Goal: Contribute content: Contribute content

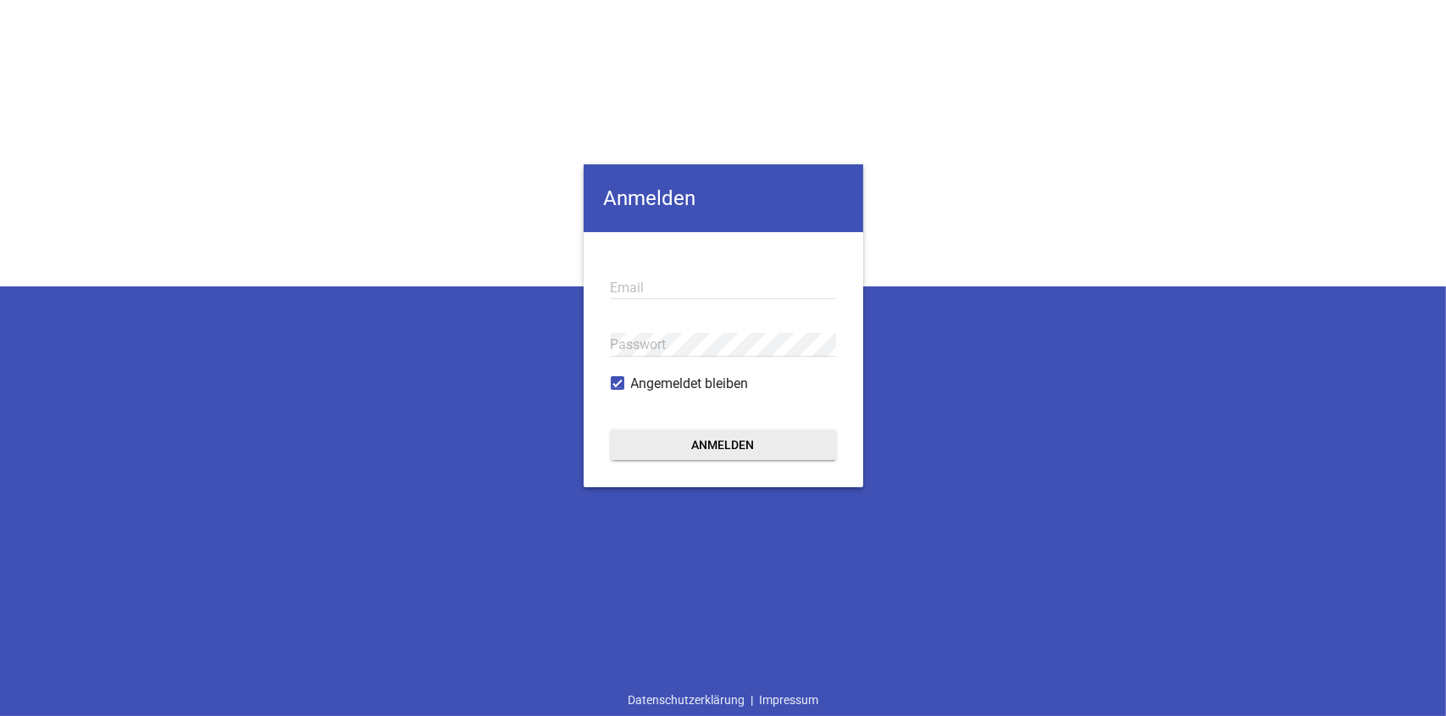
type input "fiat.kiehl@t-online.de"
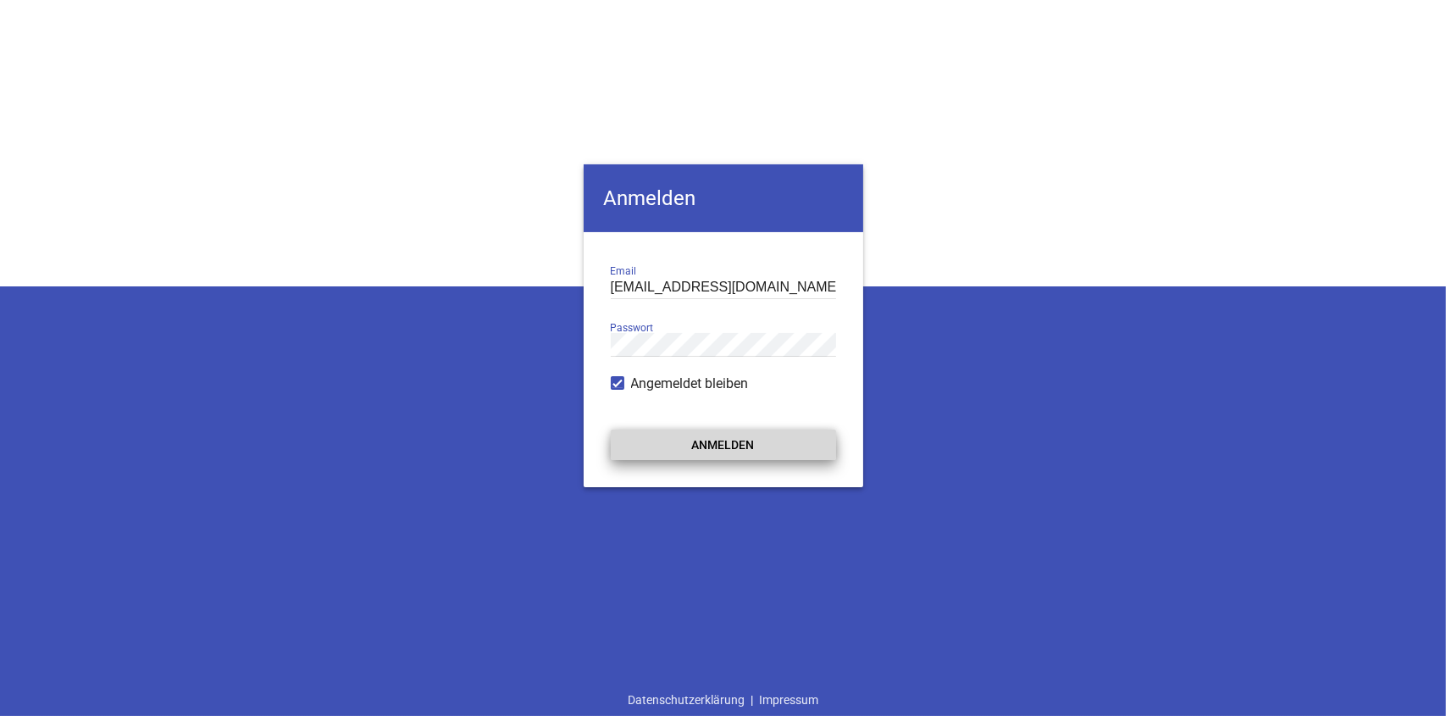
click at [735, 452] on button "Anmelden" at bounding box center [723, 445] width 225 height 31
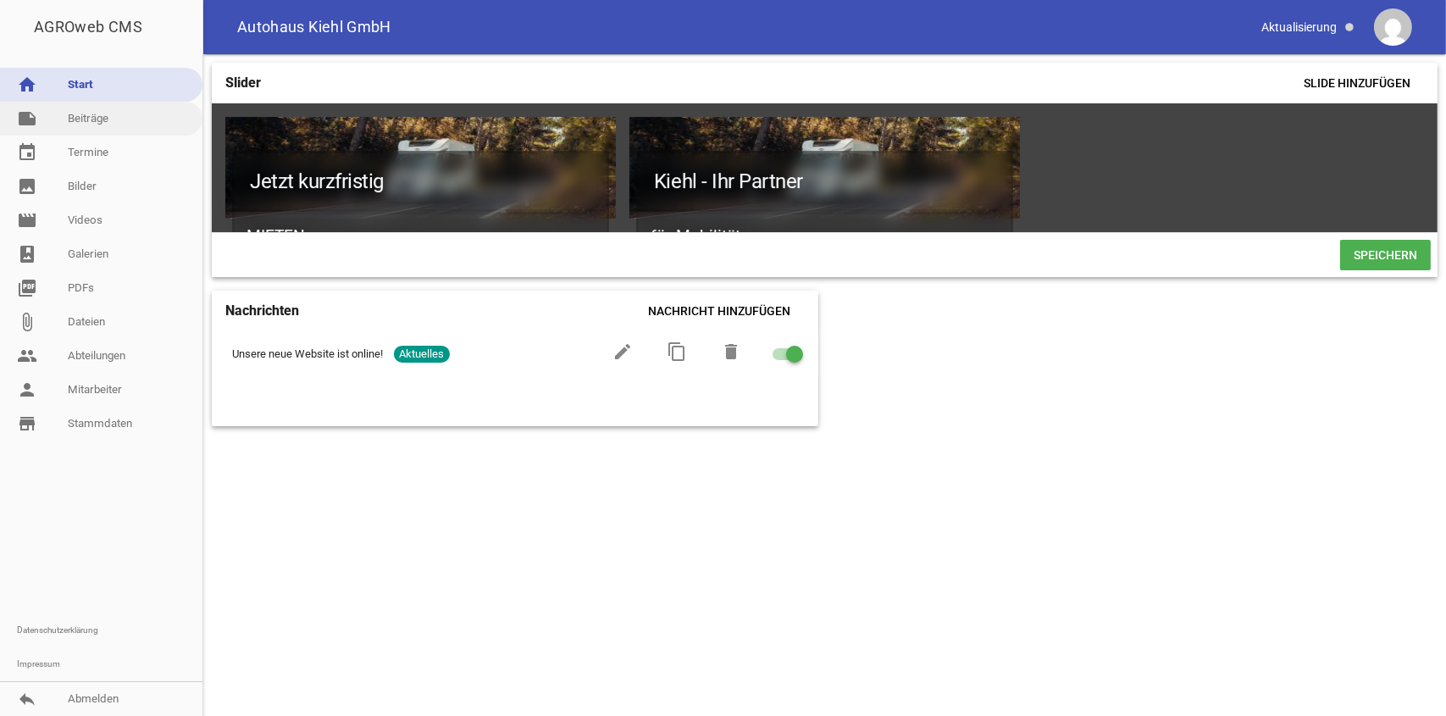
click at [90, 118] on link "note Beiträge" at bounding box center [101, 119] width 202 height 34
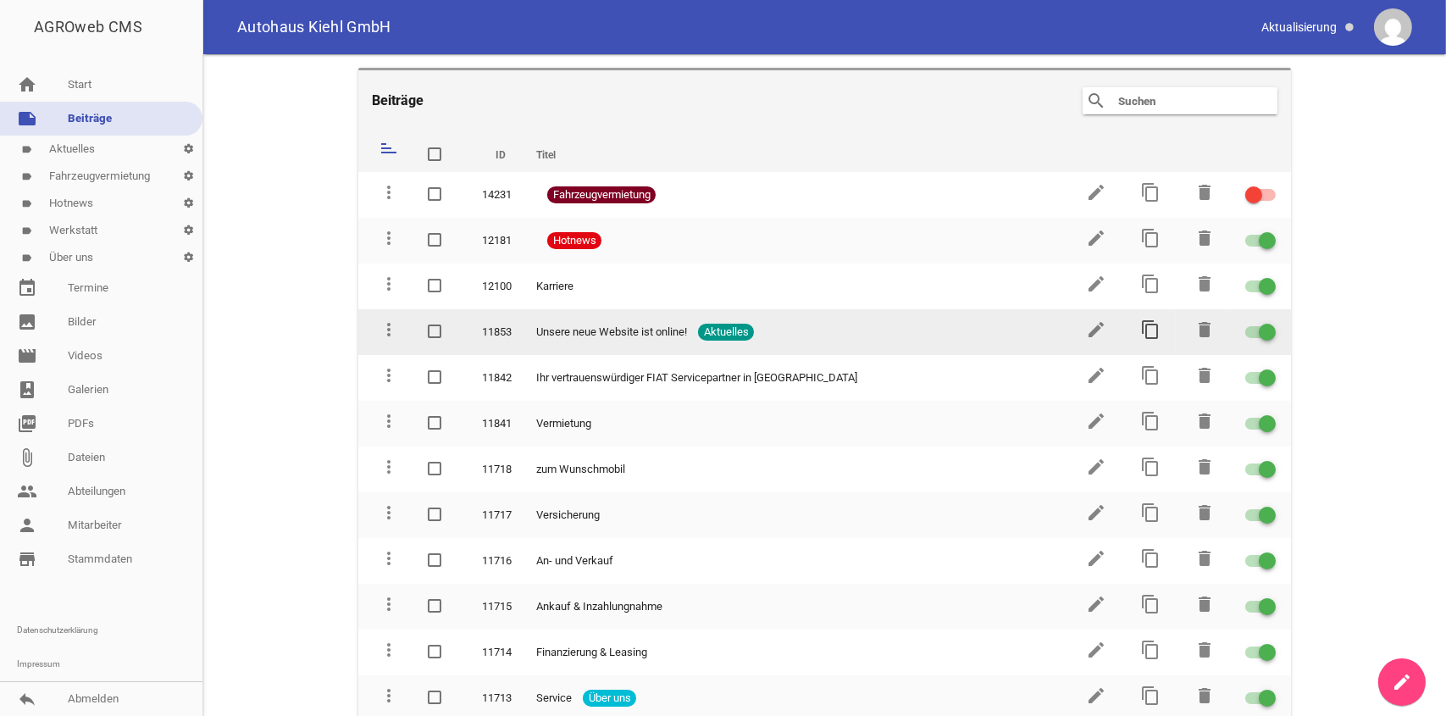
click at [1146, 320] on icon "content_copy" at bounding box center [1150, 329] width 20 height 20
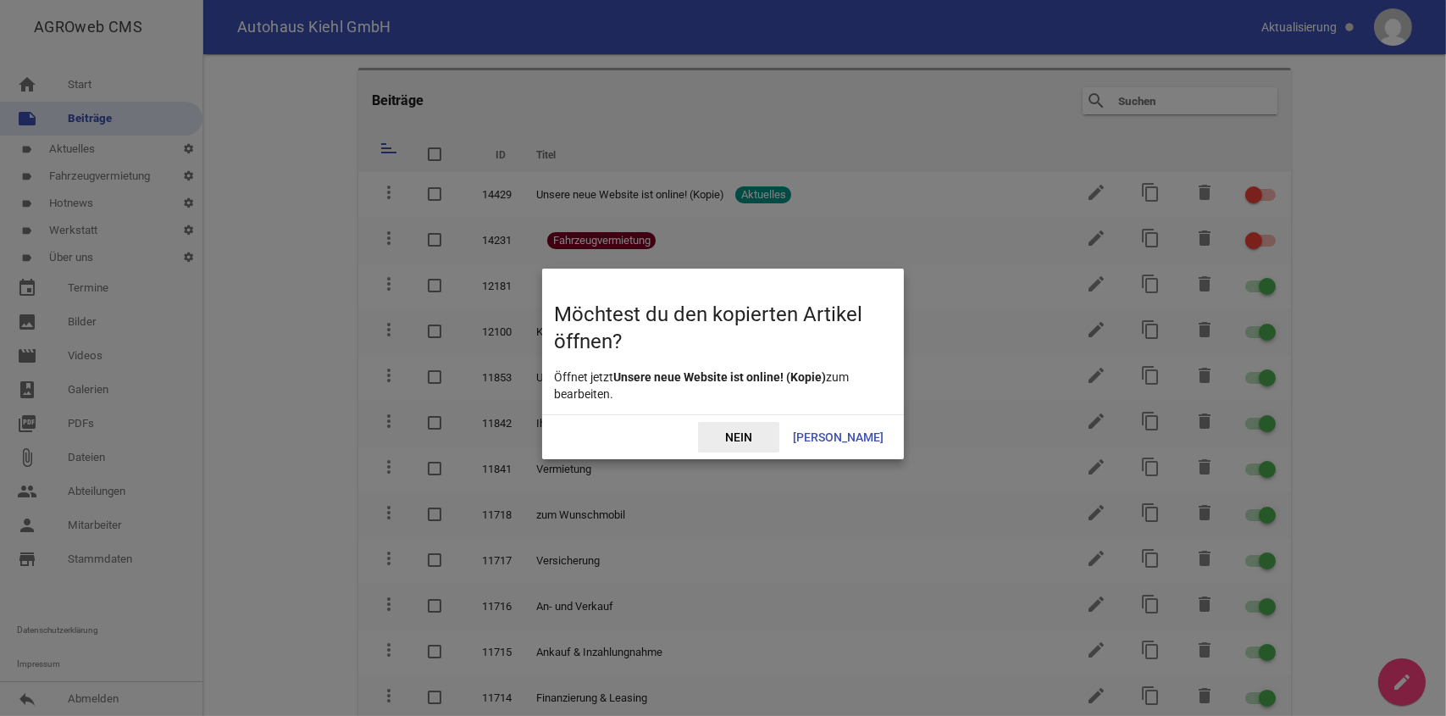
click at [779, 438] on span "Nein" at bounding box center [738, 437] width 81 height 31
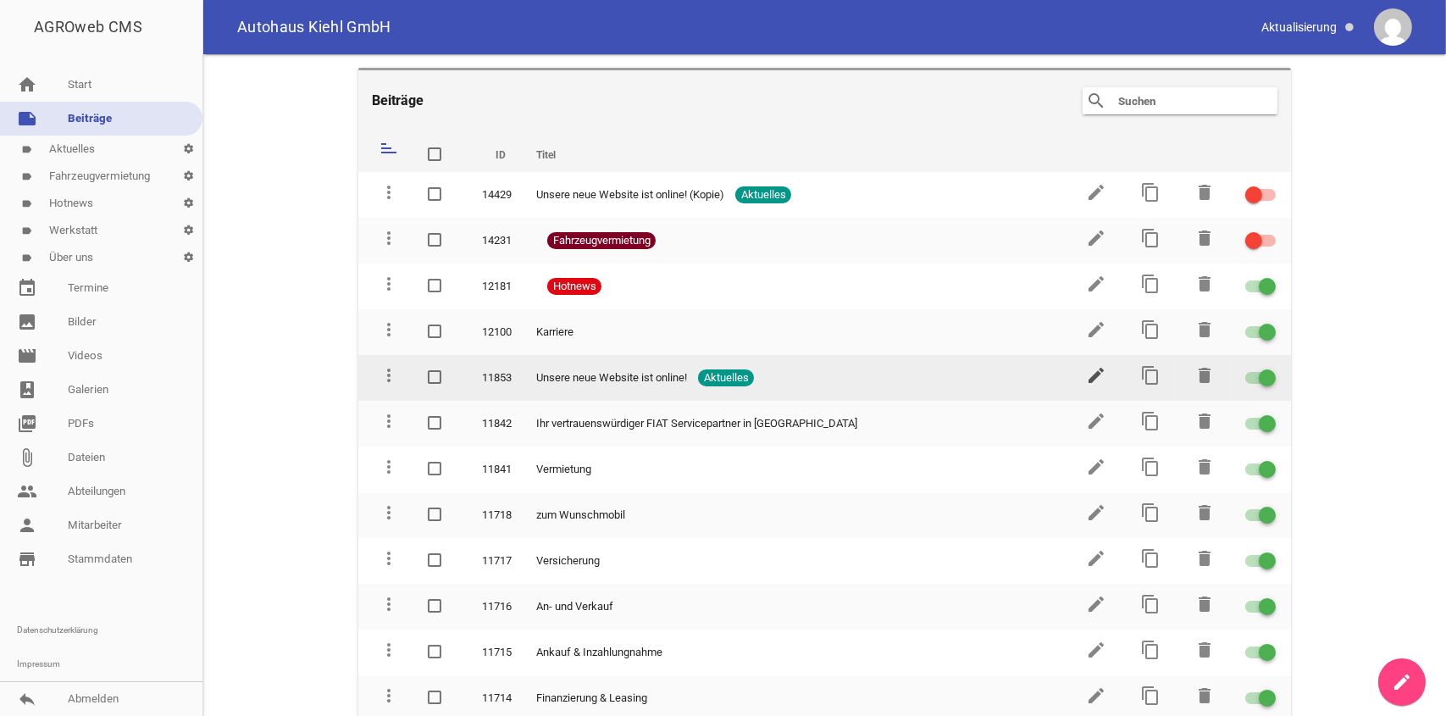
click at [1086, 372] on icon "edit" at bounding box center [1096, 375] width 20 height 20
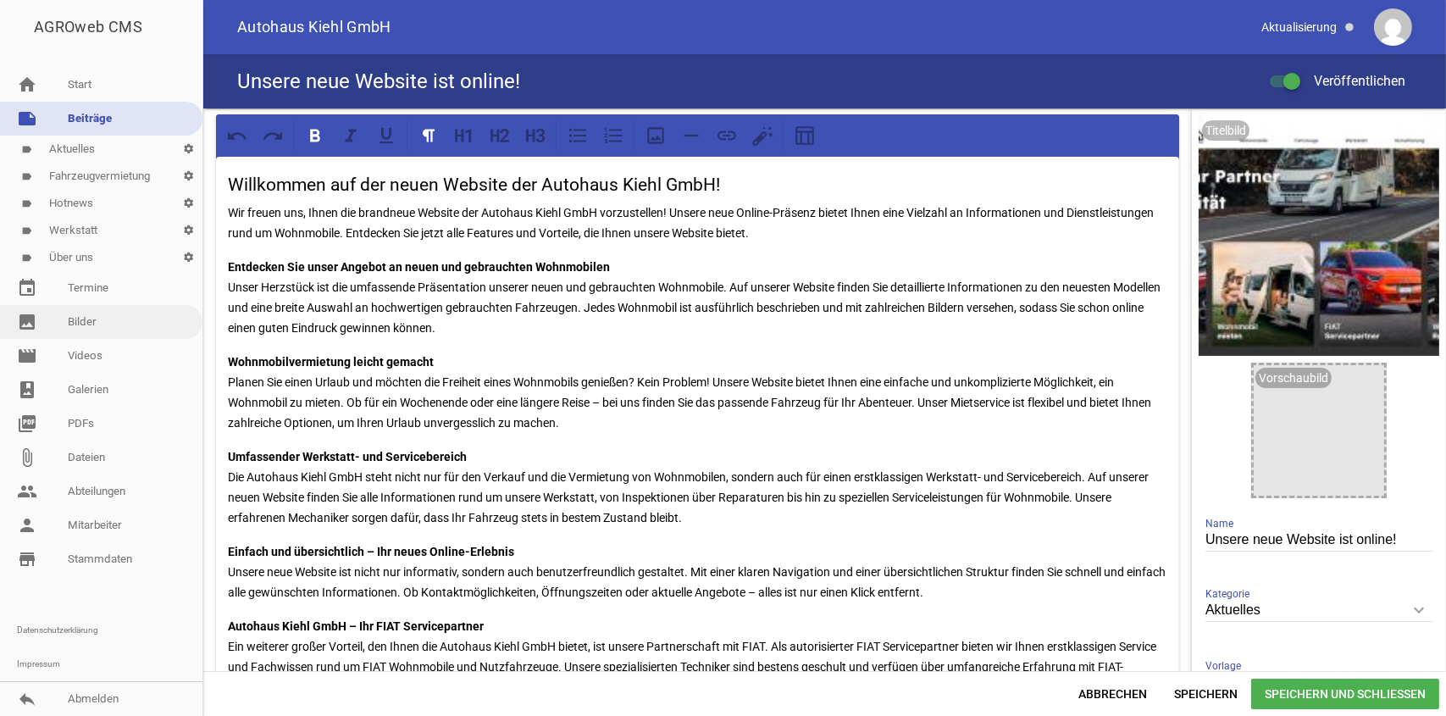
click at [114, 322] on link "image Bilder" at bounding box center [101, 322] width 202 height 34
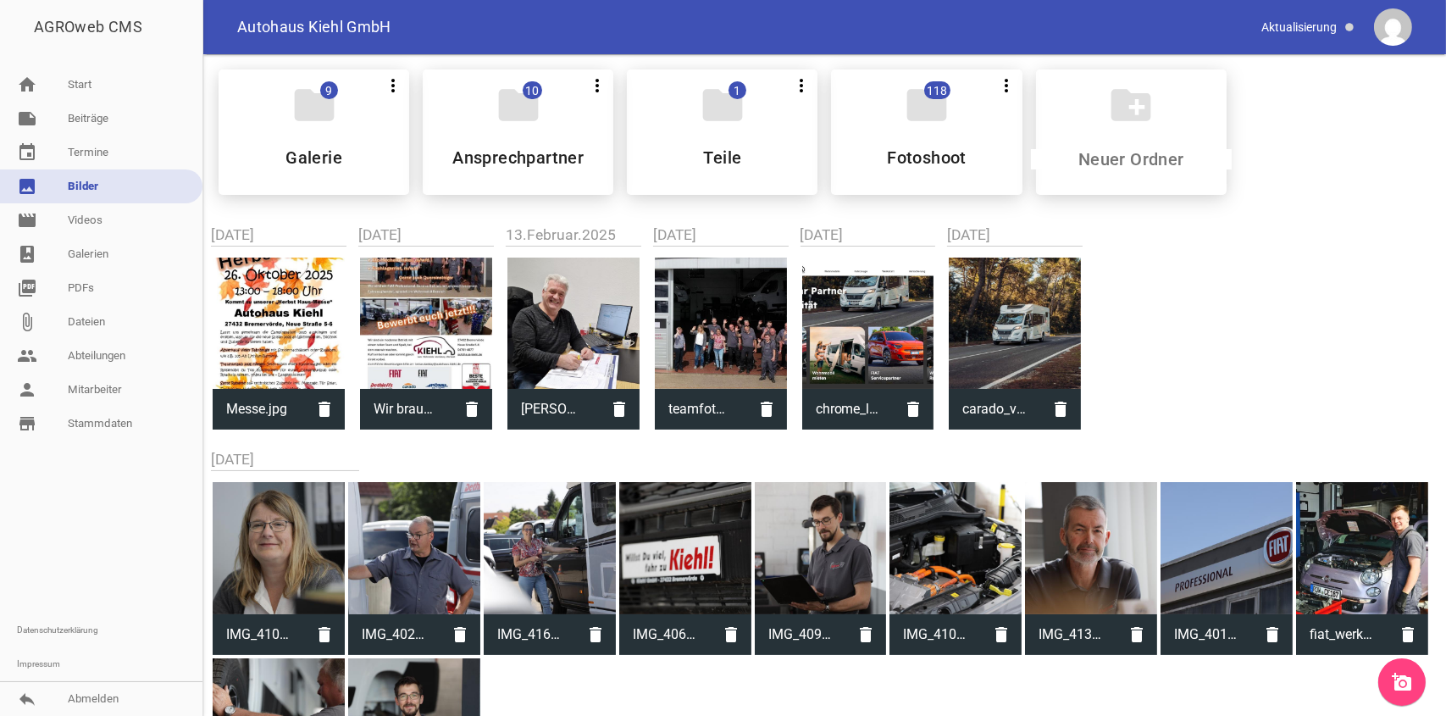
click at [872, 353] on div at bounding box center [868, 324] width 132 height 132
type input "chrome_lk1rmPAOrI.jpg"
type input "1039"
type input "1920"
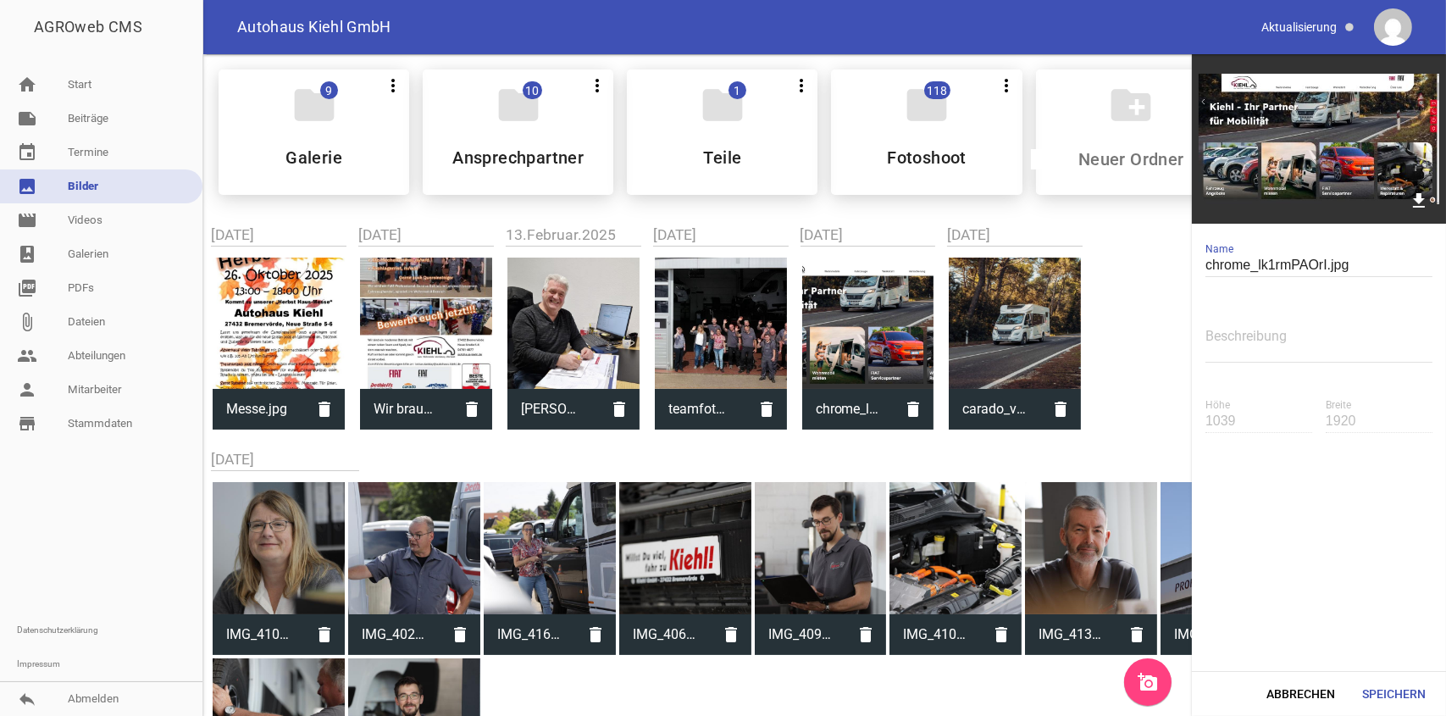
click at [1110, 324] on div "folder 9 more_vert Teilen Bearbeiten Löschen Galerie folder 10 more_vert Teilen…" at bounding box center [824, 557] width 1243 height 1007
click at [1140, 685] on icon "add_a_photo" at bounding box center [1148, 682] width 20 height 20
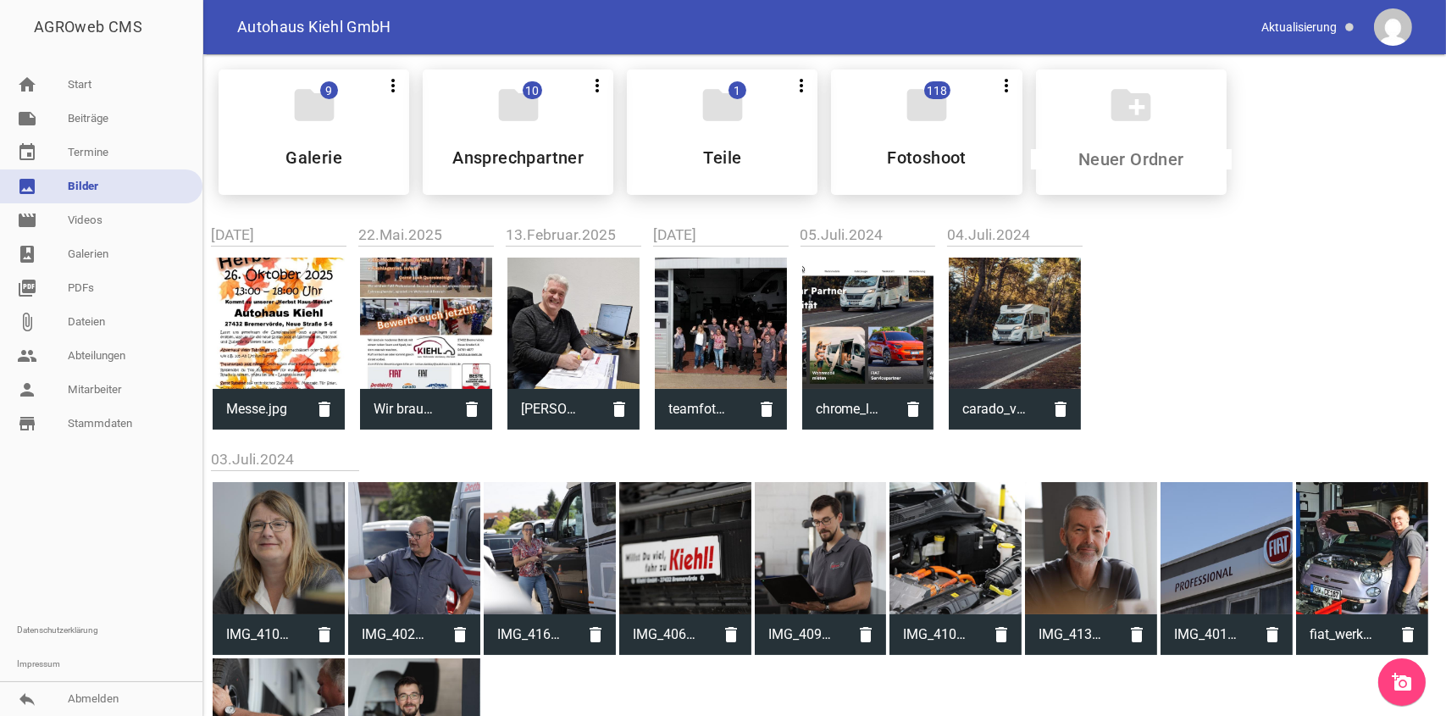
click at [1391, 693] on link "add_a_photo" at bounding box center [1402, 681] width 47 height 47
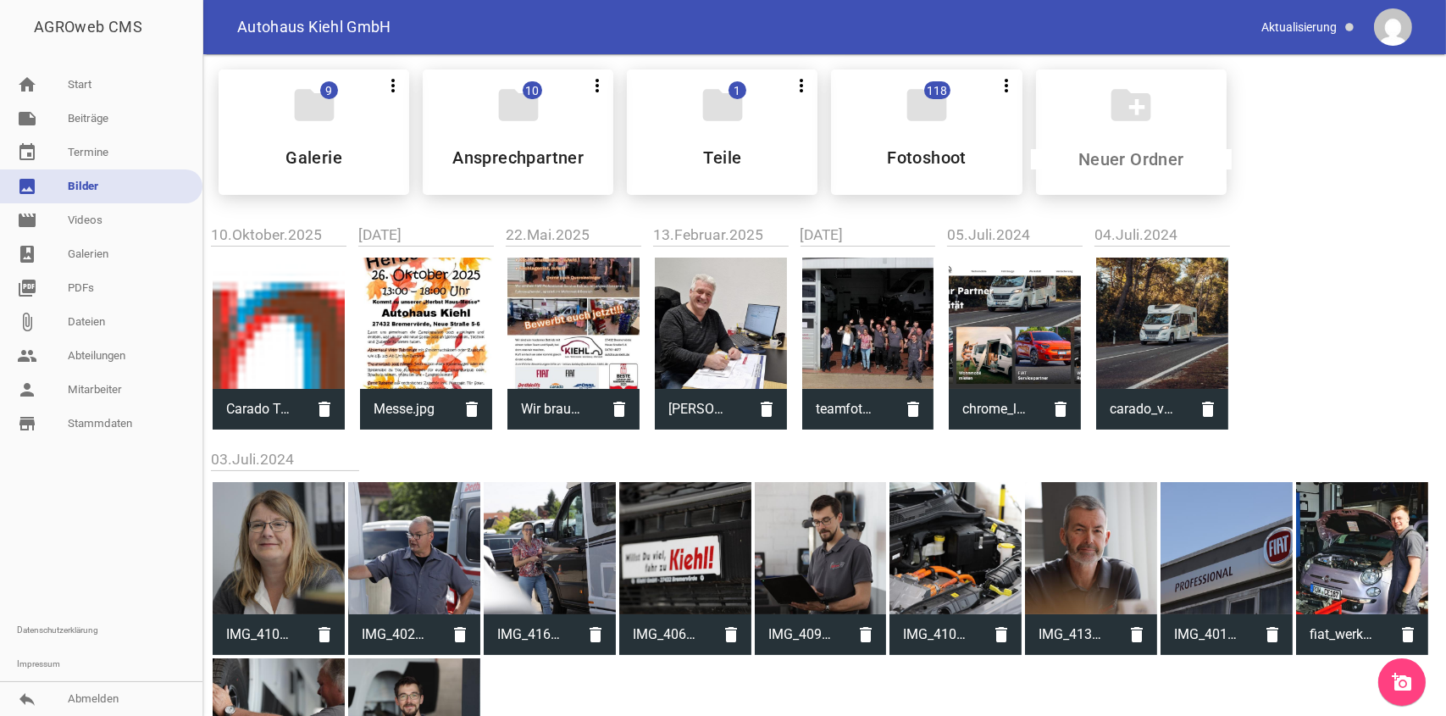
click at [1401, 685] on icon "add_a_photo" at bounding box center [1402, 682] width 20 height 20
click at [1408, 685] on icon "add_a_photo" at bounding box center [1402, 682] width 20 height 20
click at [1396, 685] on icon "add_a_photo" at bounding box center [1402, 682] width 20 height 20
click at [1405, 688] on icon "add_a_photo" at bounding box center [1402, 682] width 20 height 20
click at [1409, 680] on icon "add_a_photo" at bounding box center [1402, 682] width 20 height 20
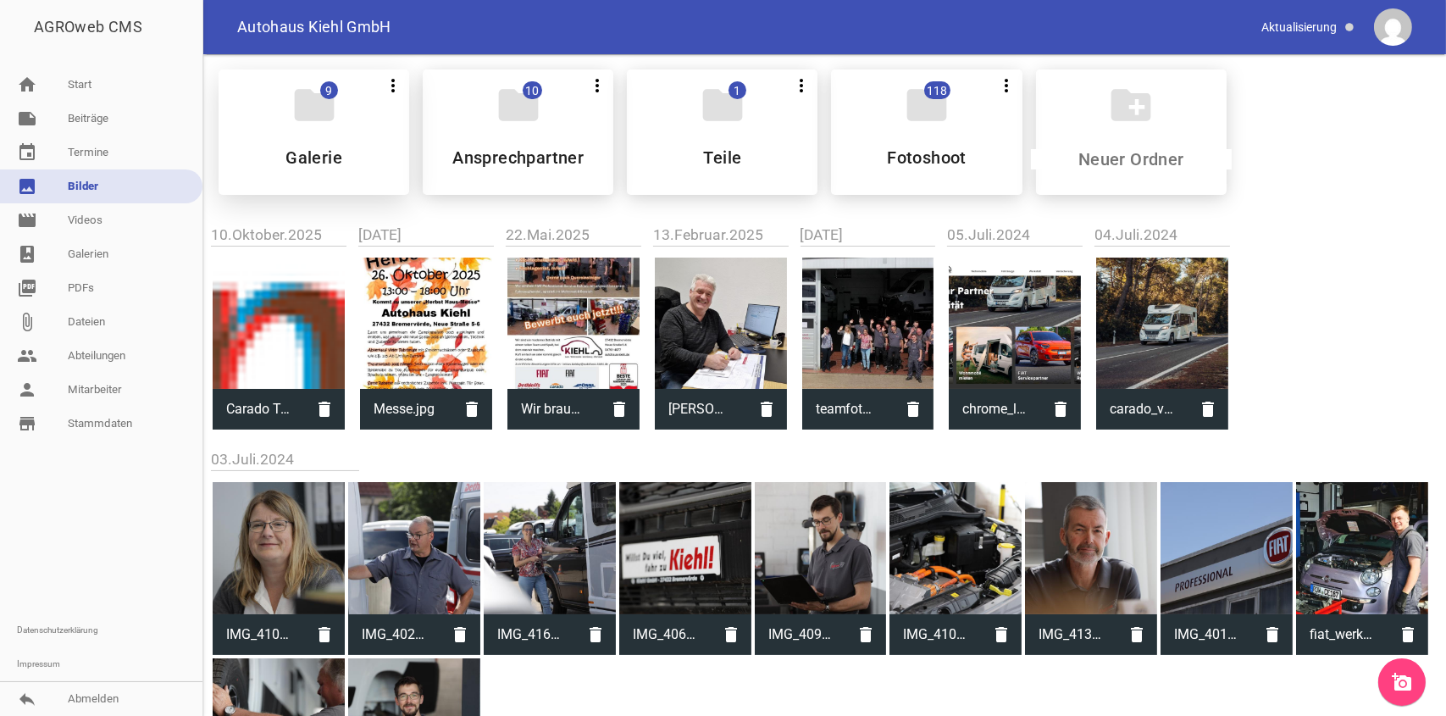
click at [352, 151] on div "folder 9 more_vert Teilen Bearbeiten Löschen Galerie" at bounding box center [314, 131] width 191 height 125
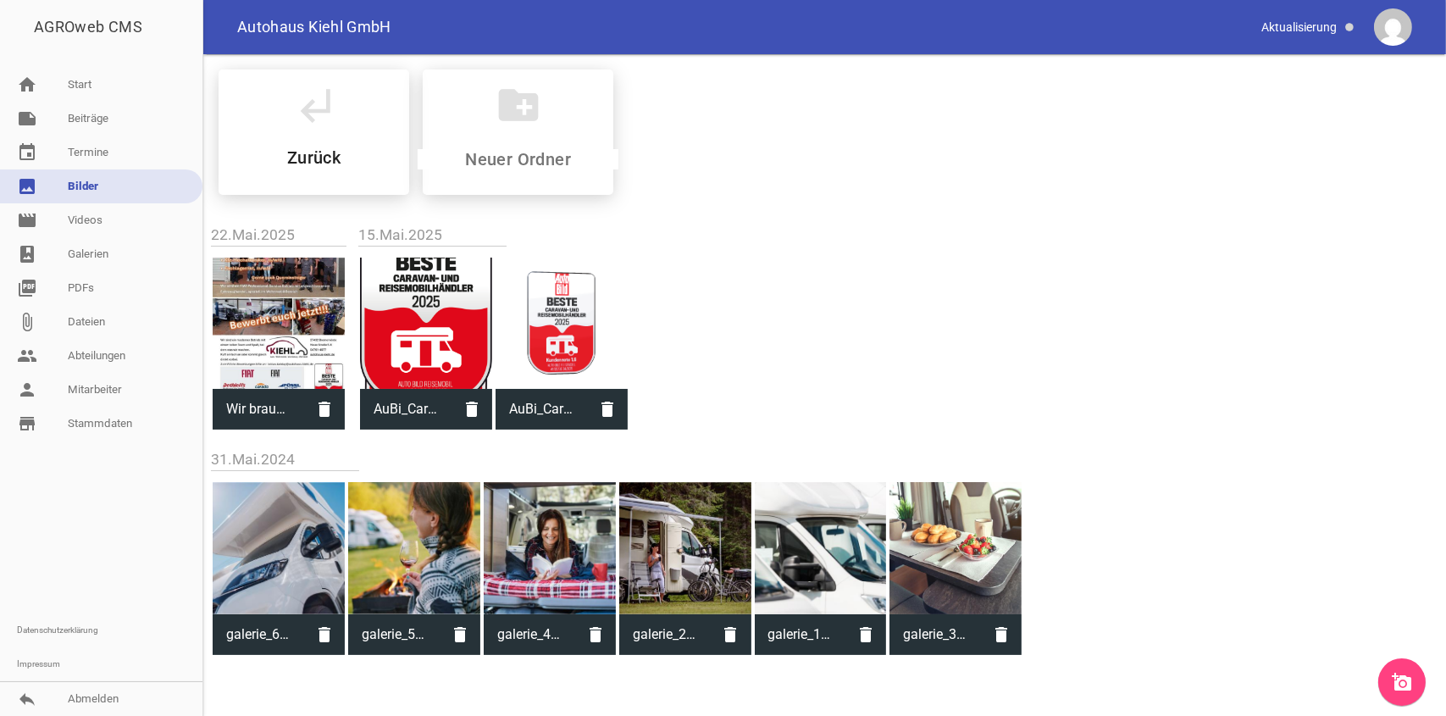
click at [1406, 677] on icon "add_a_photo" at bounding box center [1402, 682] width 20 height 20
click at [1390, 688] on link "add_a_photo" at bounding box center [1402, 681] width 47 height 47
click at [89, 292] on link "picture_as_pdf PDFs" at bounding box center [101, 288] width 202 height 34
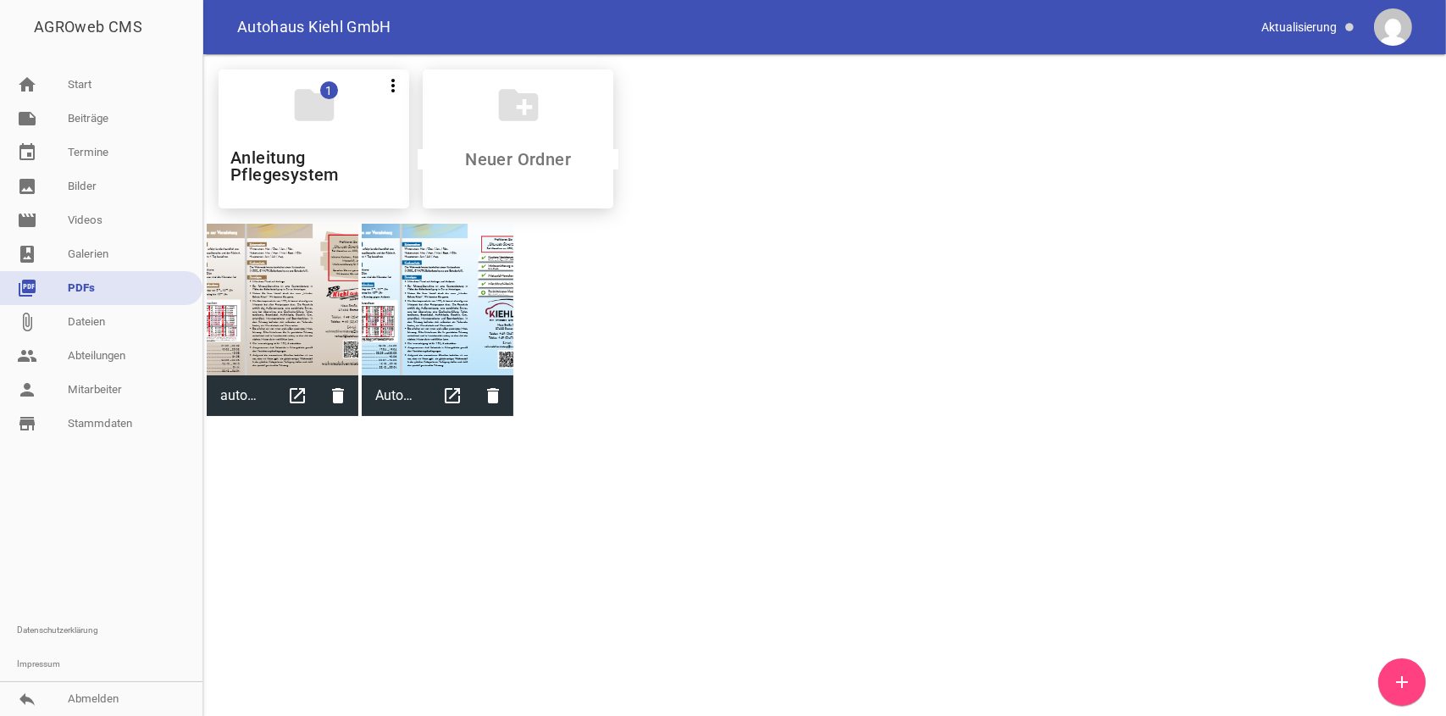
click at [1398, 684] on icon "add" at bounding box center [1402, 682] width 20 height 20
click at [1406, 677] on icon "add" at bounding box center [1402, 682] width 20 height 20
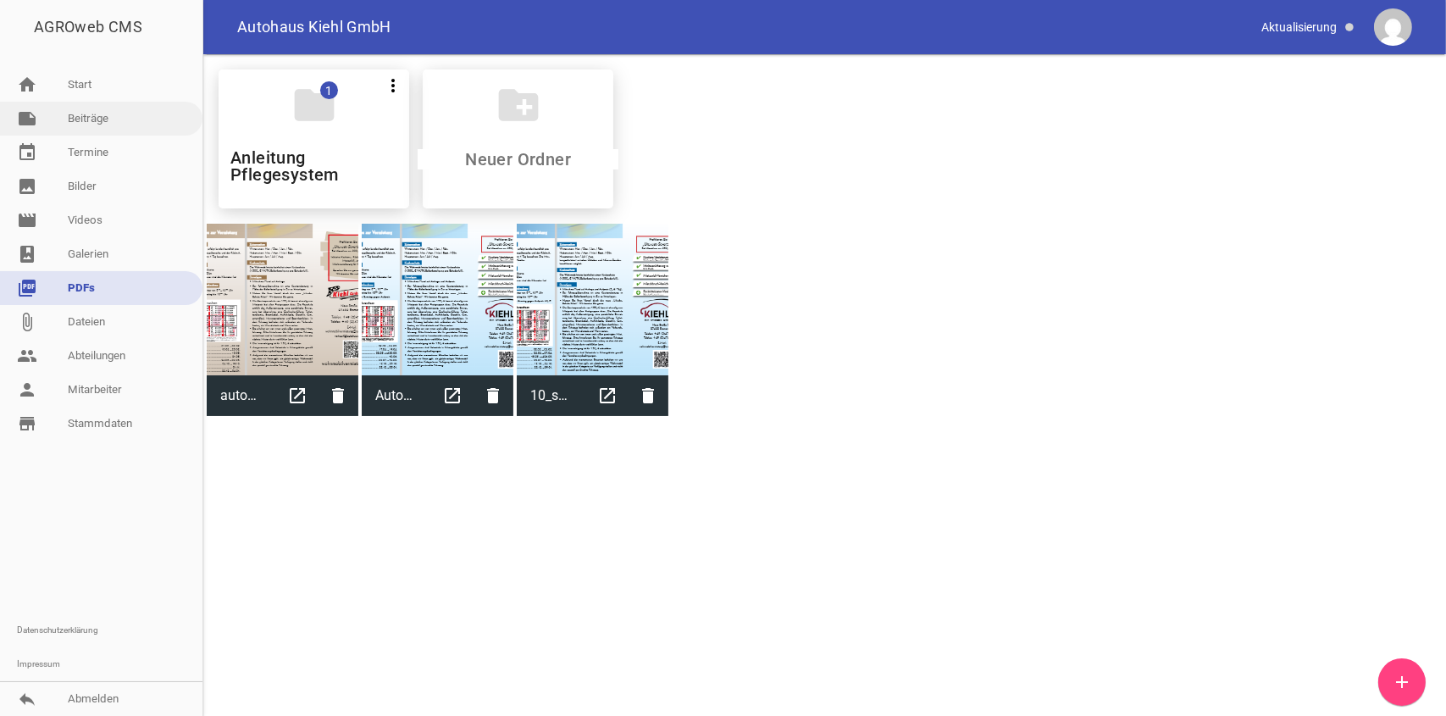
click at [92, 117] on link "note Beiträge" at bounding box center [101, 119] width 202 height 34
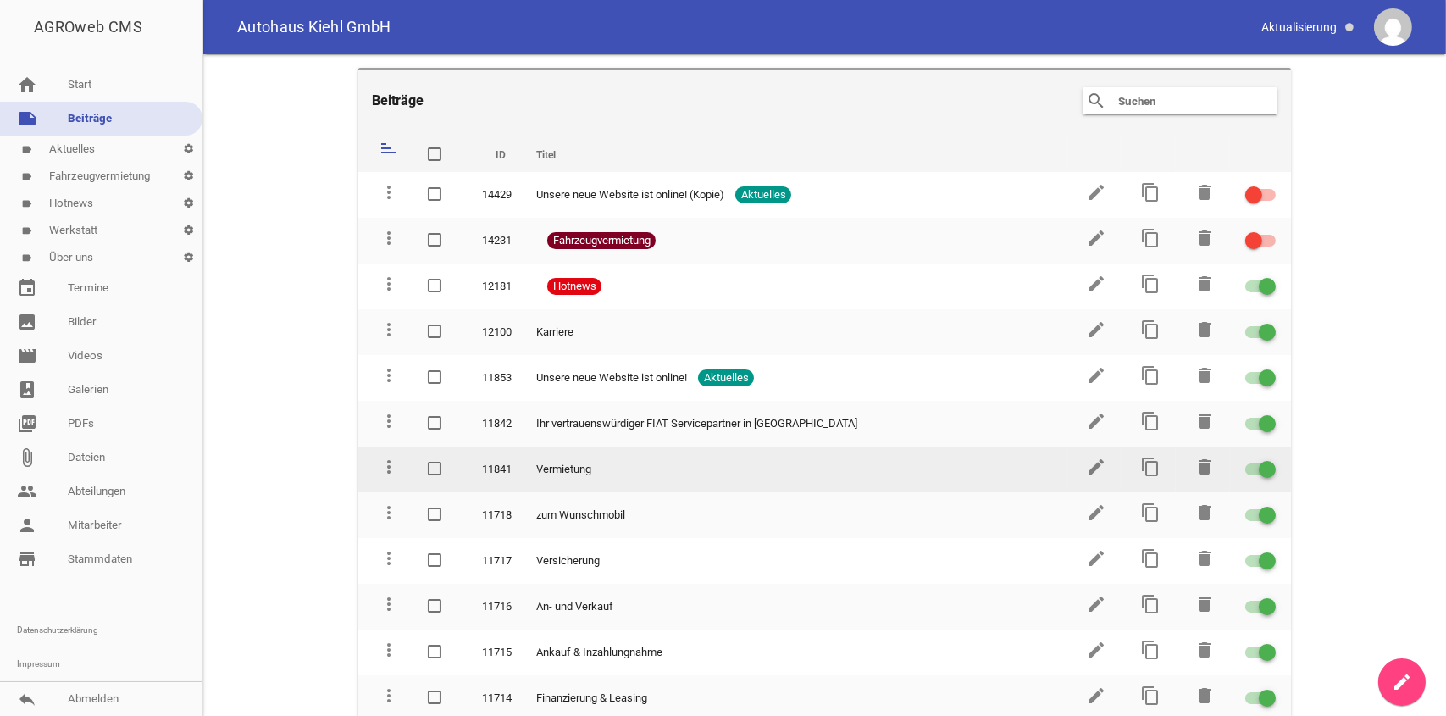
click at [682, 468] on div "Vermietung" at bounding box center [793, 469] width 515 height 17
click at [1086, 457] on icon "edit" at bounding box center [1096, 467] width 20 height 20
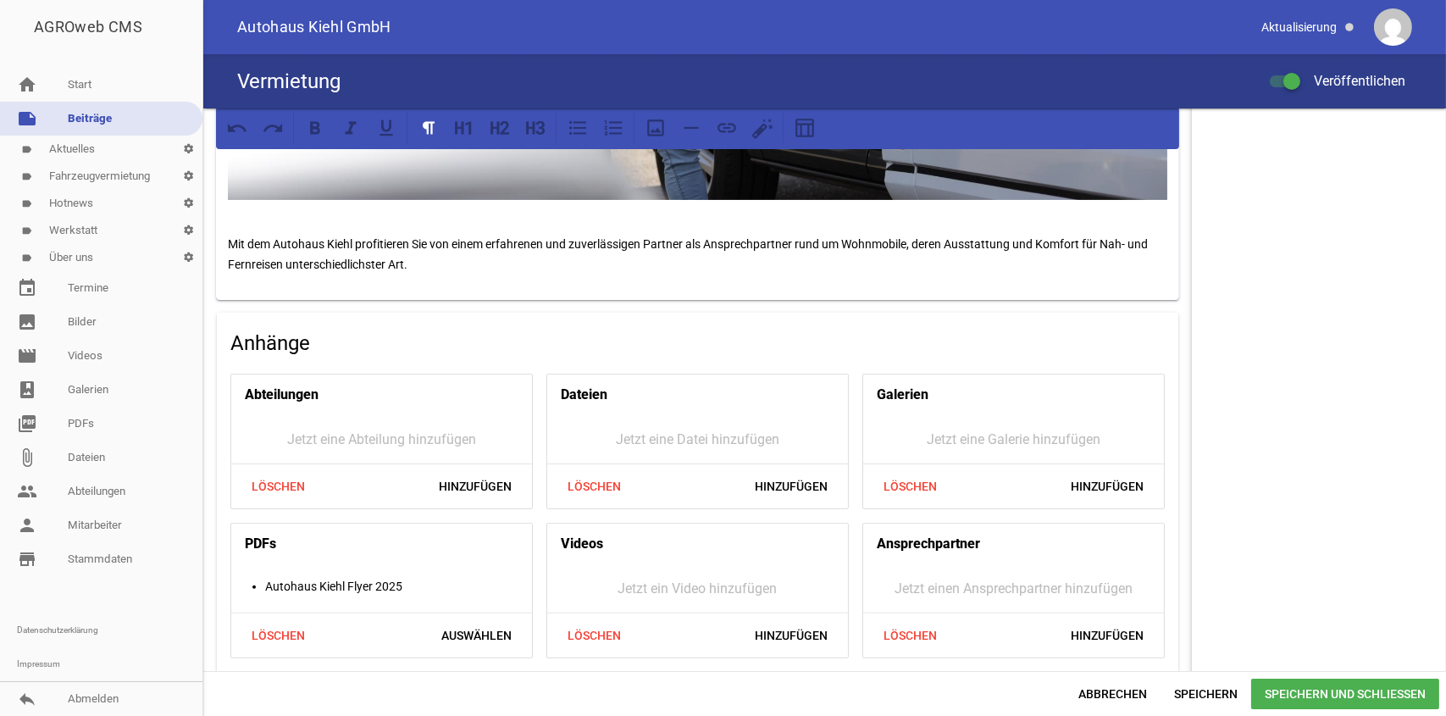
scroll to position [861, 0]
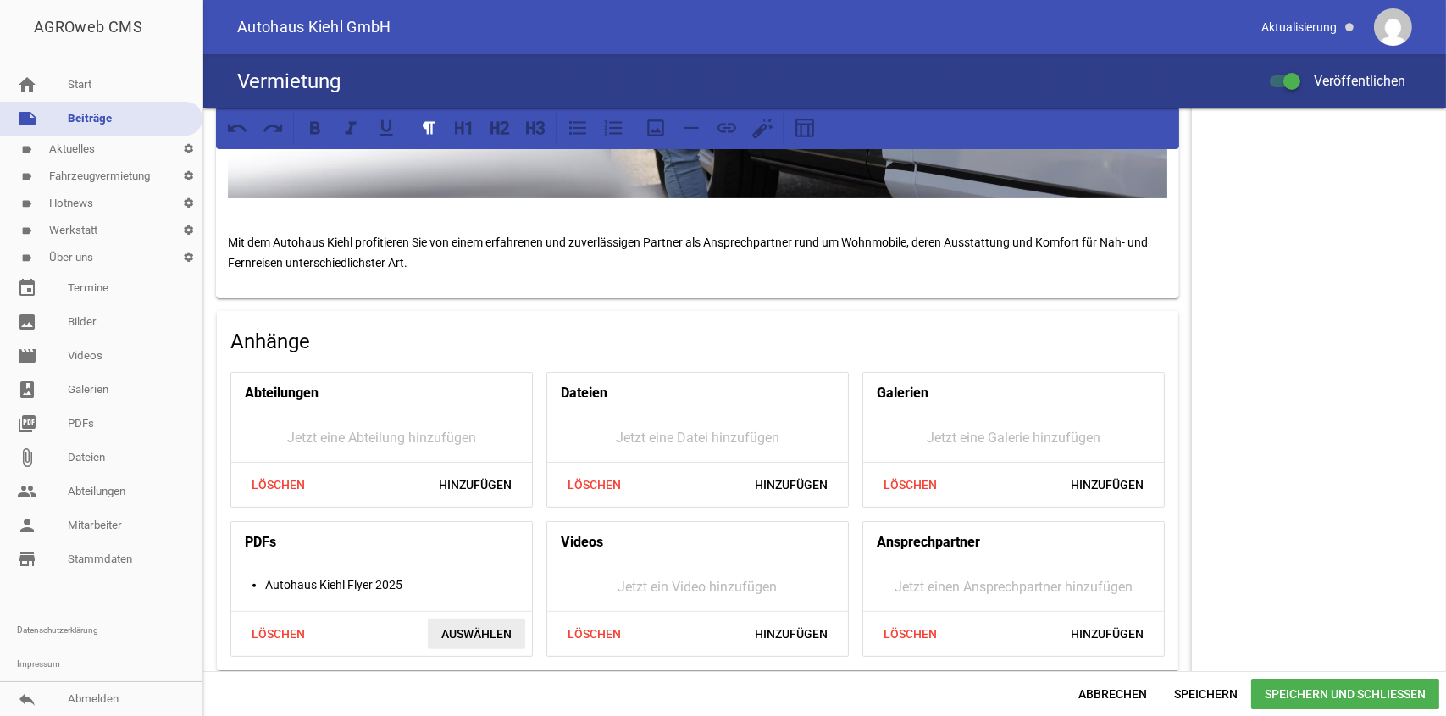
click at [480, 629] on span "Auswählen" at bounding box center [476, 634] width 97 height 31
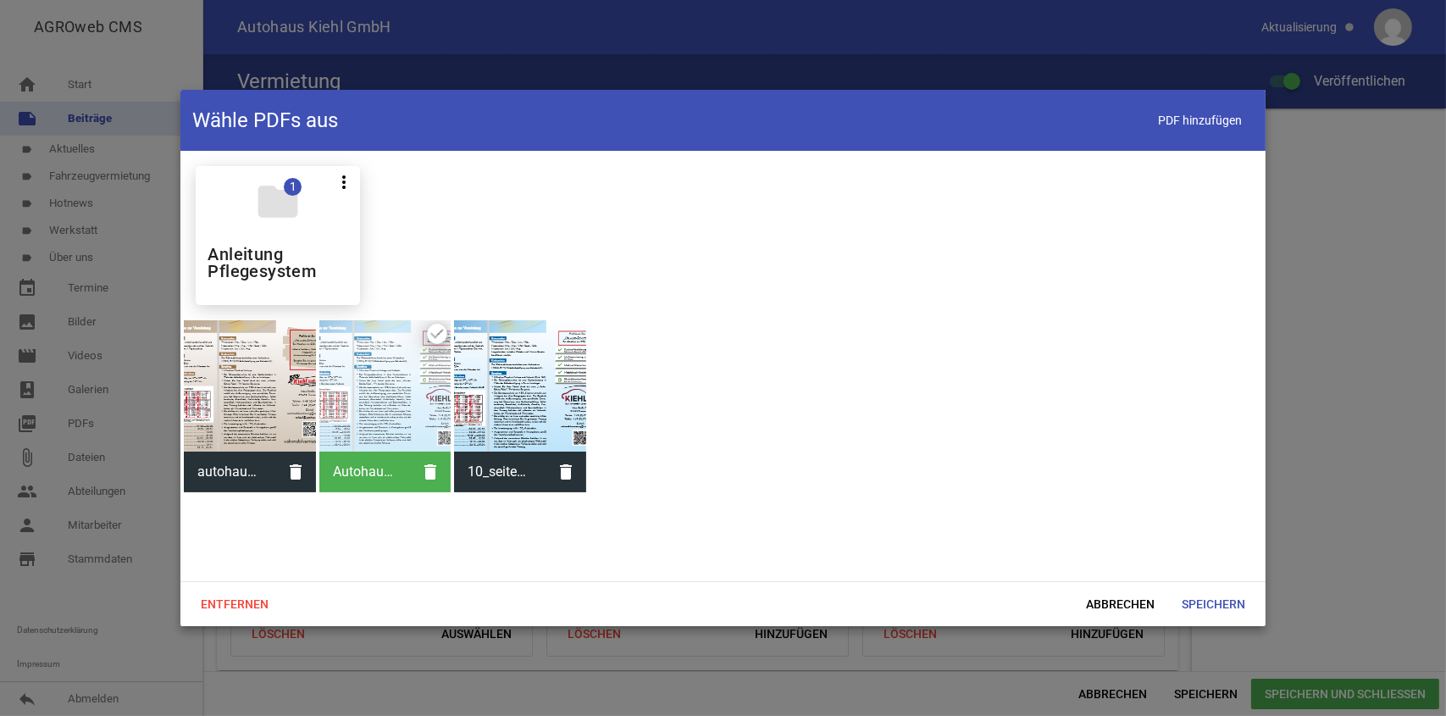
click at [515, 438] on div at bounding box center [520, 386] width 132 height 132
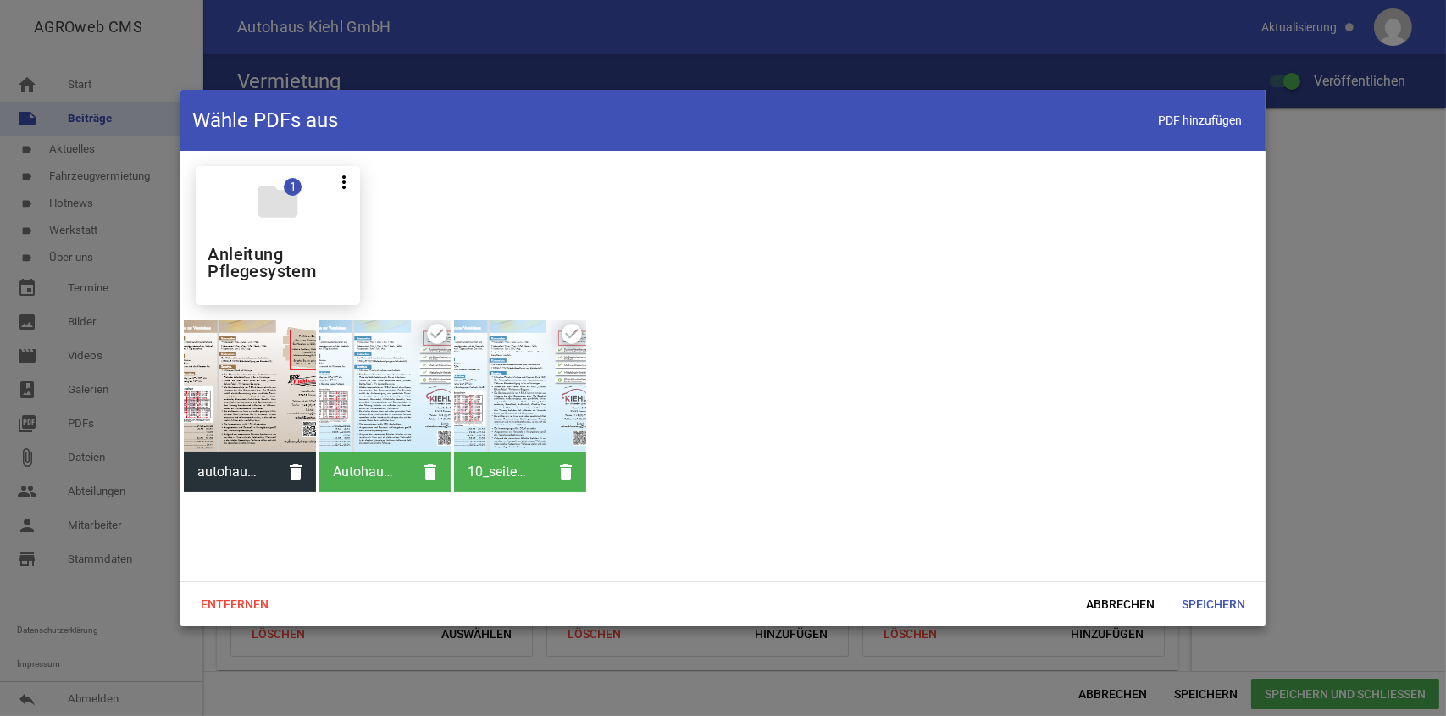
click at [391, 473] on span "Autohaus Kiehl Flyer 2025" at bounding box center [365, 472] width 92 height 44
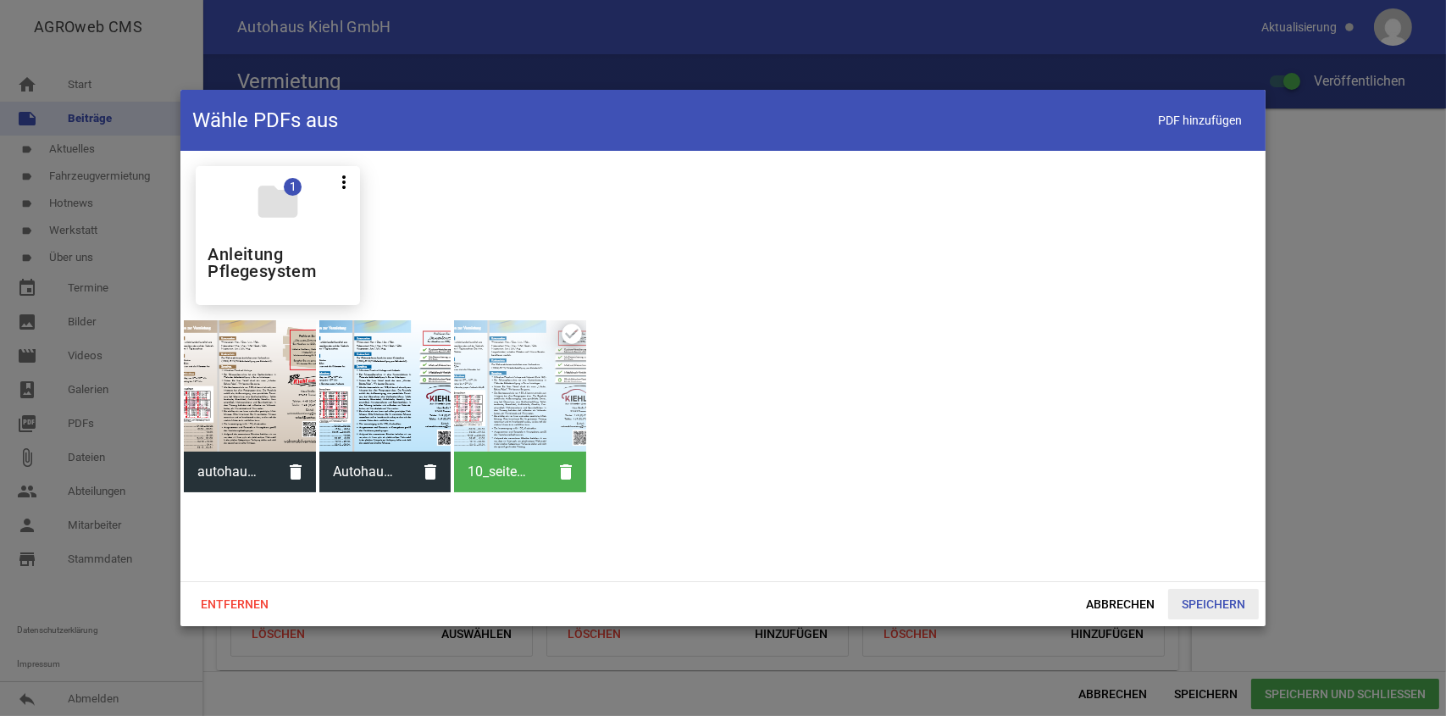
click at [1212, 607] on span "Speichern" at bounding box center [1213, 604] width 91 height 31
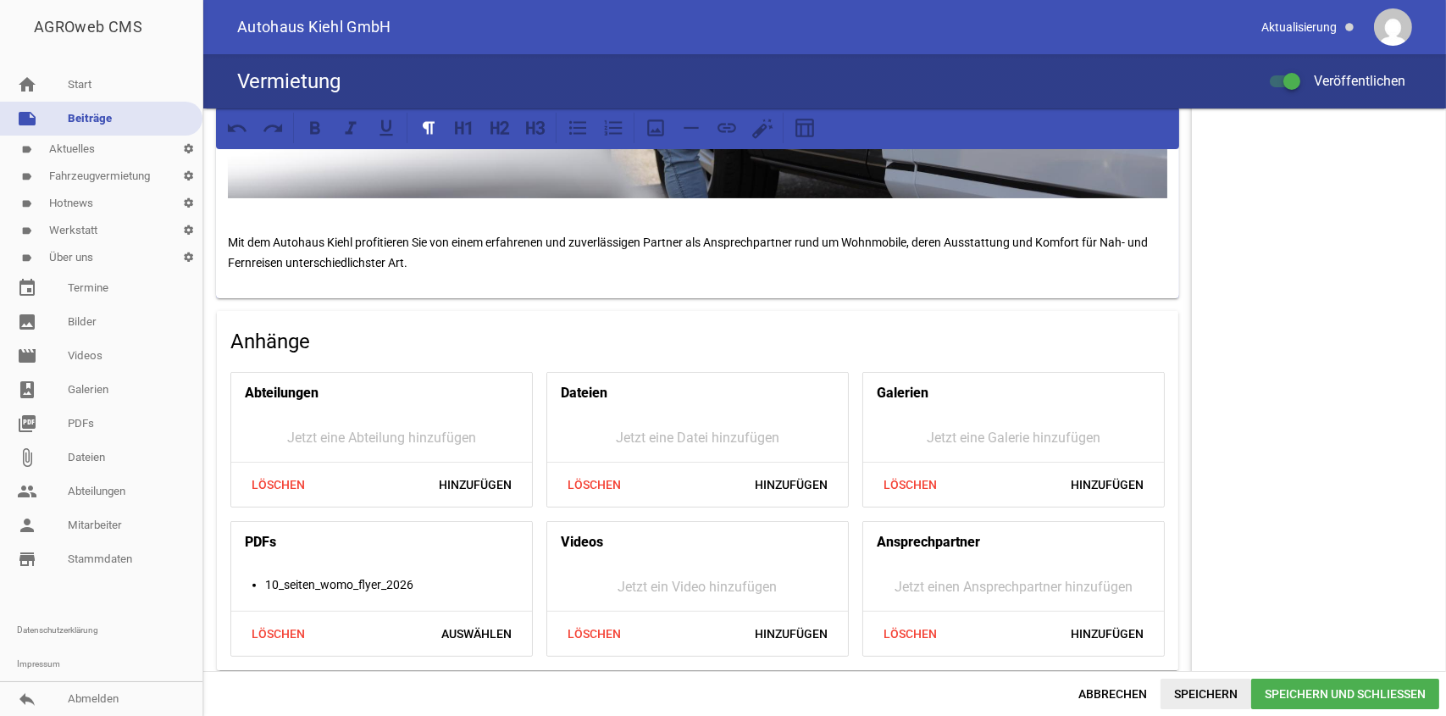
click at [1196, 697] on span "Speichern" at bounding box center [1206, 694] width 91 height 31
click at [113, 418] on link "picture_as_pdf PDFs" at bounding box center [101, 424] width 202 height 34
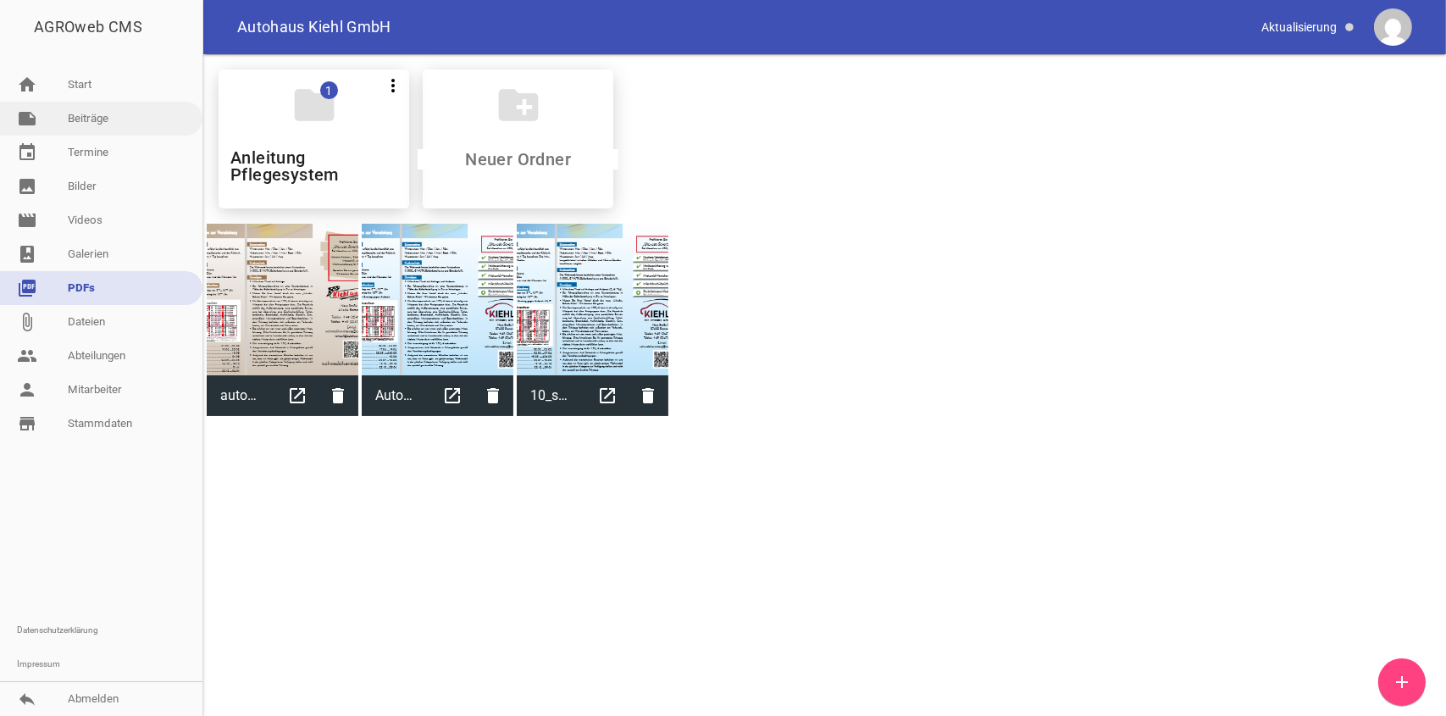
click at [137, 114] on link "note Beiträge" at bounding box center [101, 119] width 202 height 34
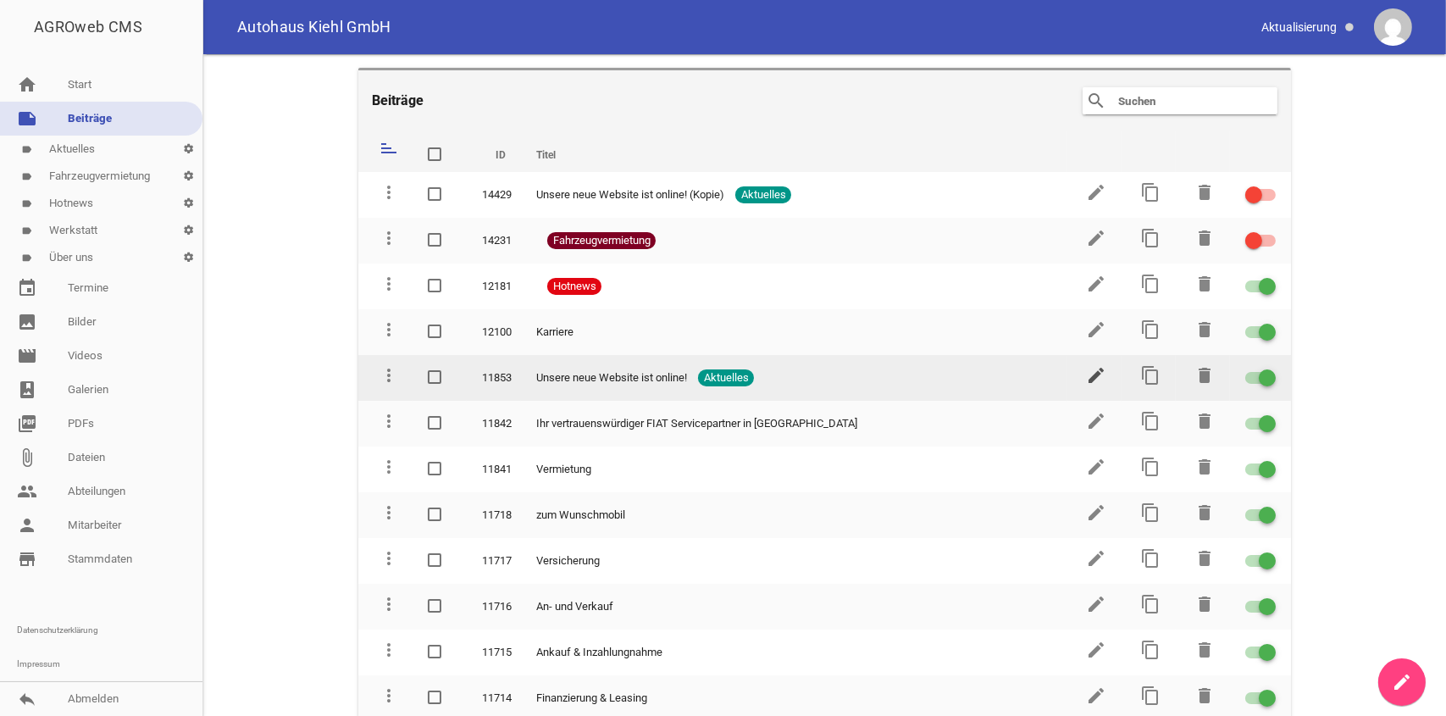
click at [1086, 375] on icon "edit" at bounding box center [1096, 375] width 20 height 20
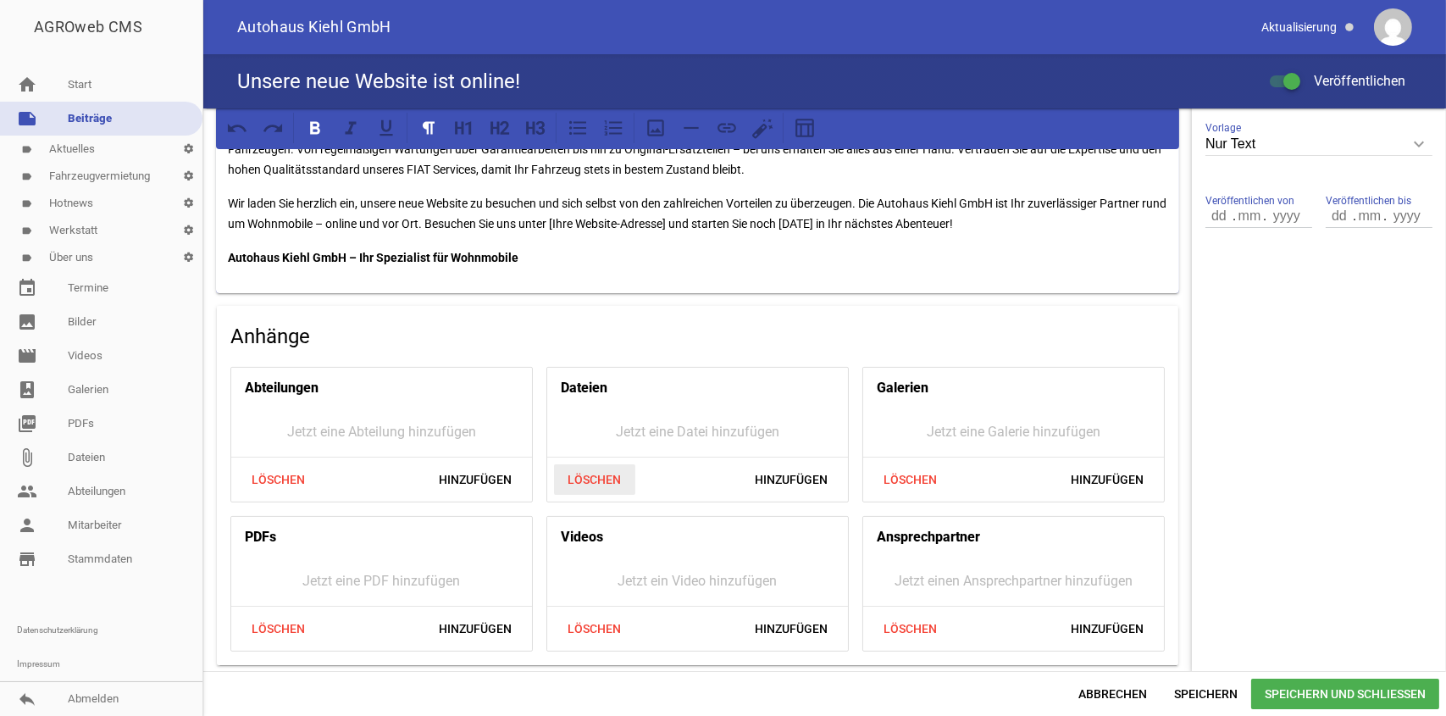
scroll to position [199, 0]
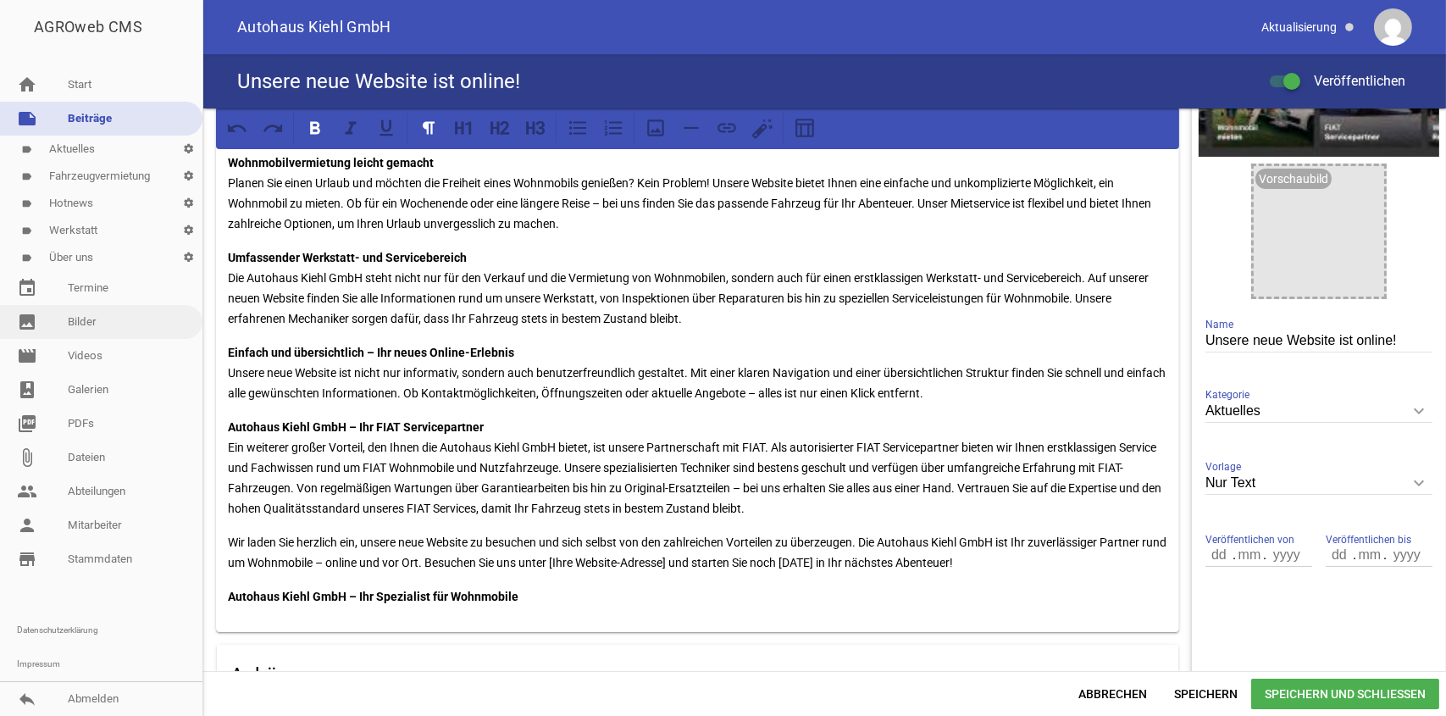
click at [125, 328] on link "image Bilder" at bounding box center [101, 322] width 202 height 34
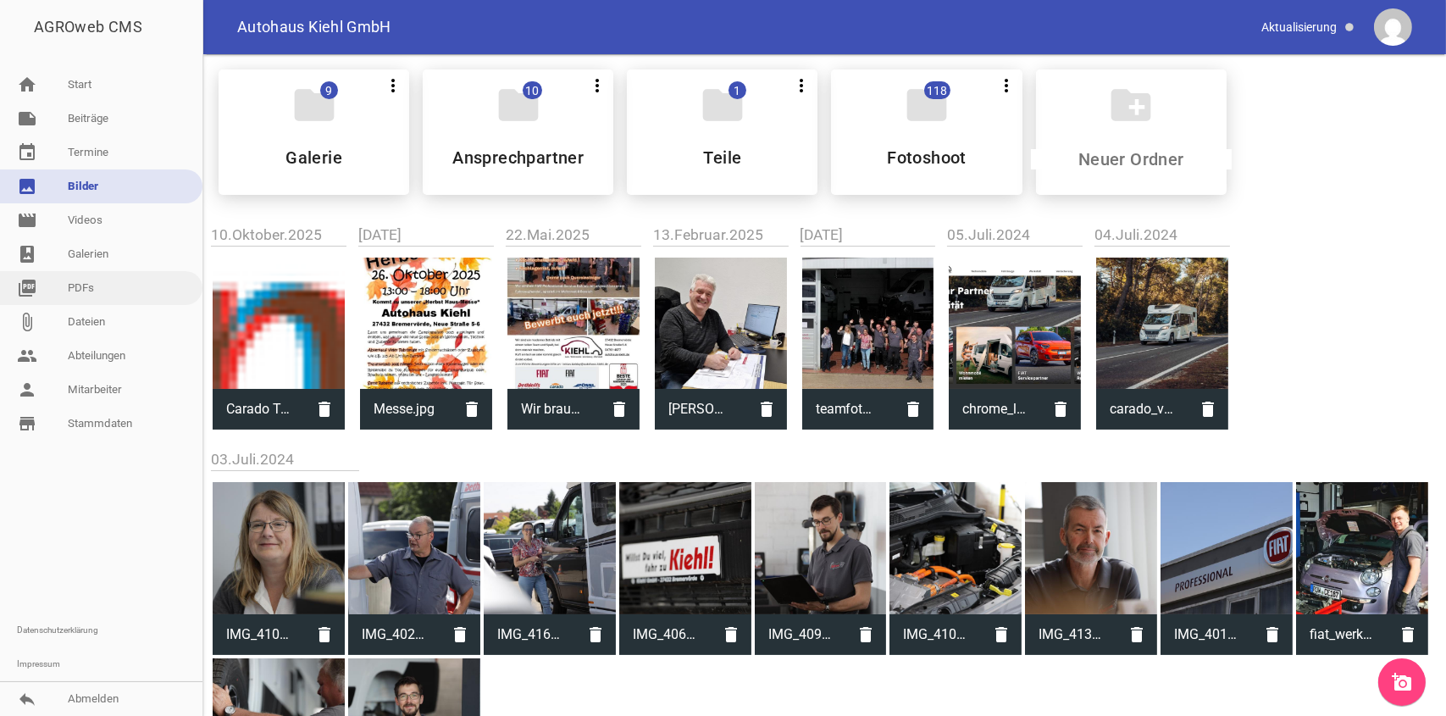
click at [130, 296] on link "picture_as_pdf PDFs" at bounding box center [101, 288] width 202 height 34
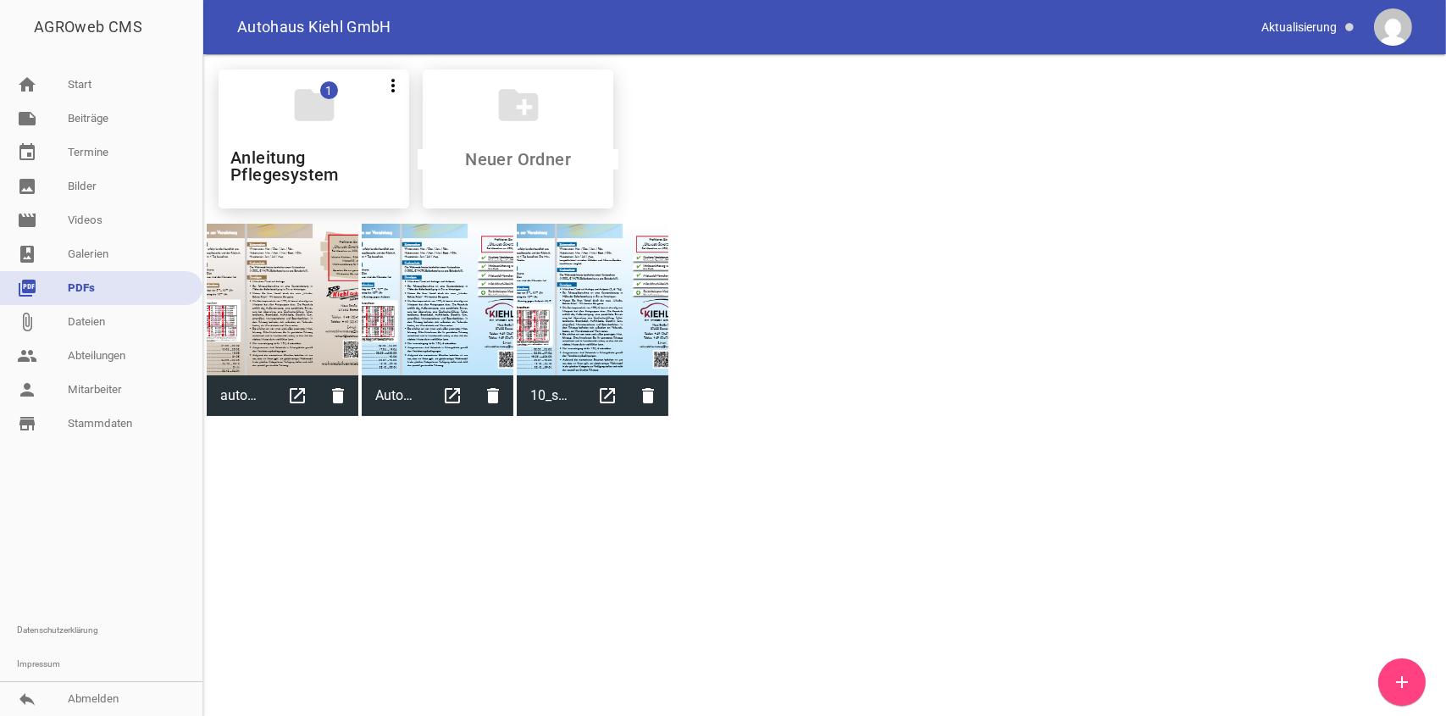
click at [1402, 686] on icon "add" at bounding box center [1402, 682] width 20 height 20
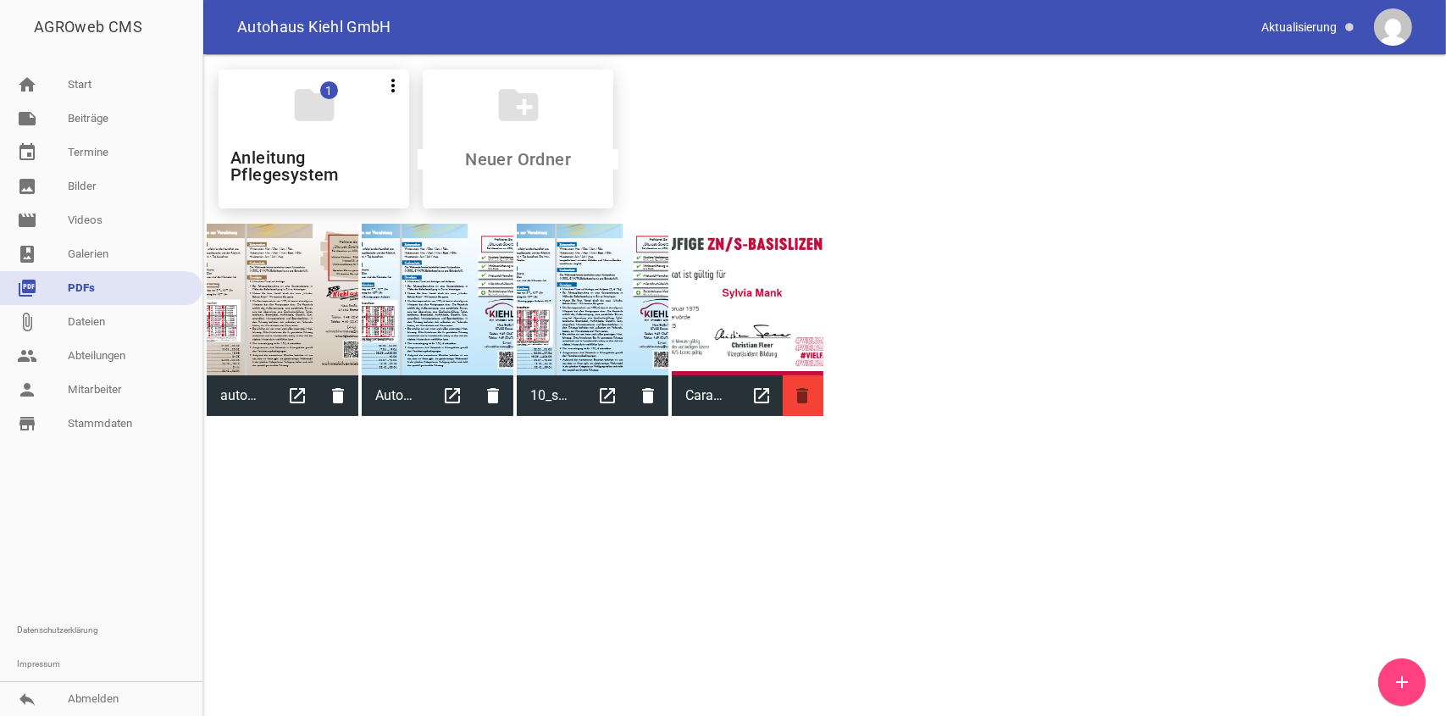
click at [806, 397] on icon "delete" at bounding box center [803, 395] width 41 height 41
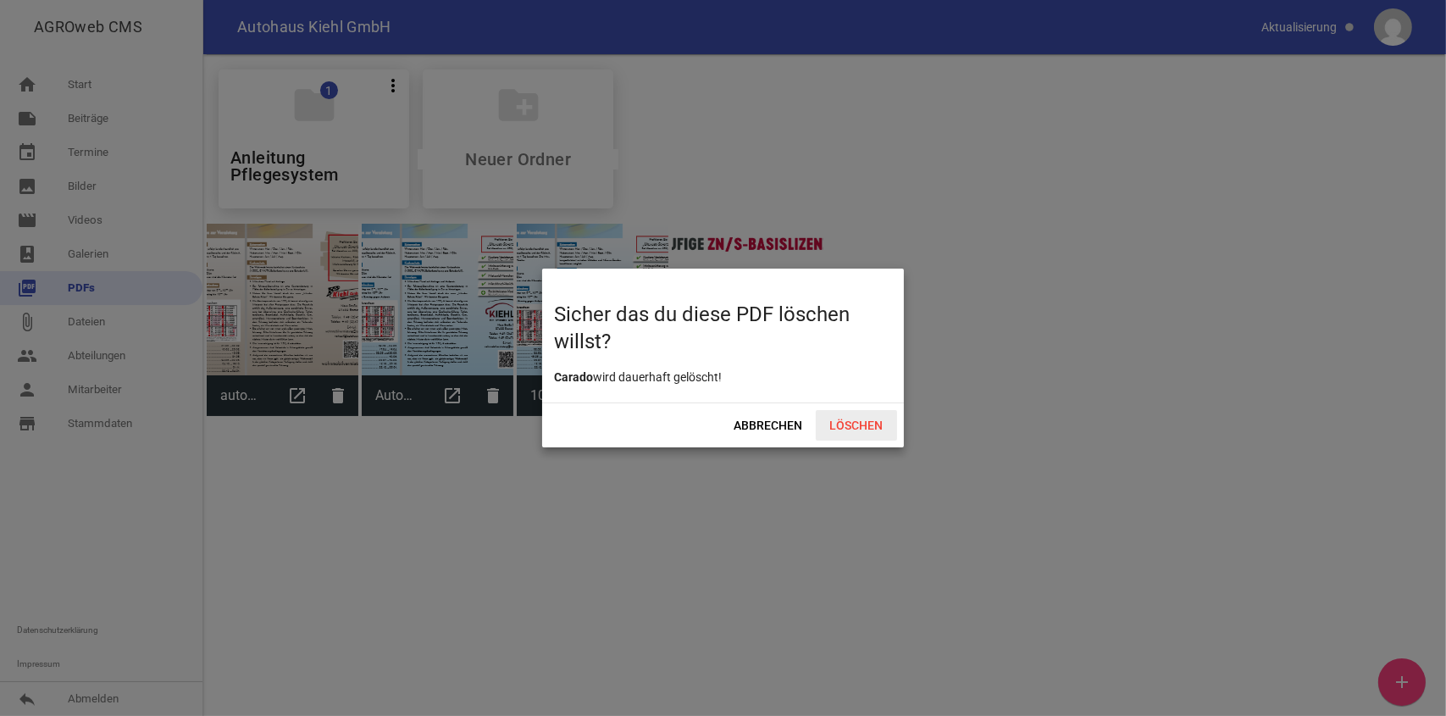
click at [861, 423] on span "Löschen" at bounding box center [856, 425] width 81 height 31
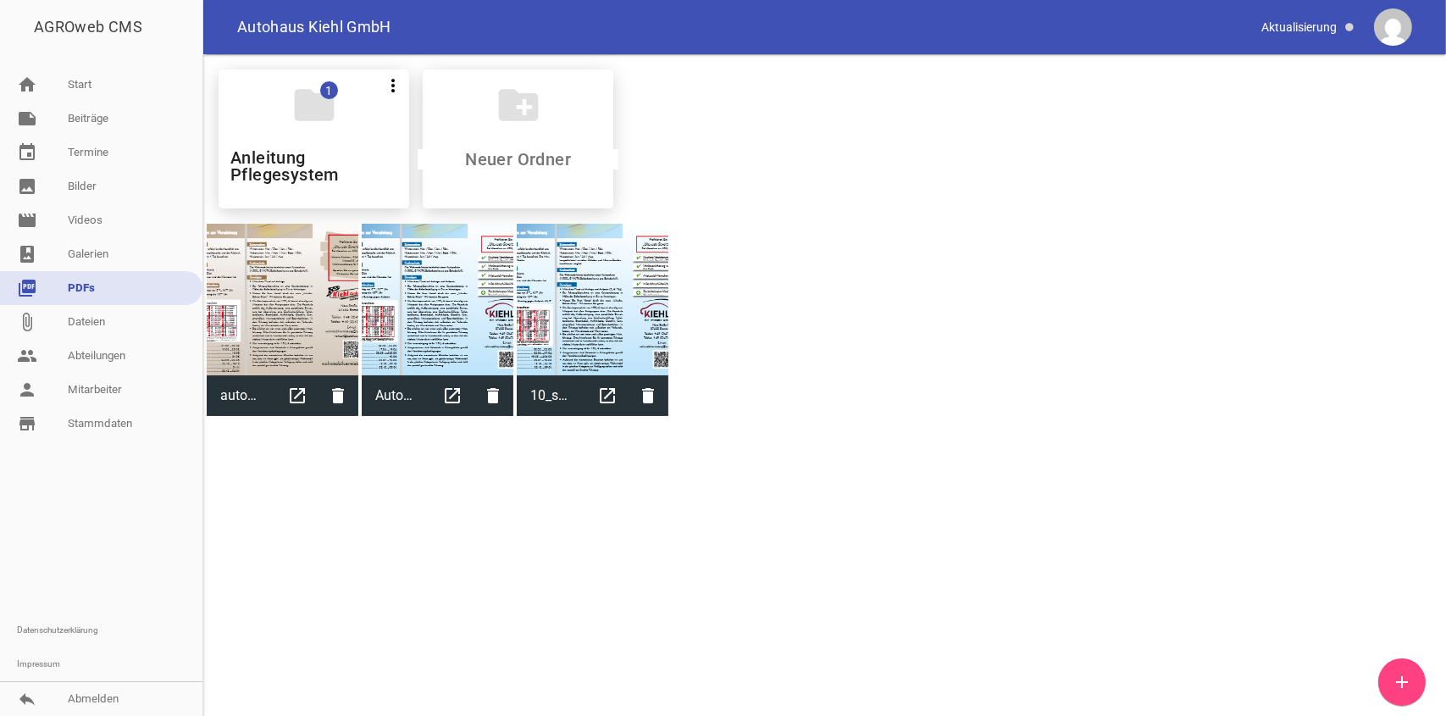
click at [1404, 689] on icon "add" at bounding box center [1402, 682] width 20 height 20
click at [92, 185] on link "image Bilder" at bounding box center [101, 186] width 202 height 34
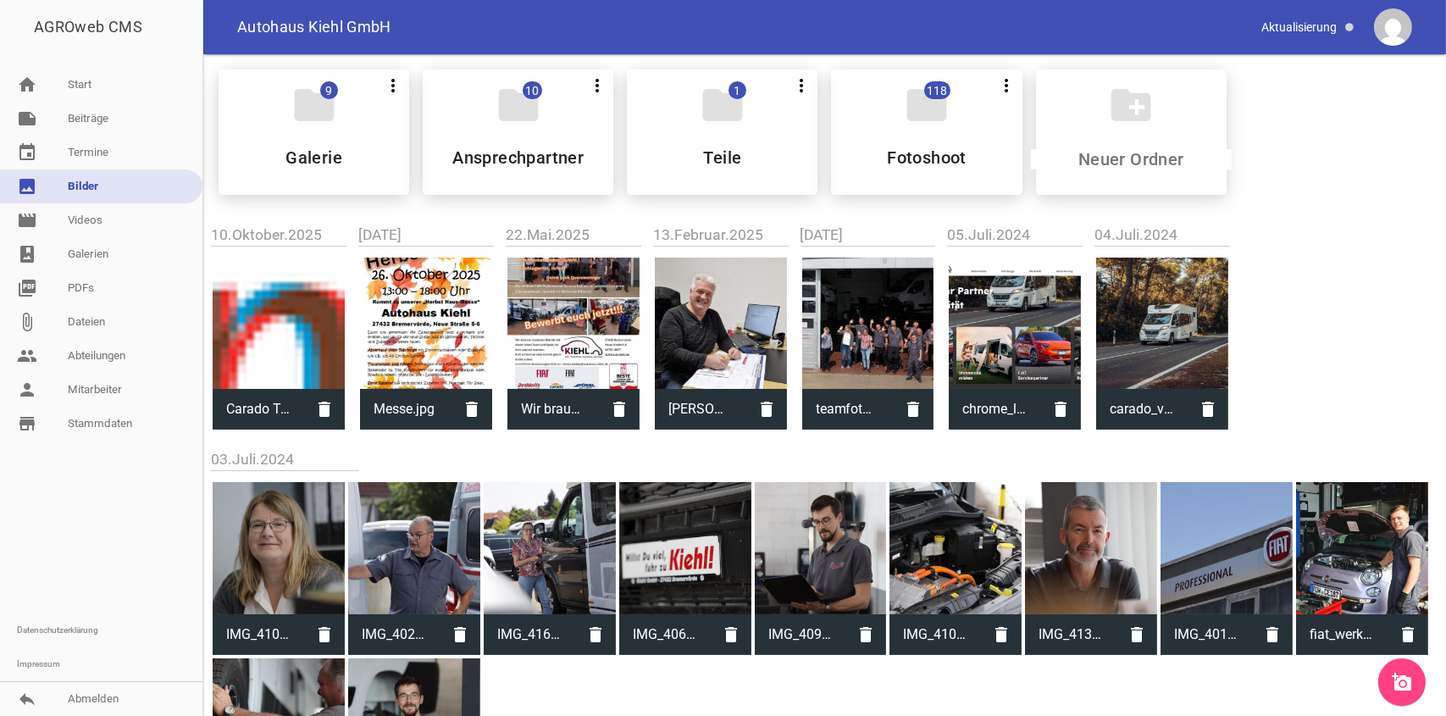
click at [1404, 683] on icon "add_a_photo" at bounding box center [1402, 682] width 20 height 20
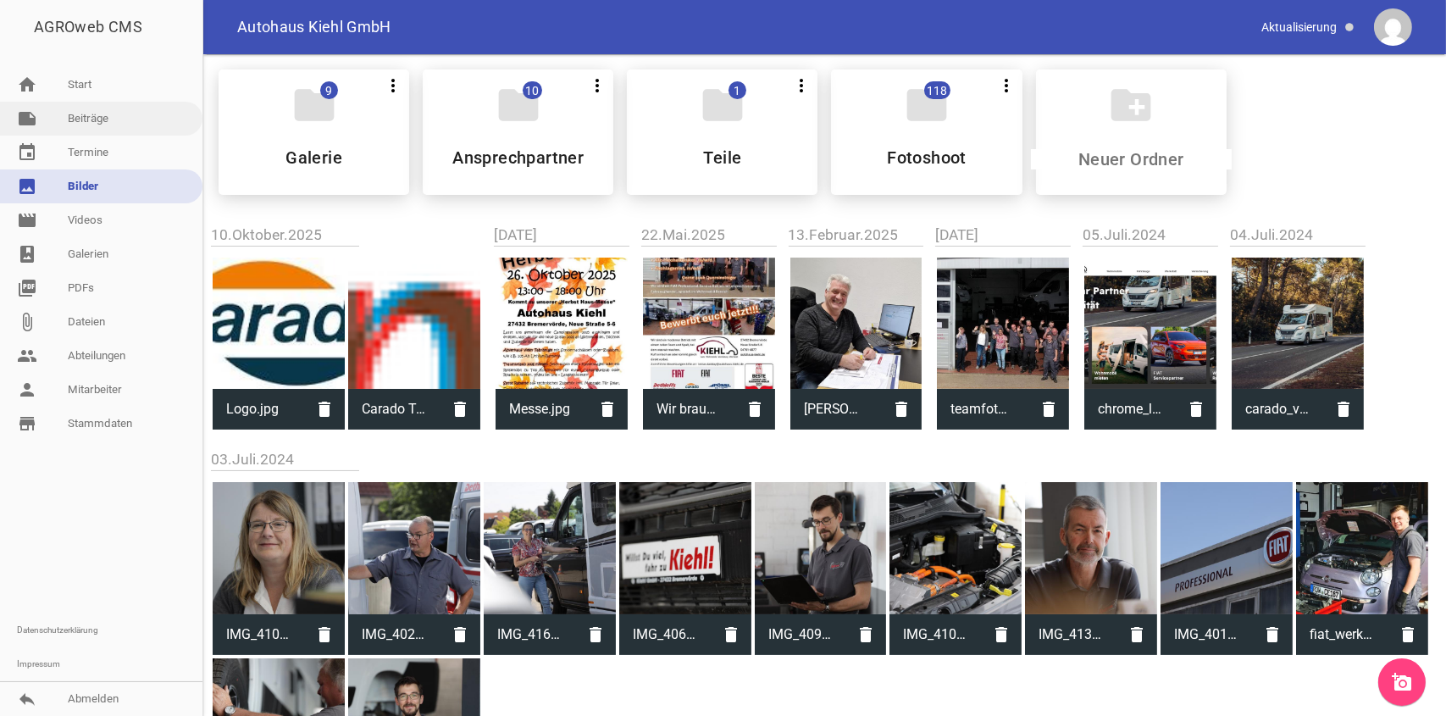
click at [89, 120] on link "note Beiträge" at bounding box center [101, 119] width 202 height 34
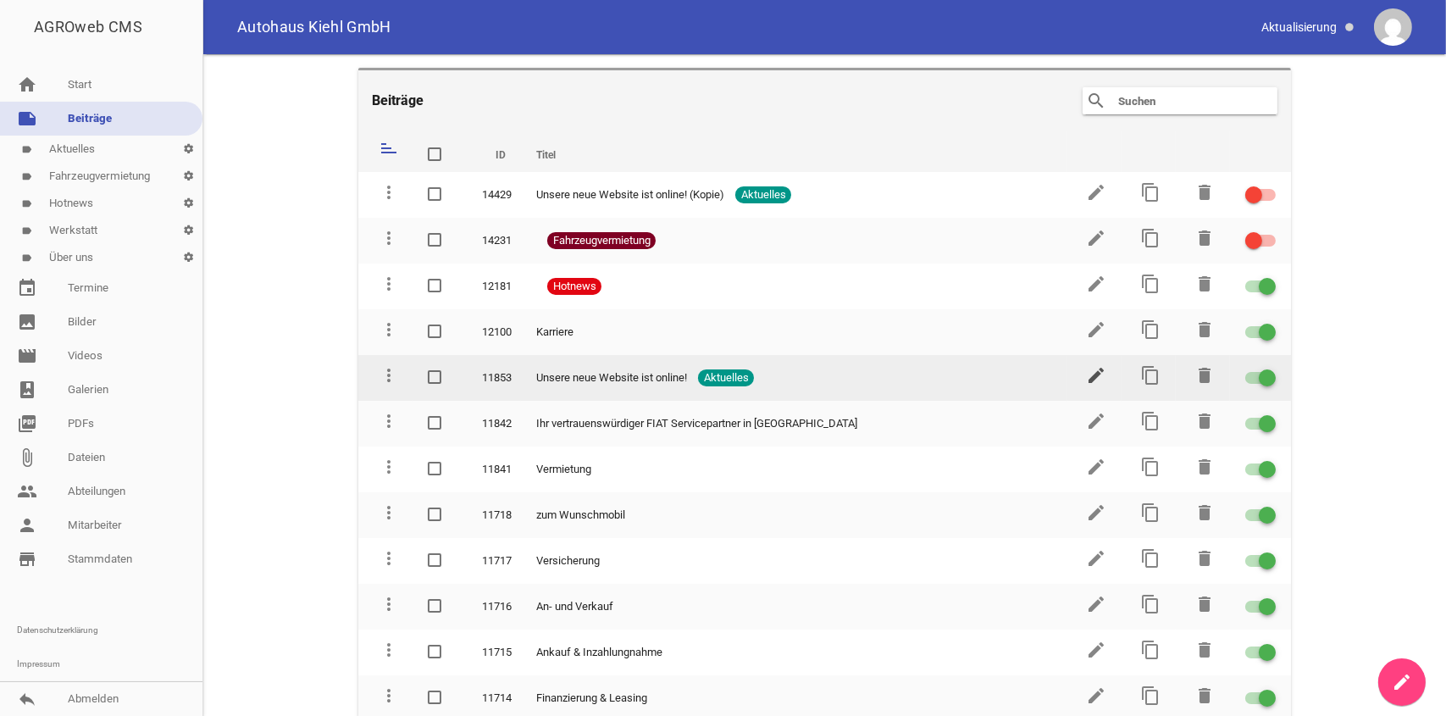
click at [1090, 371] on icon "edit" at bounding box center [1096, 375] width 20 height 20
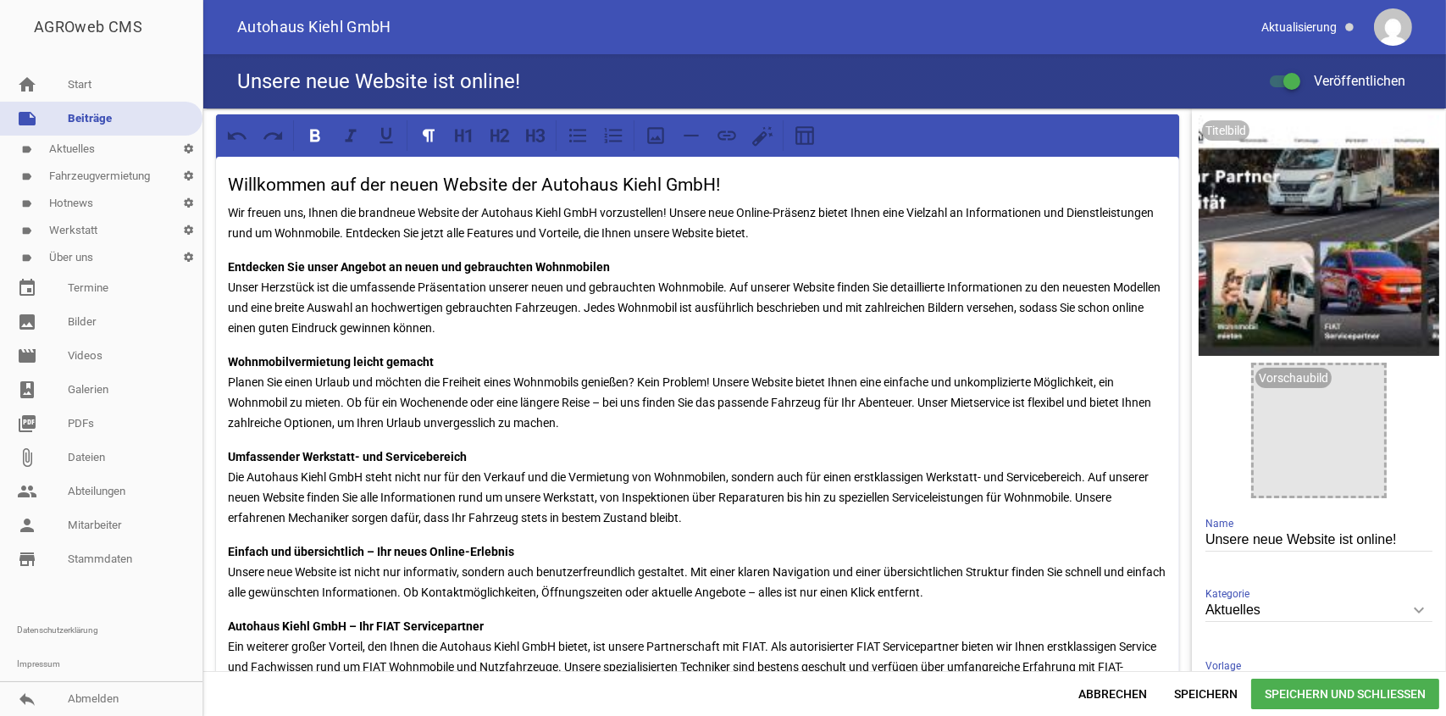
click at [153, 149] on link "label Aktuelles settings" at bounding box center [101, 149] width 202 height 27
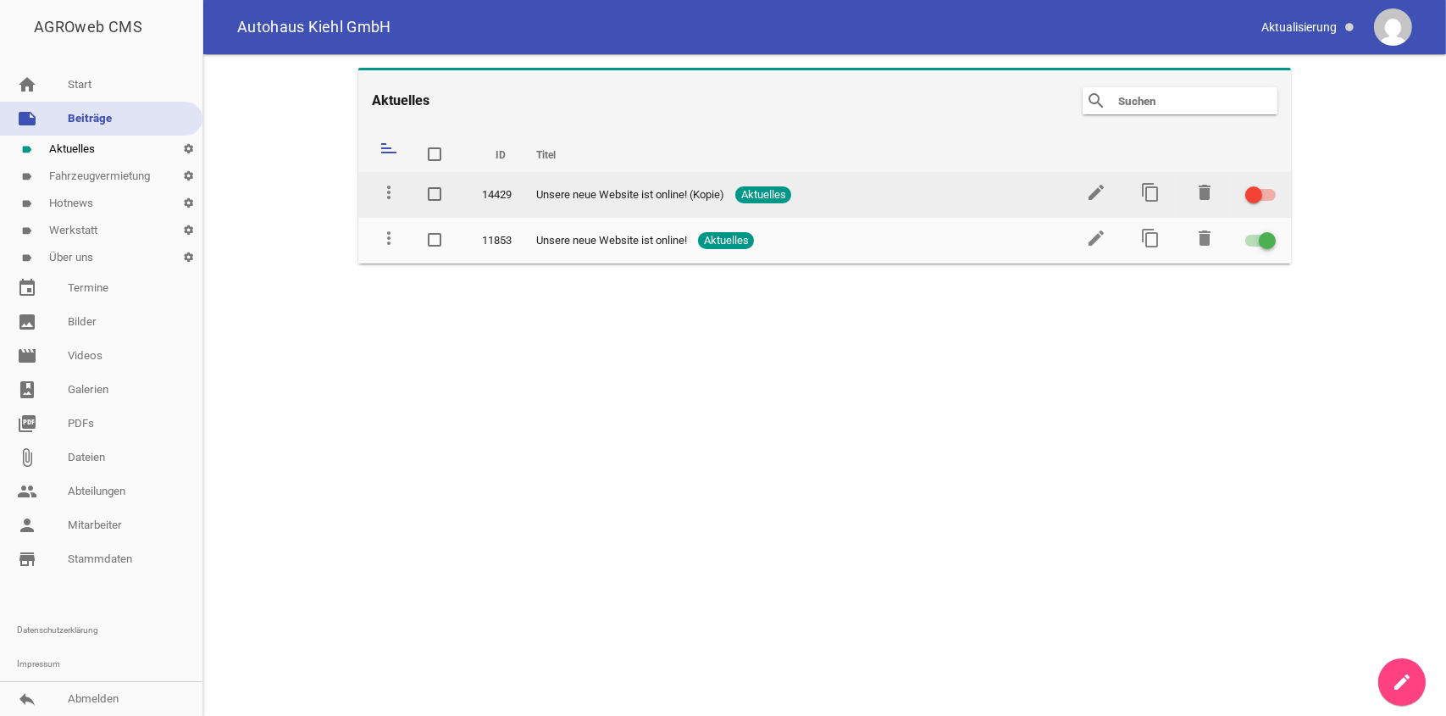
click at [1268, 195] on div at bounding box center [1260, 195] width 31 height 12
click at [1271, 185] on input "checkbox" at bounding box center [1271, 185] width 0 height 0
click at [1249, 197] on div at bounding box center [1260, 195] width 31 height 12
click at [1271, 185] on input "checkbox" at bounding box center [1271, 185] width 0 height 0
click at [1093, 191] on icon "edit" at bounding box center [1096, 192] width 20 height 20
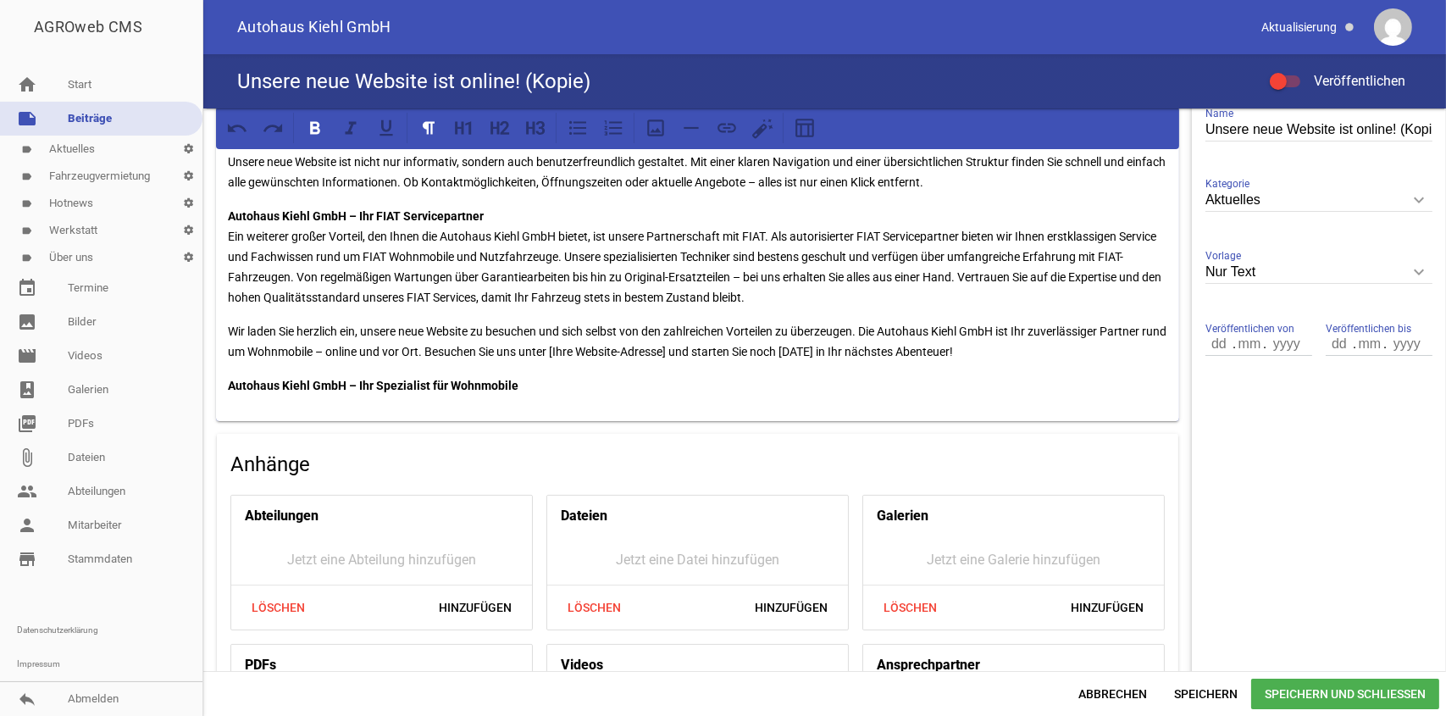
scroll to position [369, 0]
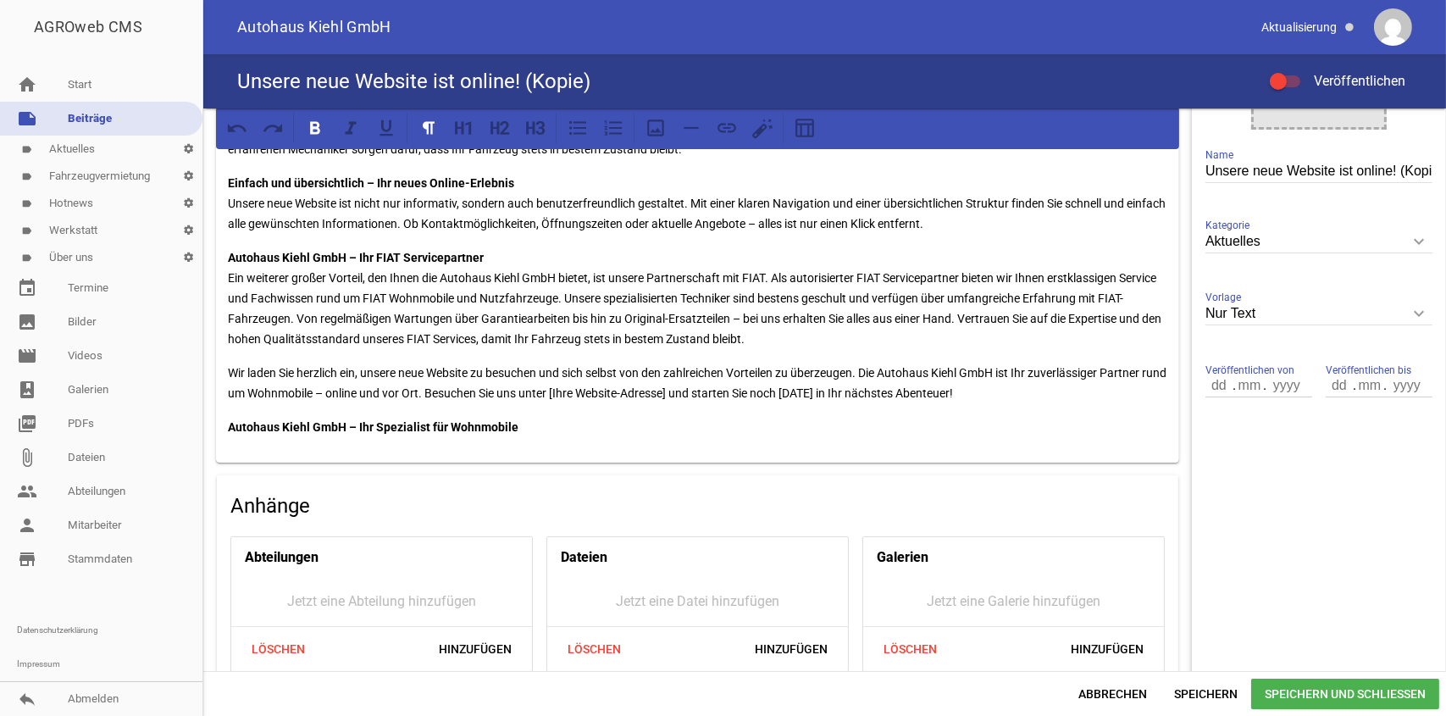
click at [535, 419] on p "Autohaus Kiehl GmbH – Ihr Spezialist für Wohnmobile" at bounding box center [698, 427] width 940 height 20
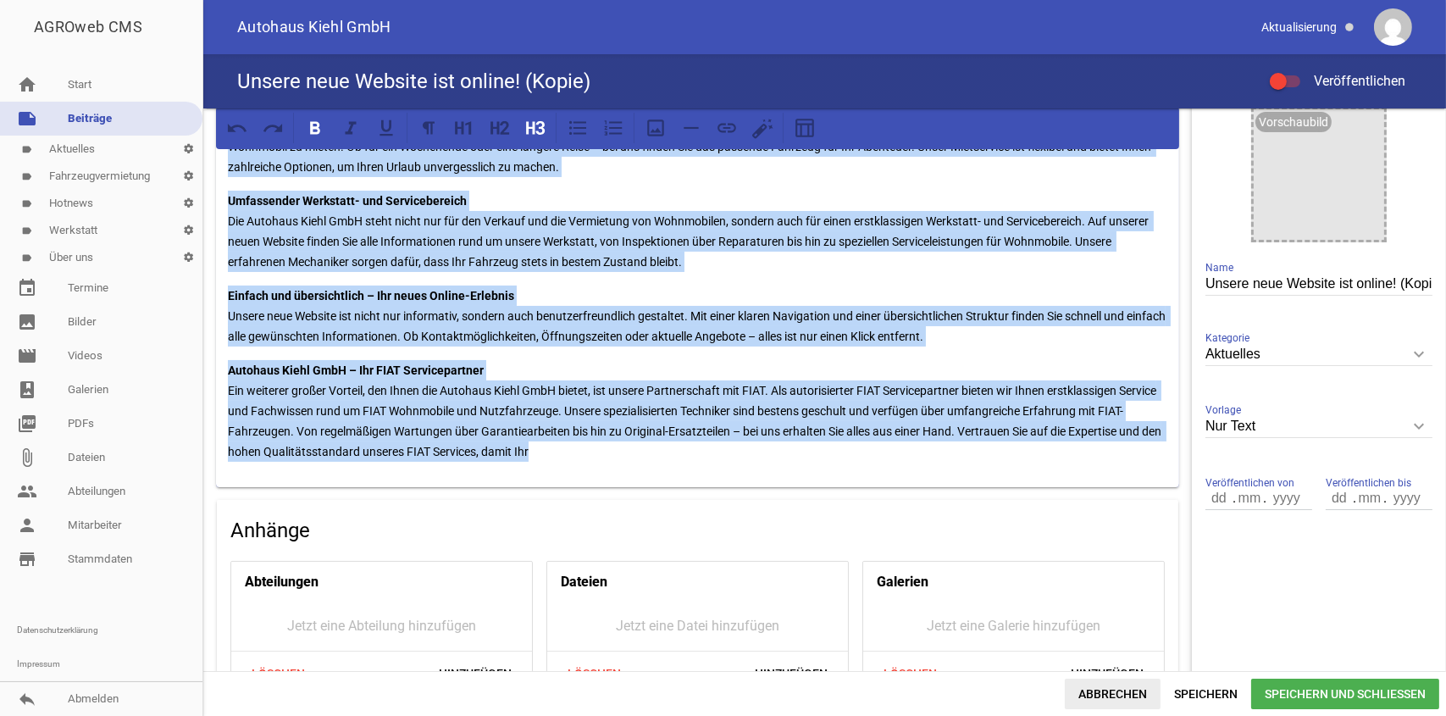
scroll to position [451, 0]
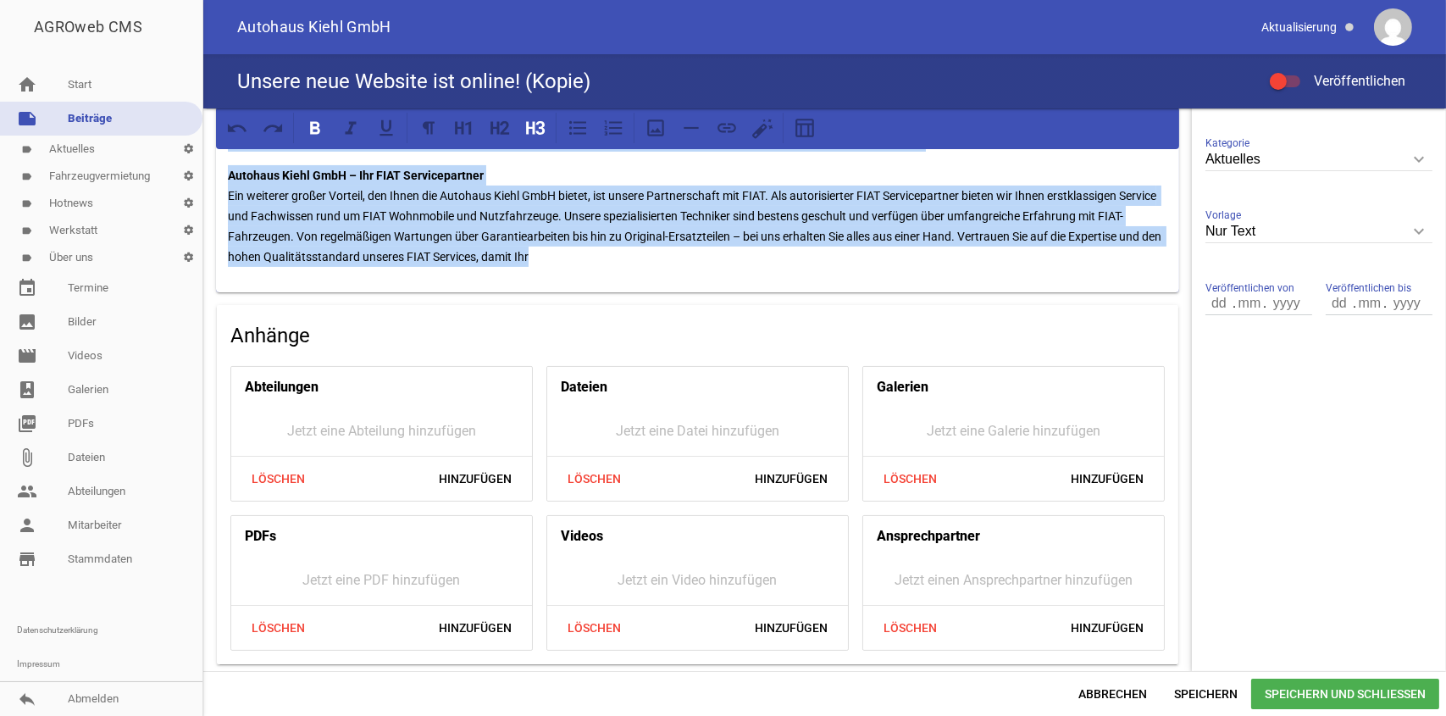
drag, startPoint x: 226, startPoint y: 179, endPoint x: 1109, endPoint y: 280, distance: 888.7
drag, startPoint x: 886, startPoint y: 191, endPoint x: 867, endPoint y: 283, distance: 93.6
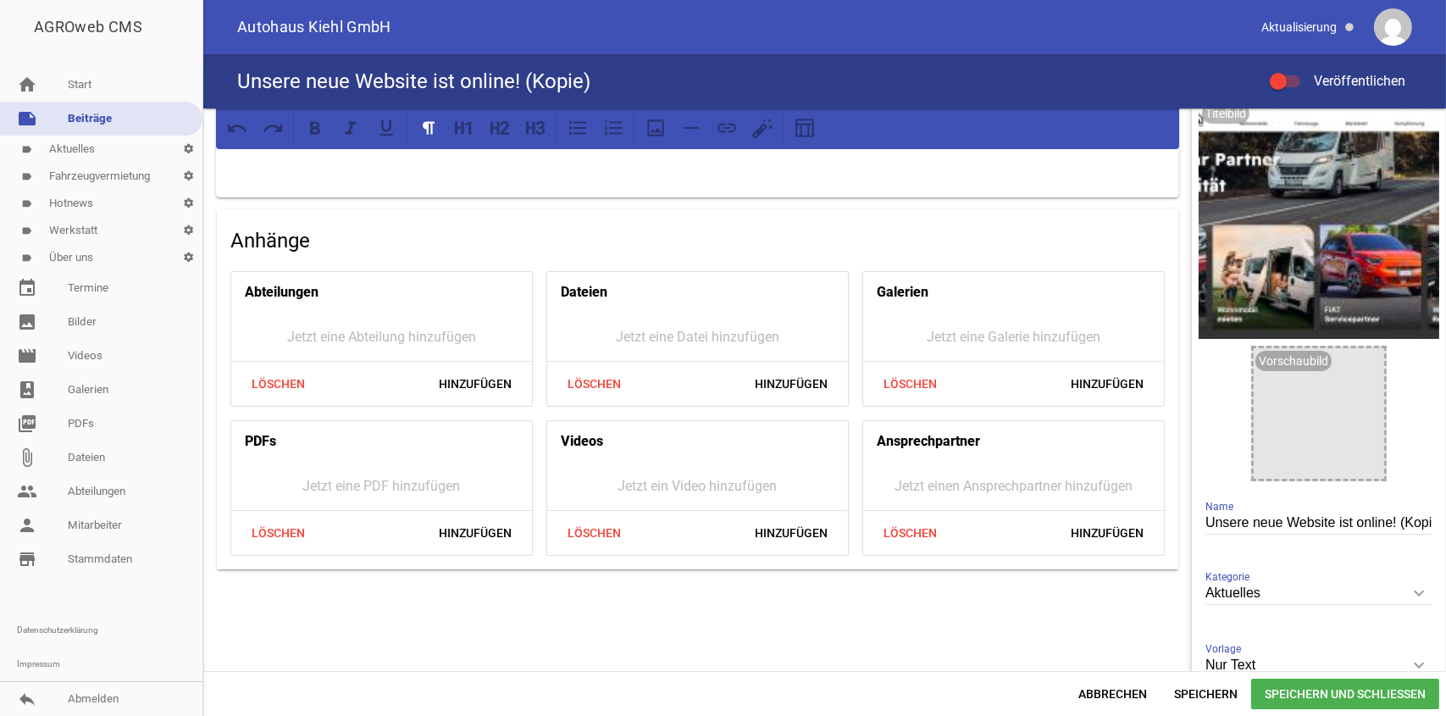
scroll to position [0, 0]
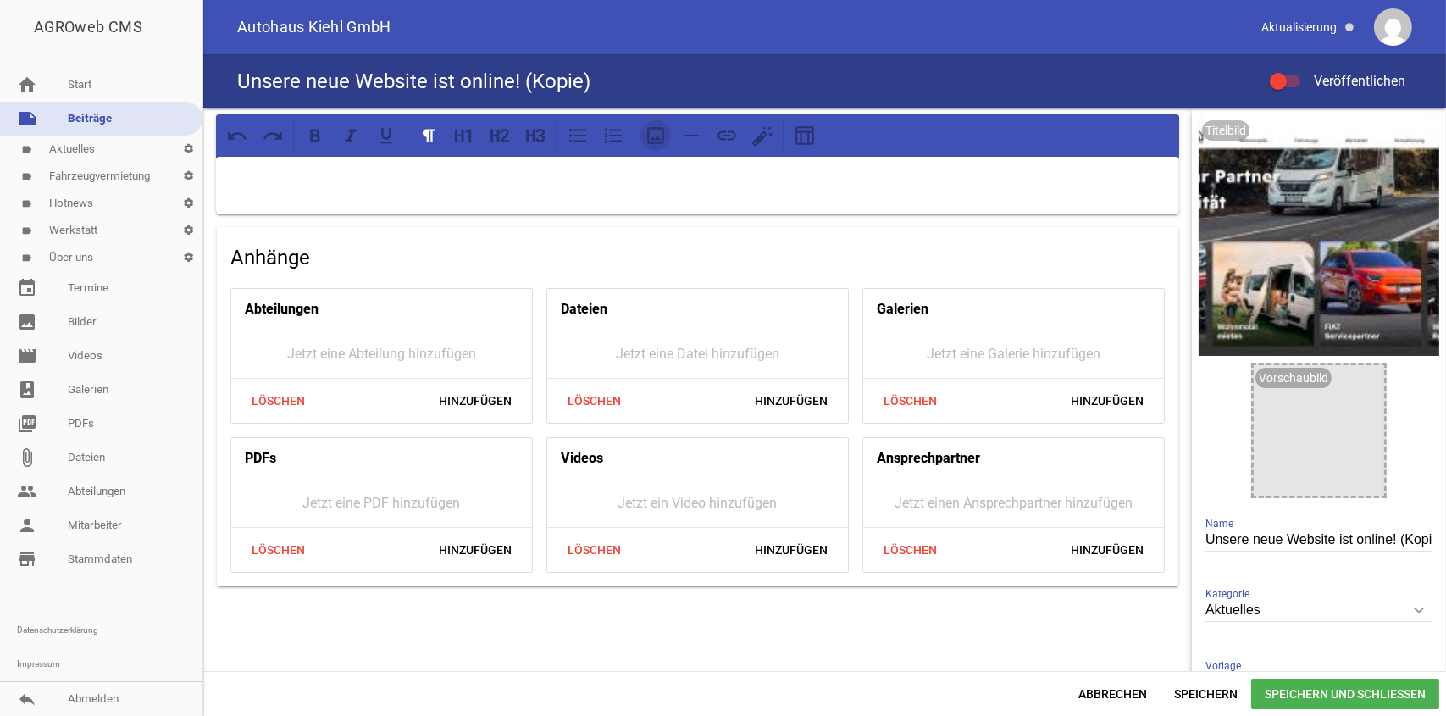
click at [653, 143] on icon at bounding box center [655, 135] width 17 height 17
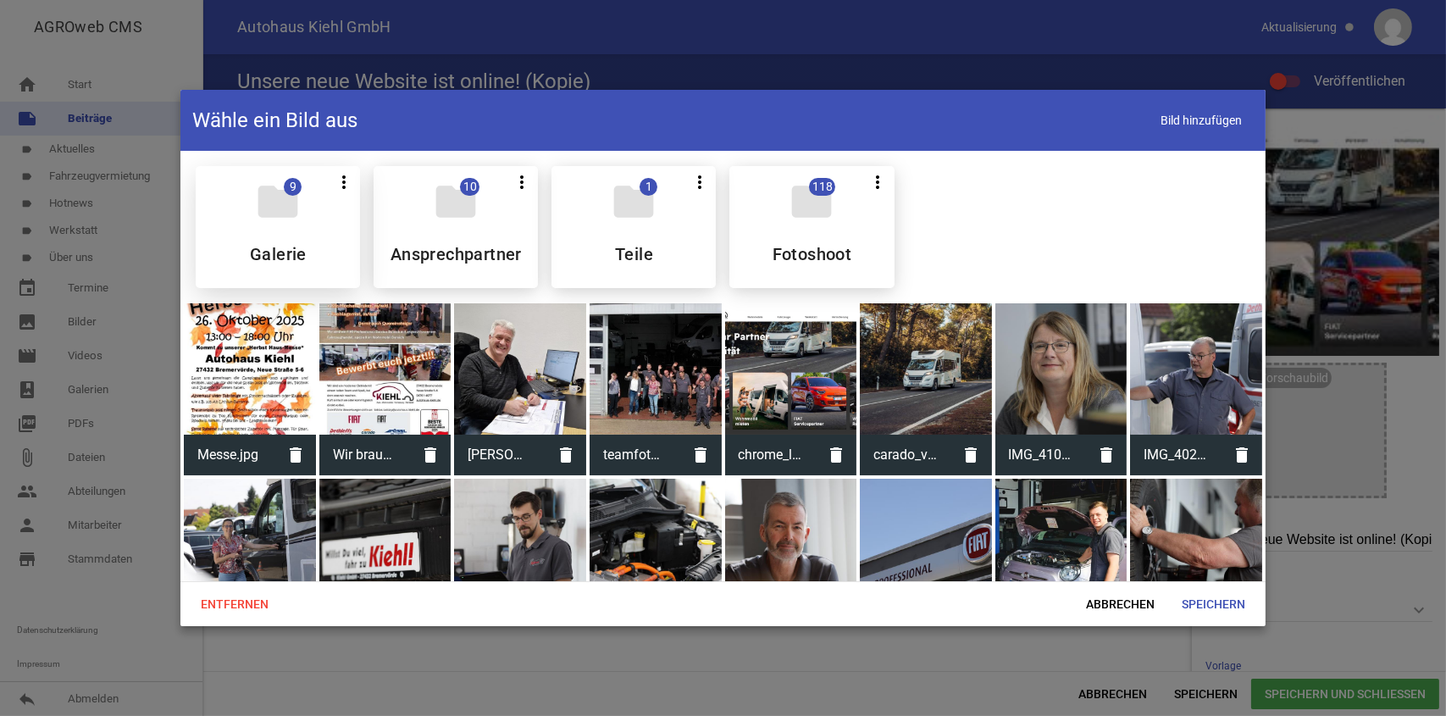
click at [320, 245] on div "folder 9 more_vert Teilen Bearbeiten Löschen Galerie" at bounding box center [278, 227] width 164 height 122
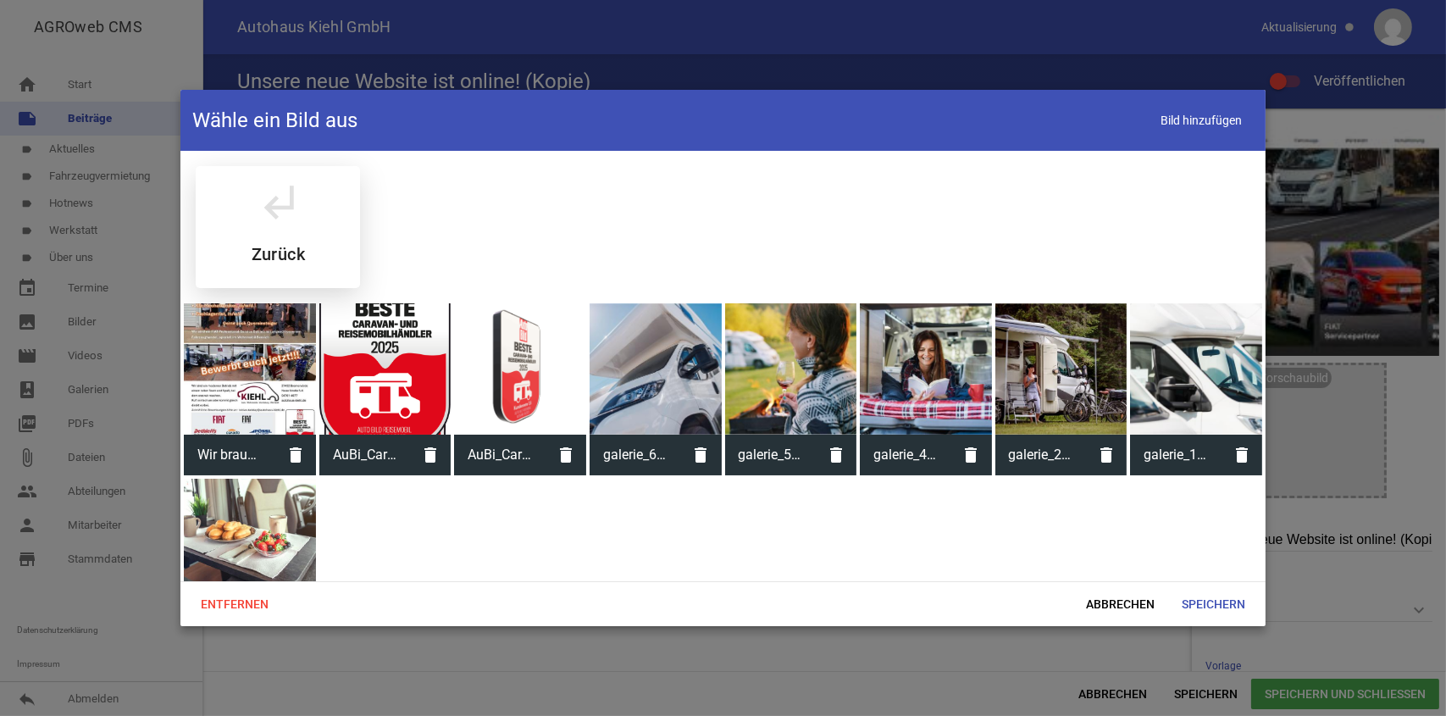
click at [307, 228] on div "subdirectory_arrow_left Zurück" at bounding box center [278, 227] width 164 height 122
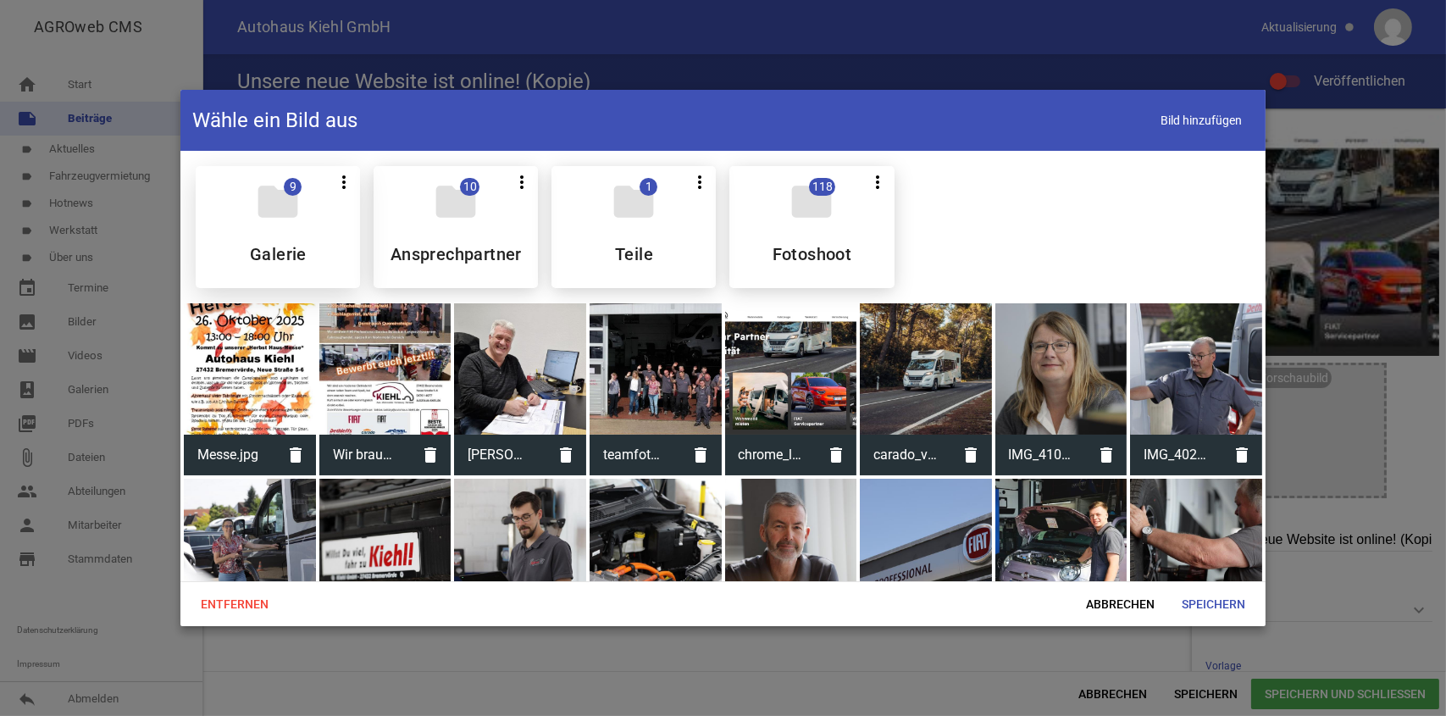
click at [325, 242] on div "folder 9 more_vert Teilen Bearbeiten Löschen Galerie" at bounding box center [278, 227] width 164 height 122
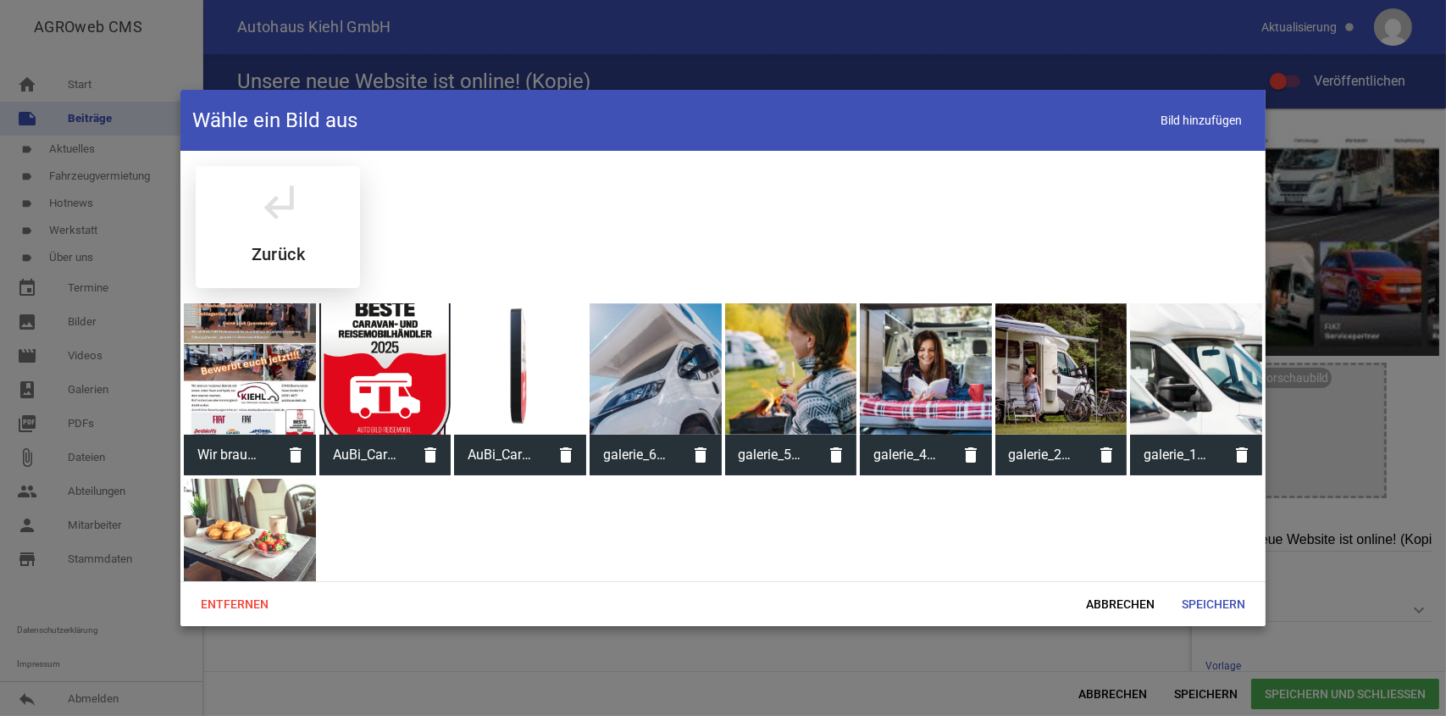
click at [285, 247] on h5 "Zurück" at bounding box center [278, 254] width 53 height 17
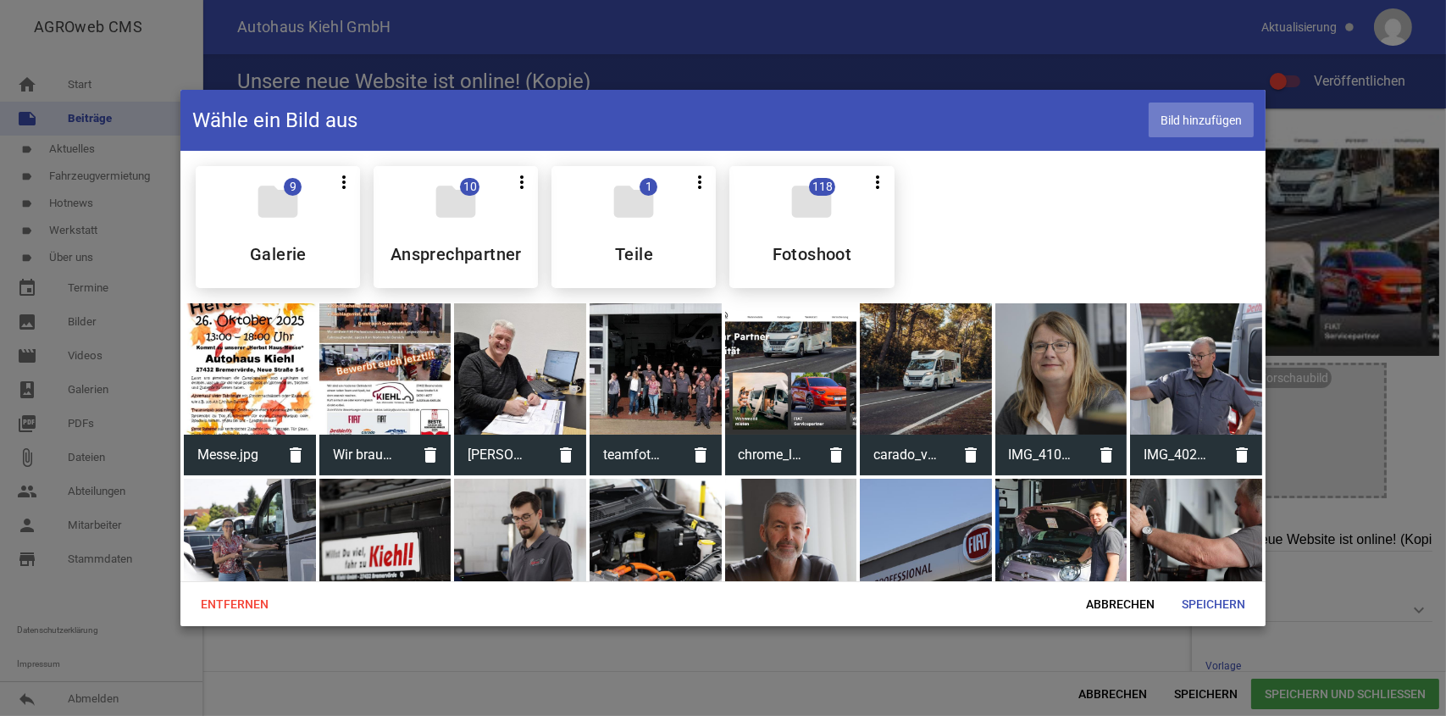
click at [1211, 120] on span "Bild hinzufügen" at bounding box center [1201, 120] width 105 height 35
click at [330, 242] on div "folder 9 more_vert Teilen Bearbeiten Löschen Galerie" at bounding box center [278, 227] width 164 height 122
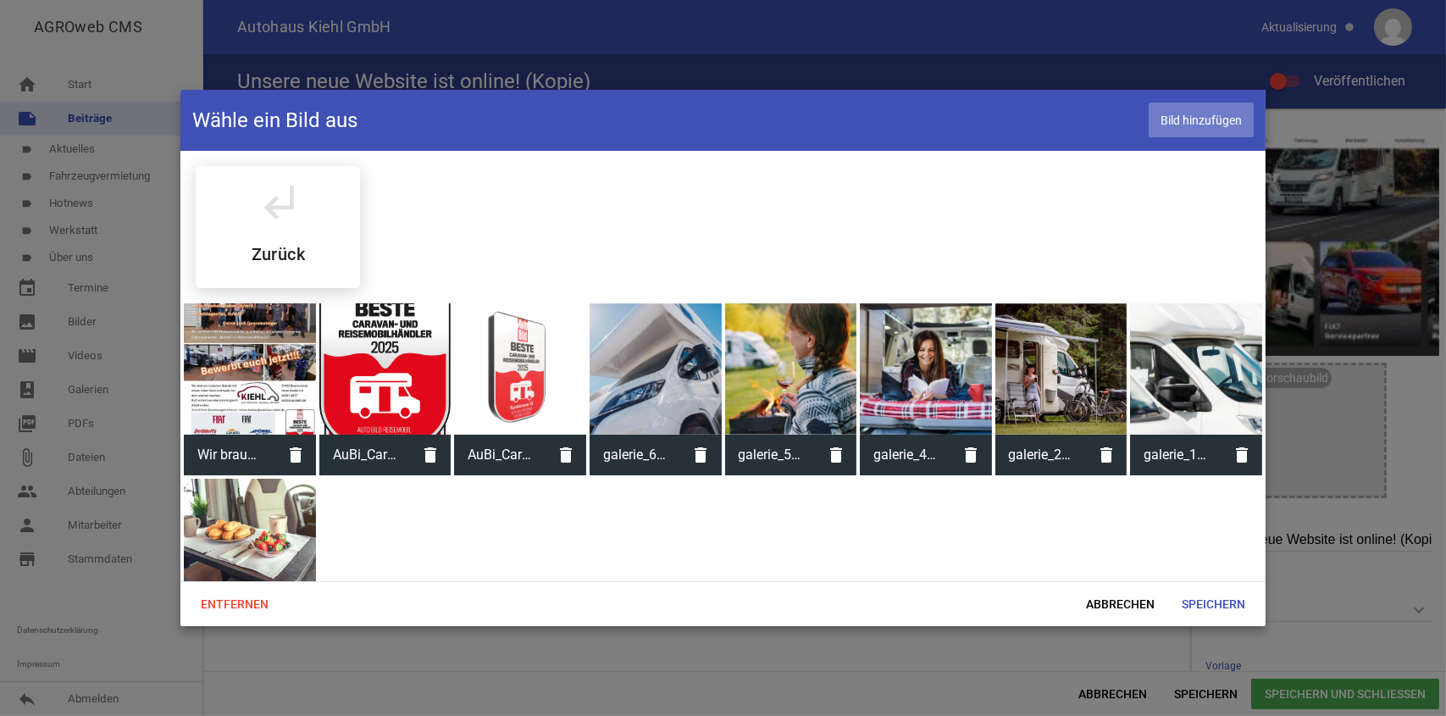
click at [1209, 123] on span "Bild hinzufügen" at bounding box center [1201, 120] width 105 height 35
click at [1206, 114] on span "Bild hinzufügen" at bounding box center [1201, 120] width 105 height 35
click at [288, 247] on h5 "Zurück" at bounding box center [278, 254] width 53 height 17
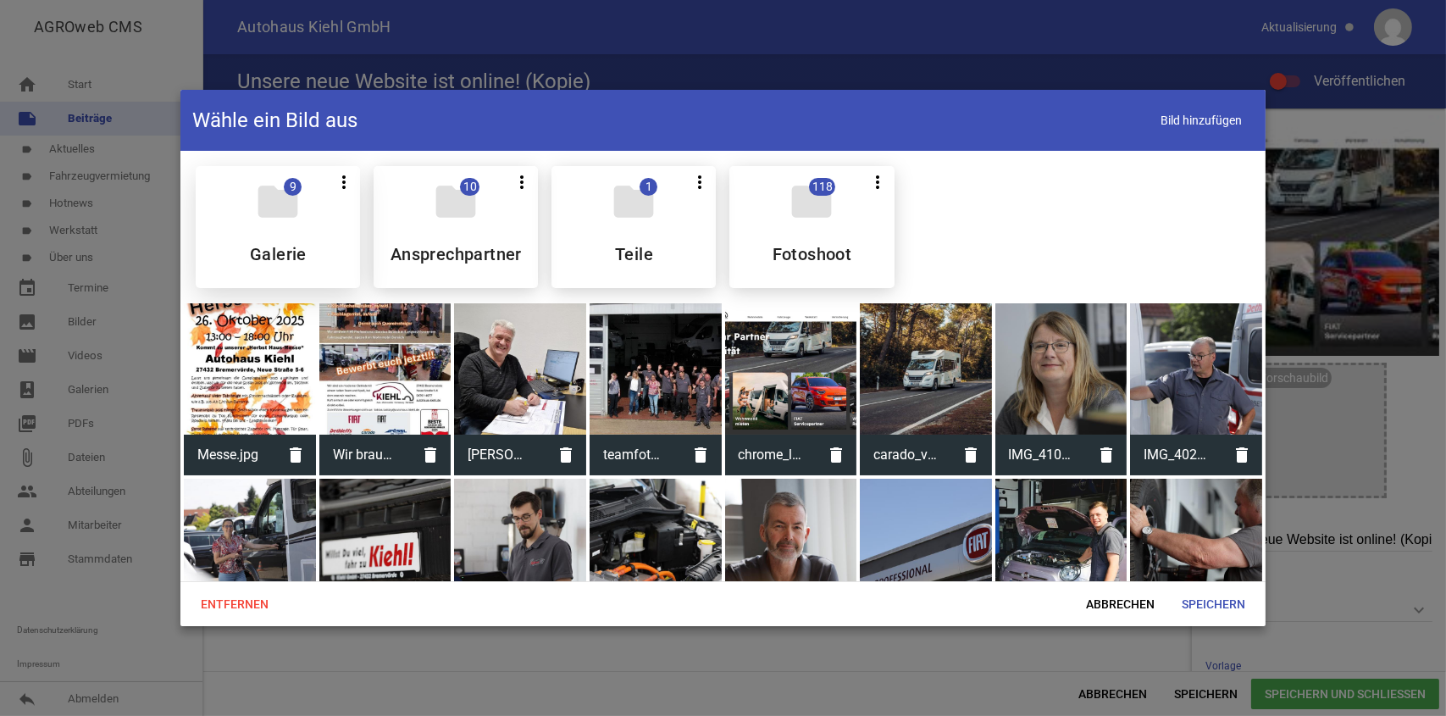
click at [317, 255] on div "folder 9 more_vert Teilen Bearbeiten Löschen Galerie" at bounding box center [278, 227] width 164 height 122
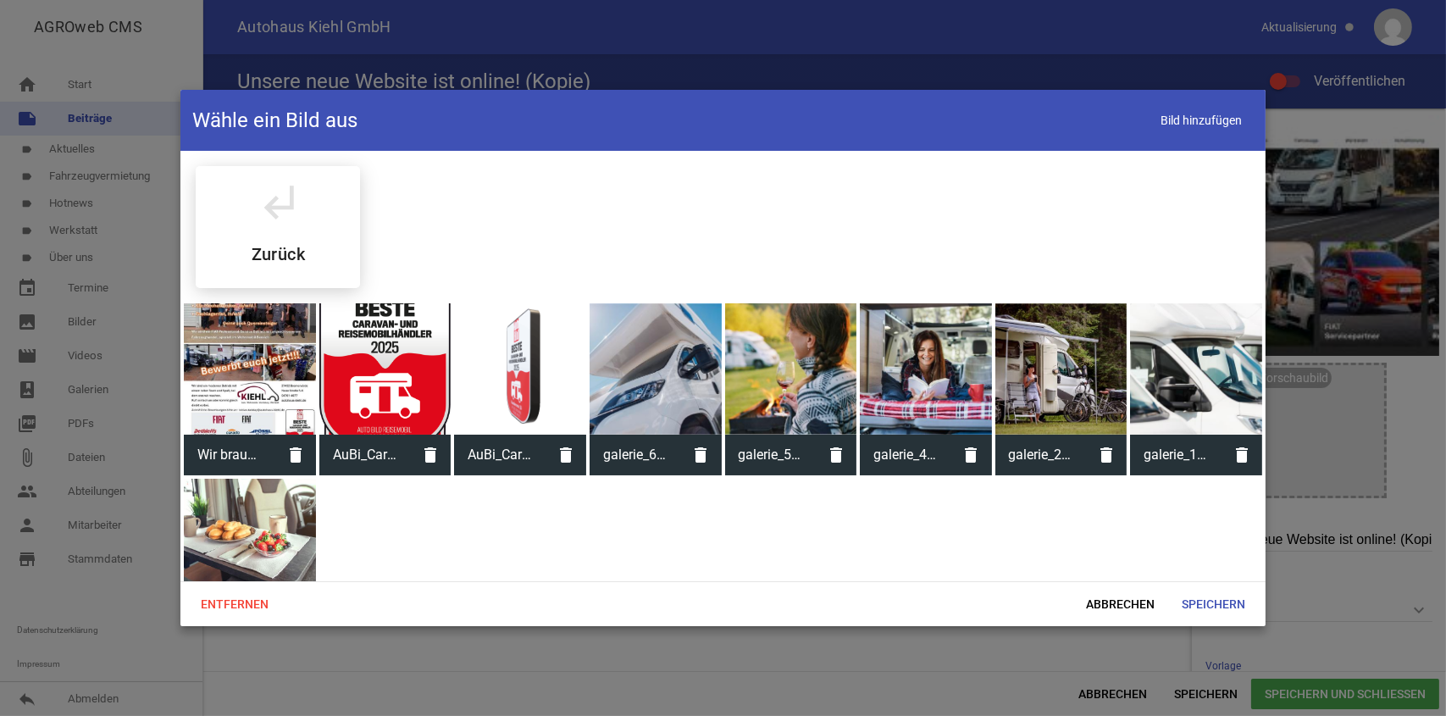
click at [317, 255] on div "subdirectory_arrow_left Zurück" at bounding box center [278, 227] width 164 height 122
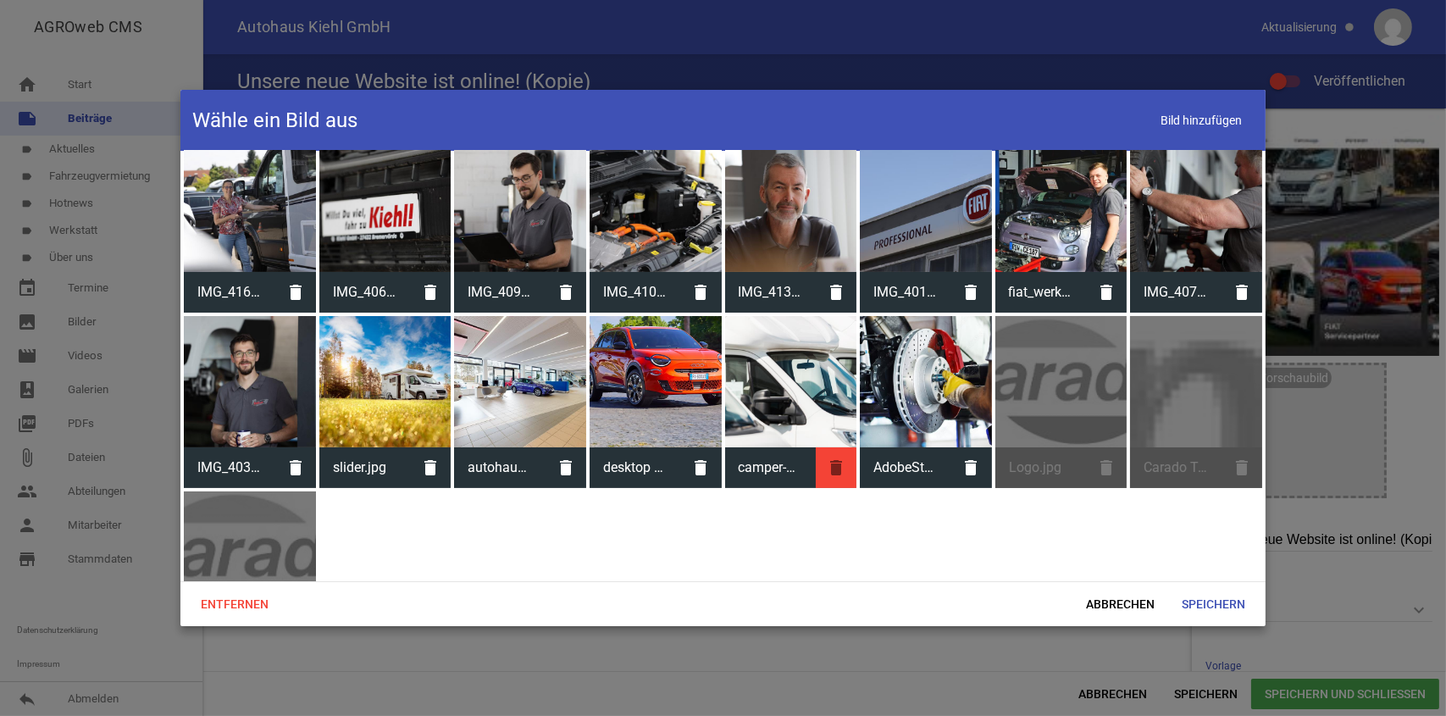
scroll to position [420, 0]
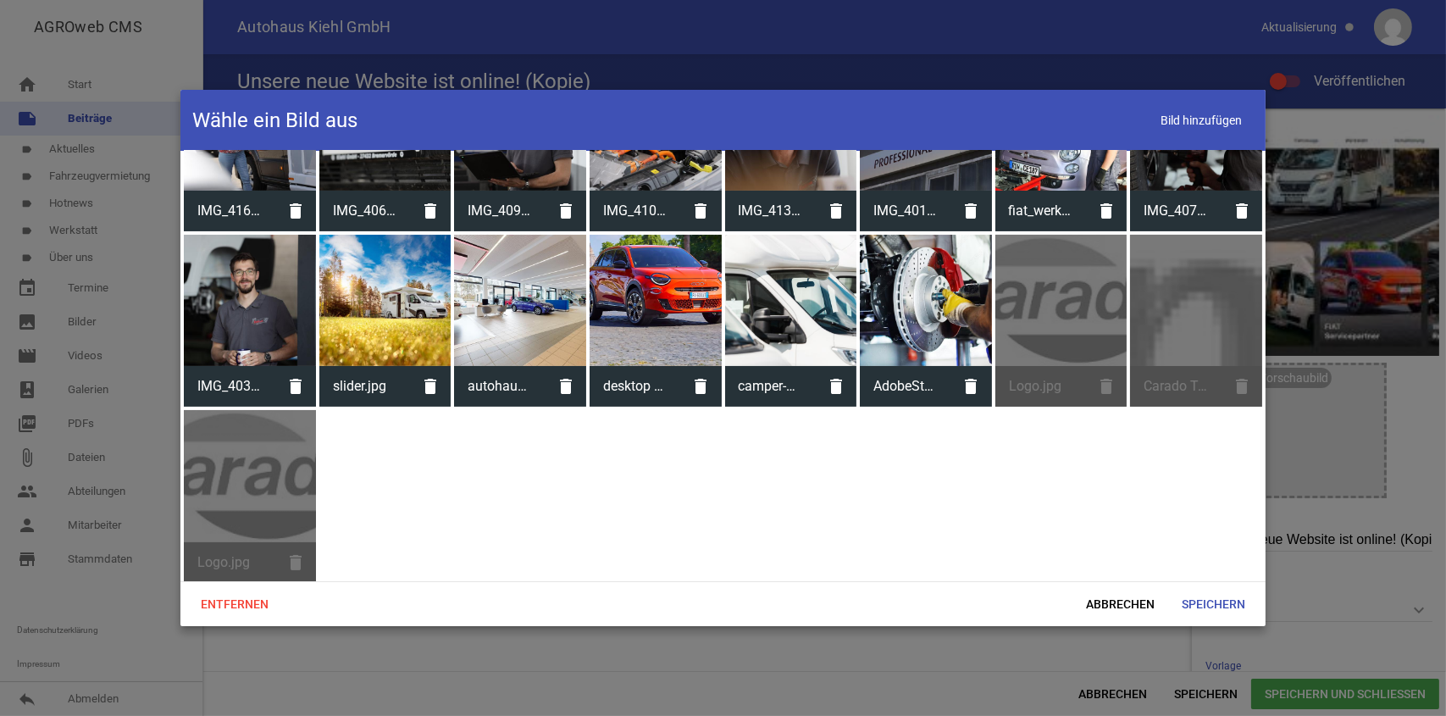
click at [300, 558] on div "Logo.jpg delete" at bounding box center [250, 496] width 132 height 173
click at [1062, 336] on div "Logo.jpg delete" at bounding box center [1062, 321] width 132 height 173
click at [1103, 391] on div "Logo.jpg delete" at bounding box center [1062, 321] width 132 height 173
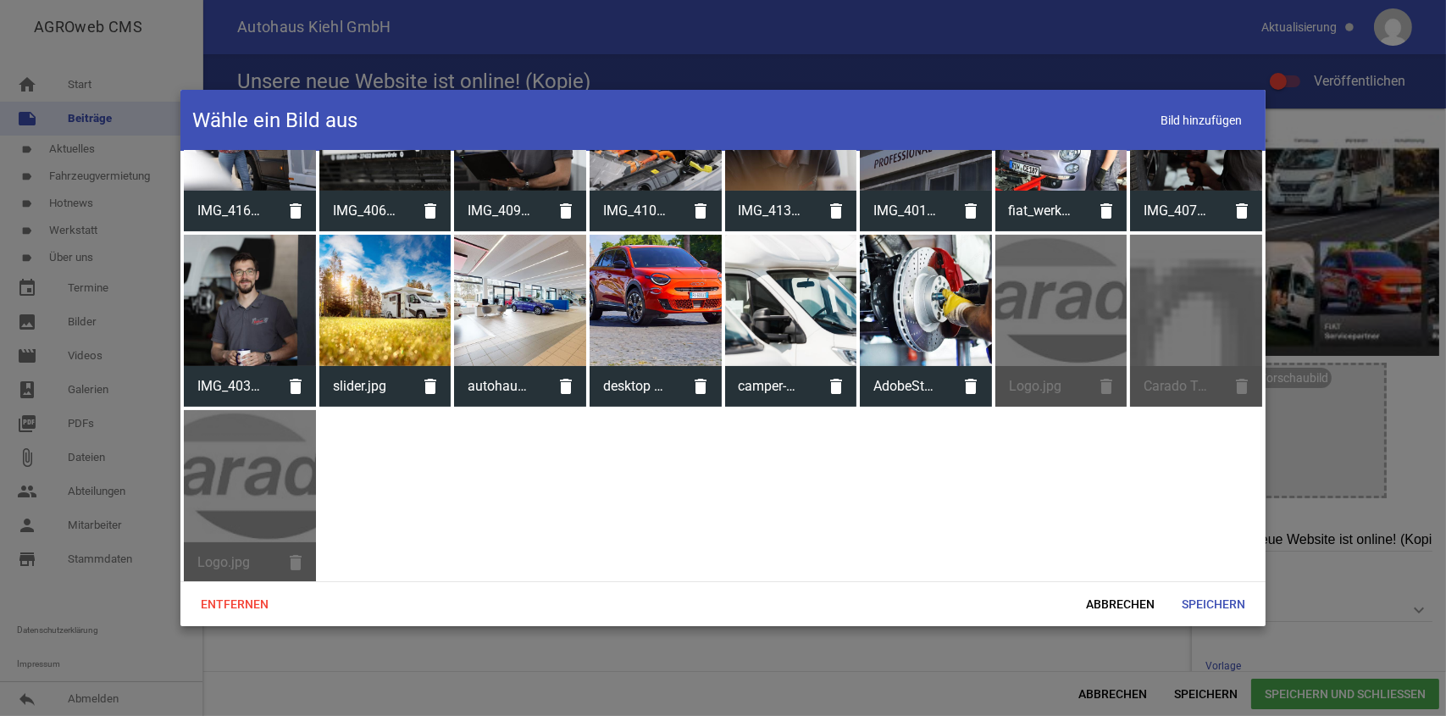
drag, startPoint x: 1081, startPoint y: 324, endPoint x: 1001, endPoint y: 470, distance: 167.2
click at [1001, 470] on div "folder 9 more_vert Teilen Bearbeiten Löschen Galerie folder 10 more_vert Teilen…" at bounding box center [722, 366] width 1085 height 431
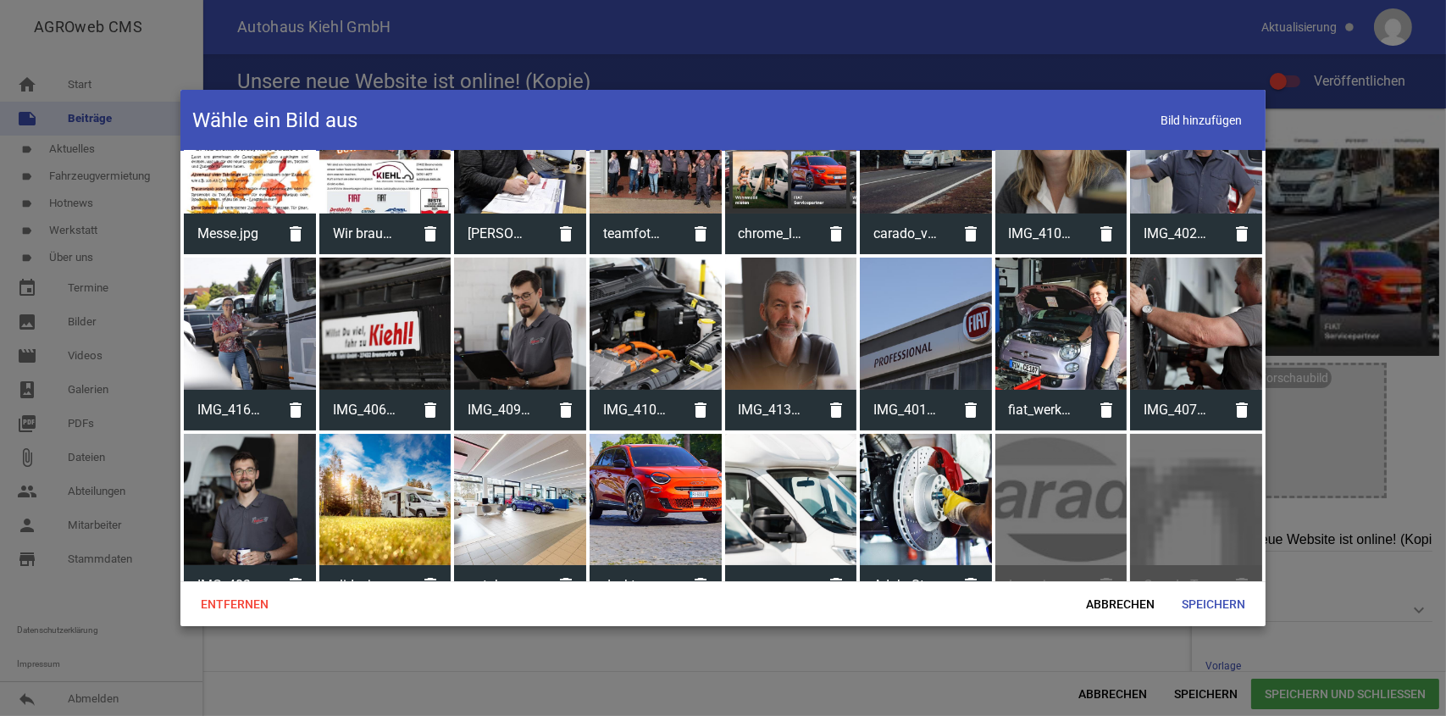
scroll to position [0, 0]
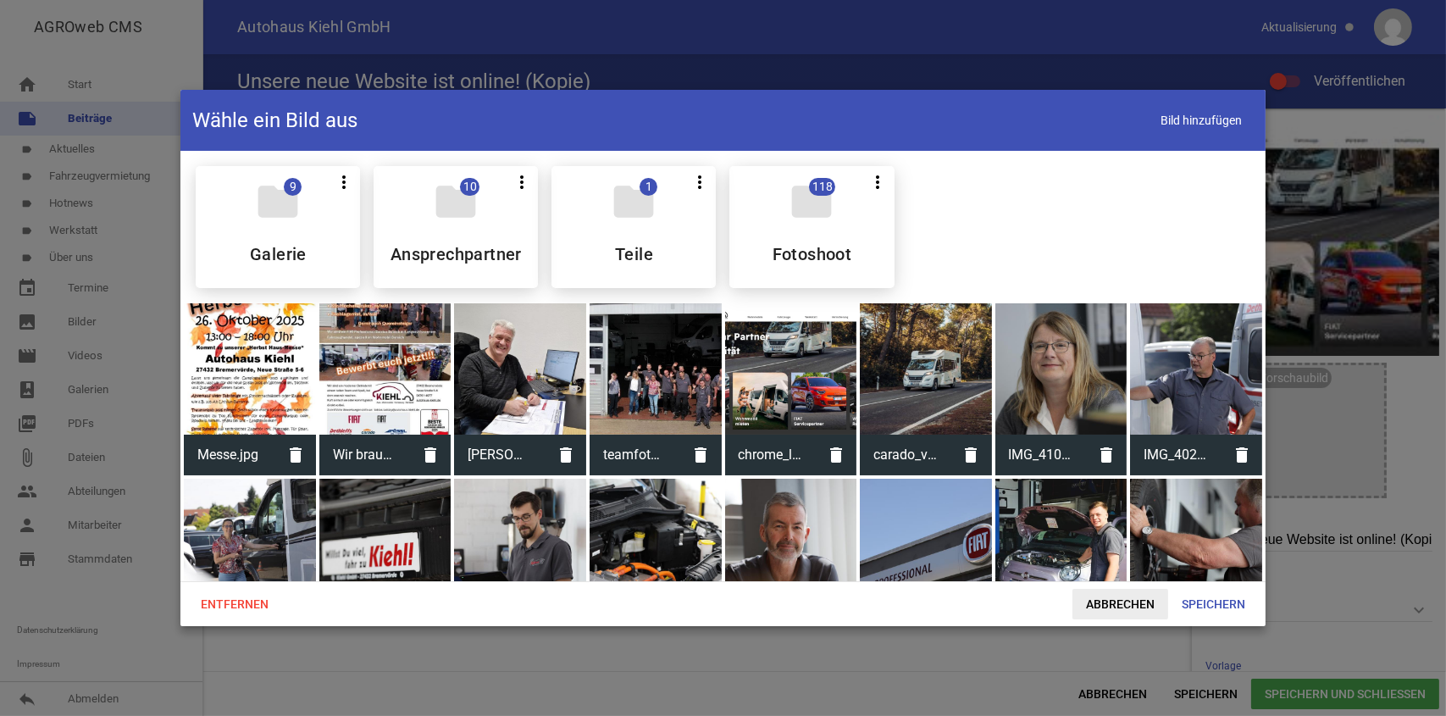
click at [1140, 606] on span "Abbrechen" at bounding box center [1121, 604] width 96 height 31
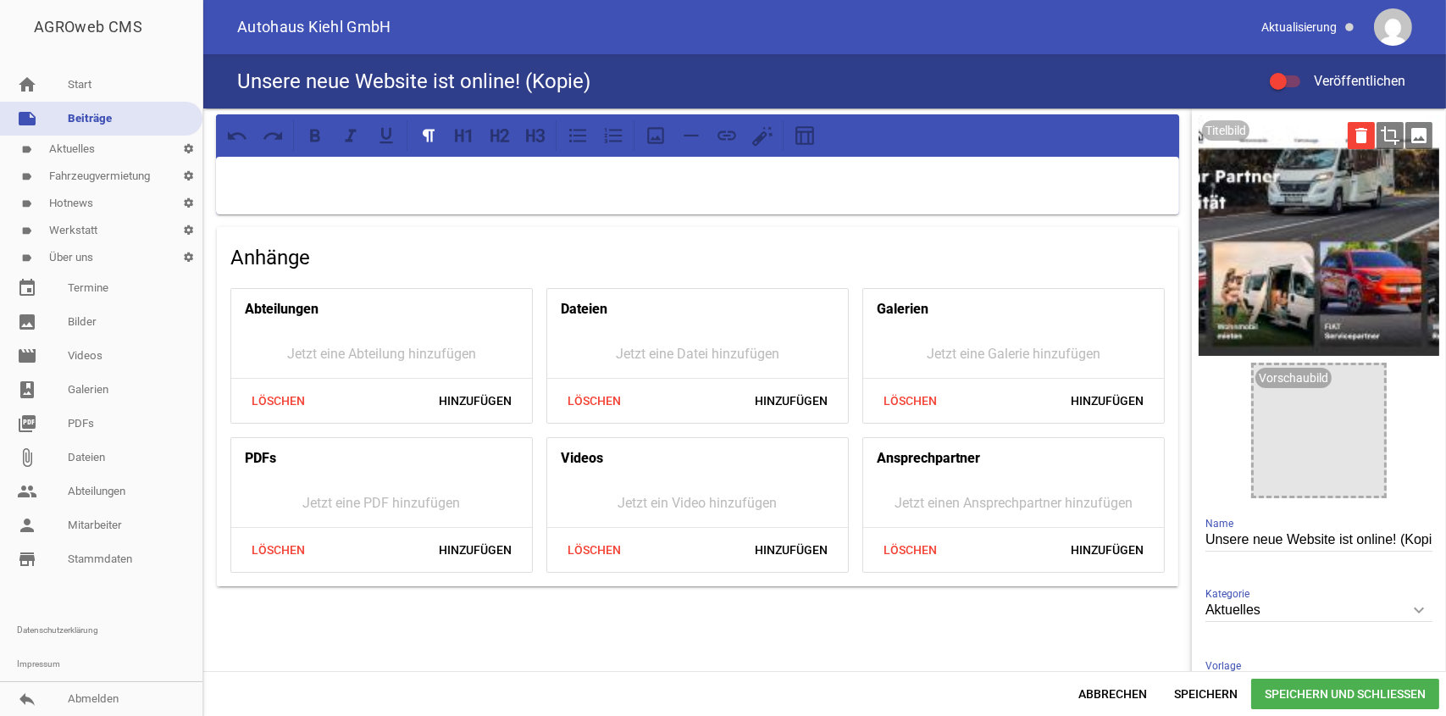
click at [1350, 136] on icon "delete" at bounding box center [1361, 135] width 27 height 27
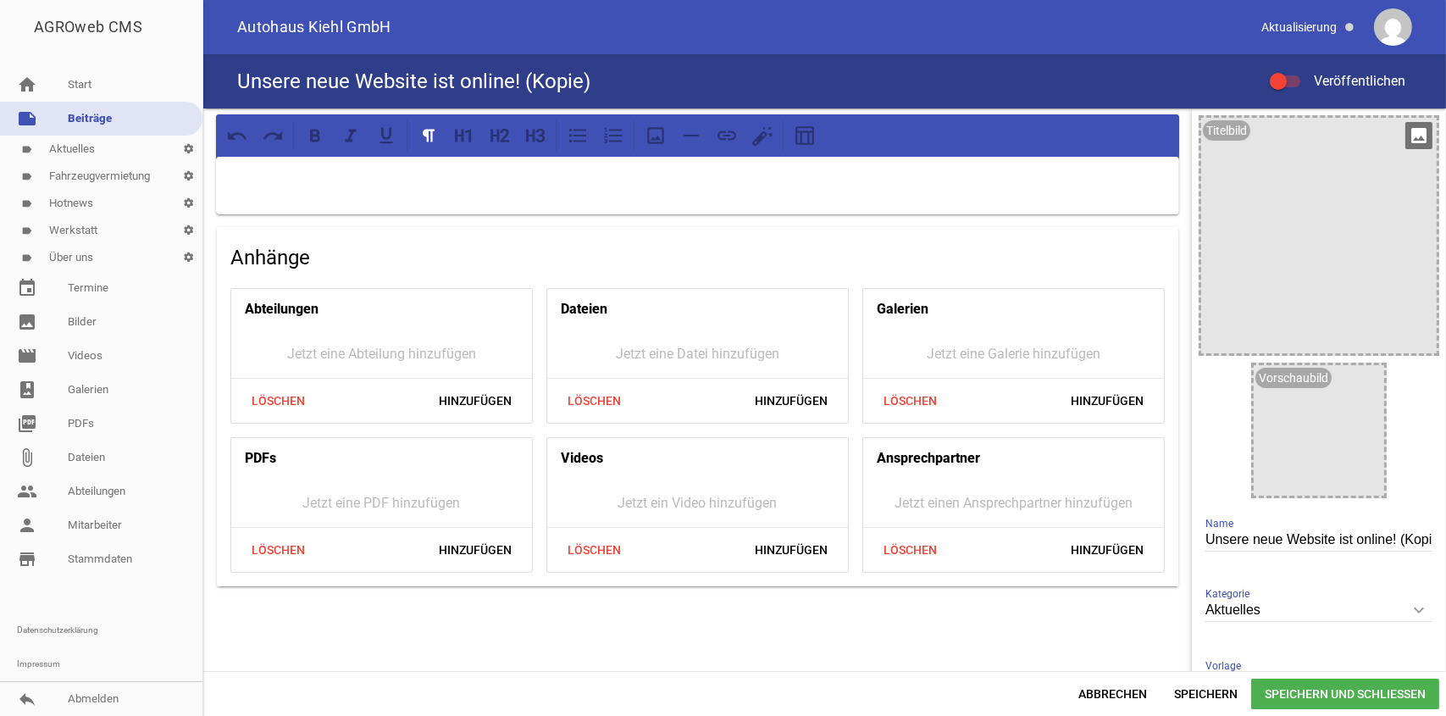
click at [1417, 136] on icon "image" at bounding box center [1419, 135] width 27 height 27
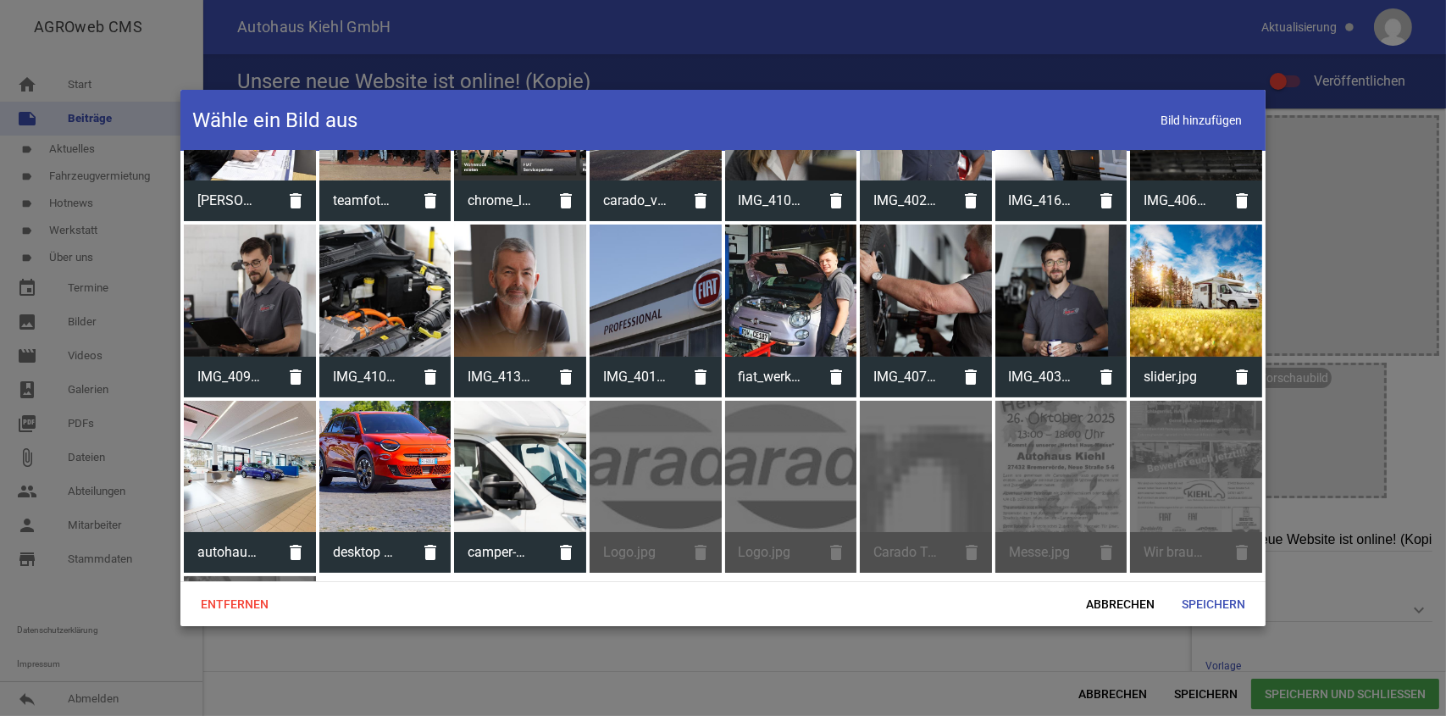
scroll to position [420, 0]
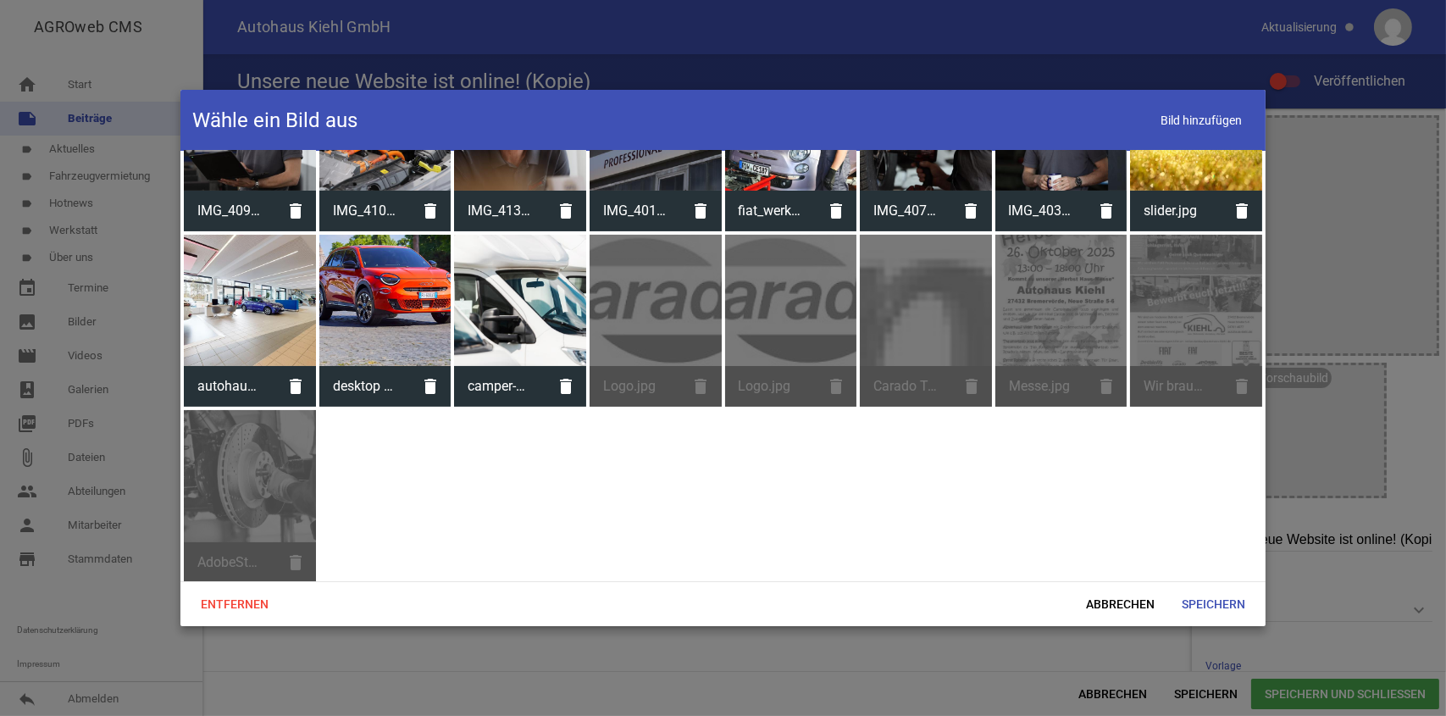
click at [626, 327] on div "Logo.jpg delete" at bounding box center [656, 321] width 132 height 173
click at [648, 319] on div "Logo.jpg delete" at bounding box center [656, 321] width 132 height 173
click at [696, 388] on div "Logo.jpg delete" at bounding box center [656, 321] width 132 height 173
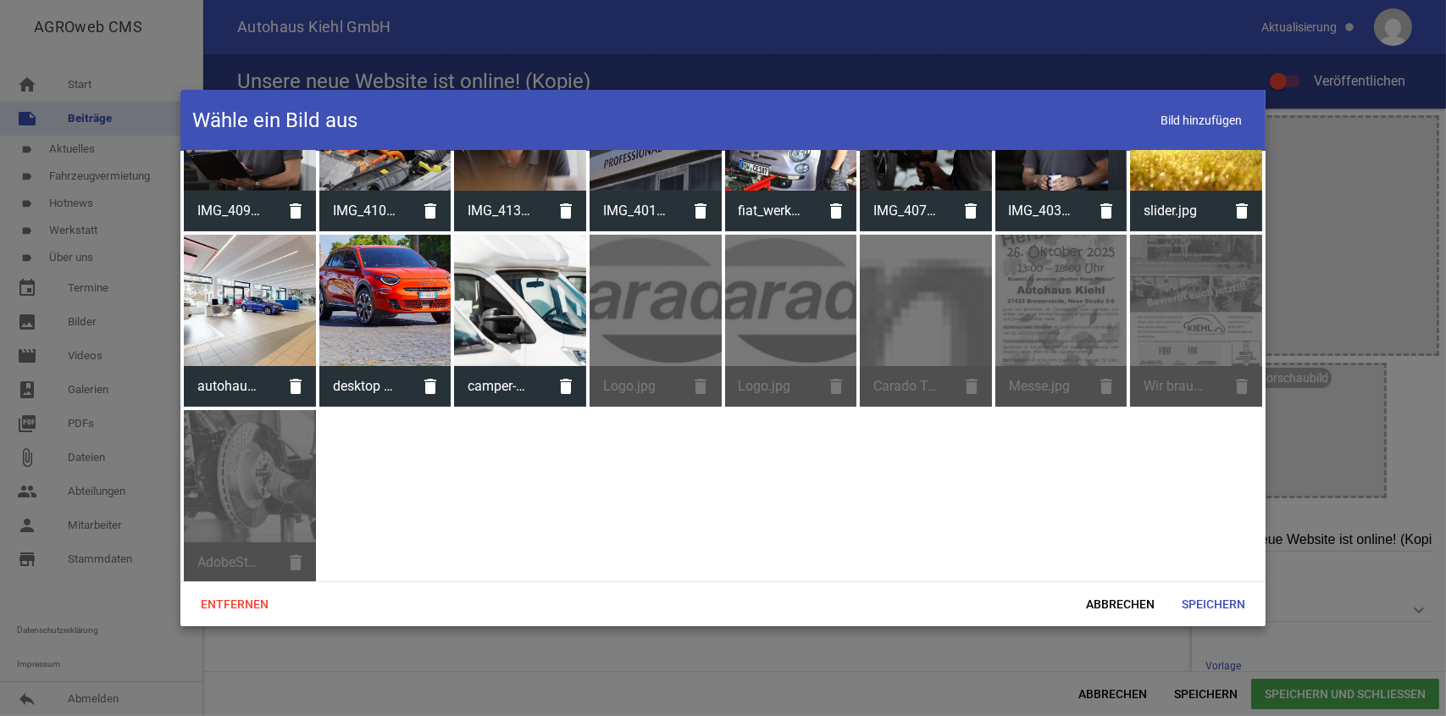
click at [960, 283] on div "Carado Text.png delete" at bounding box center [926, 321] width 132 height 173
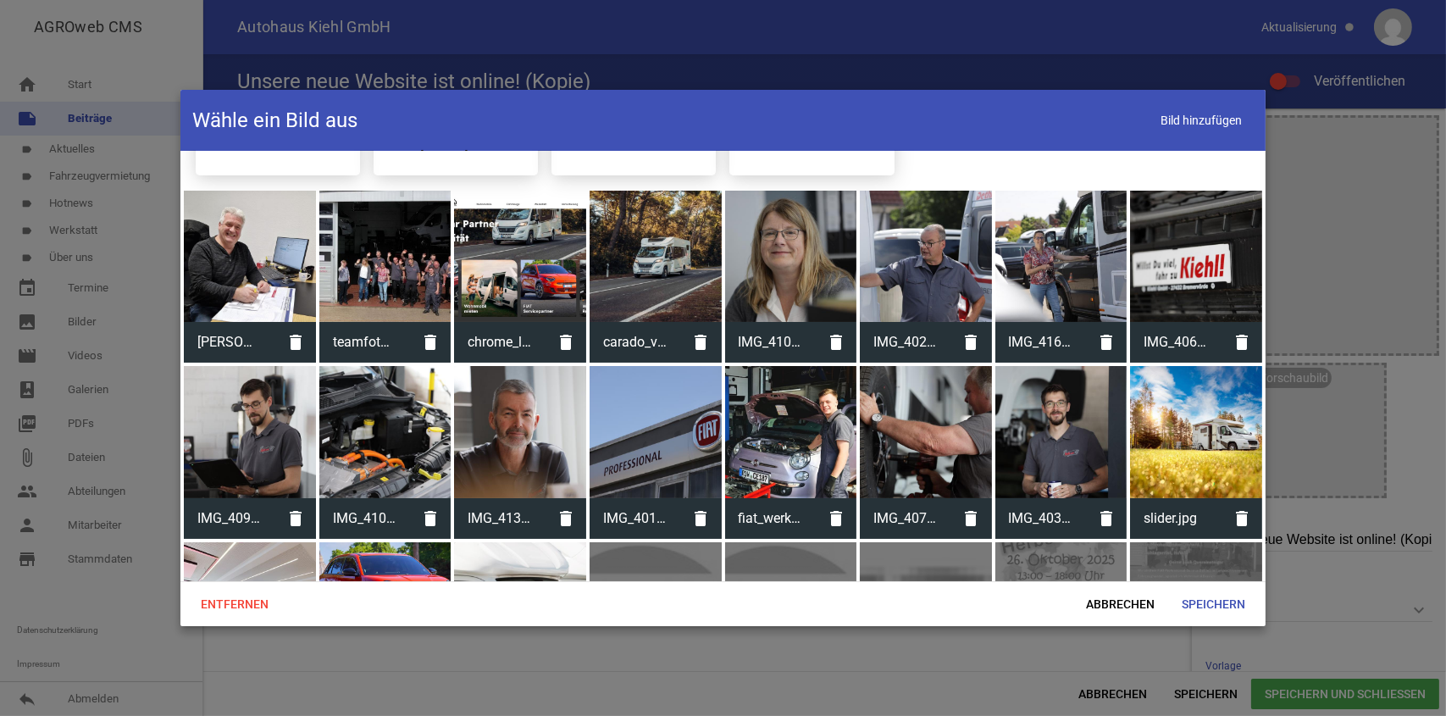
scroll to position [0, 0]
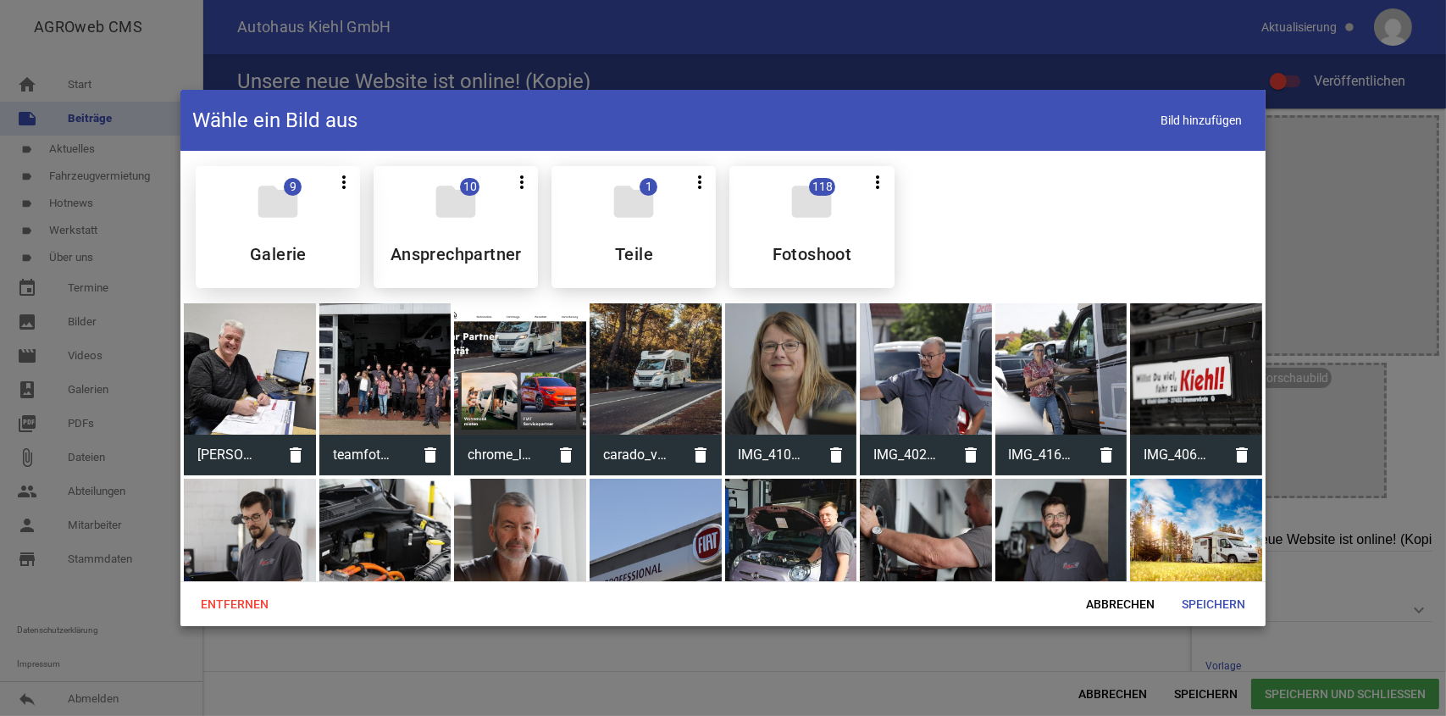
click at [329, 208] on div "folder 9 more_vert Teilen Bearbeiten Löschen Galerie" at bounding box center [278, 227] width 164 height 122
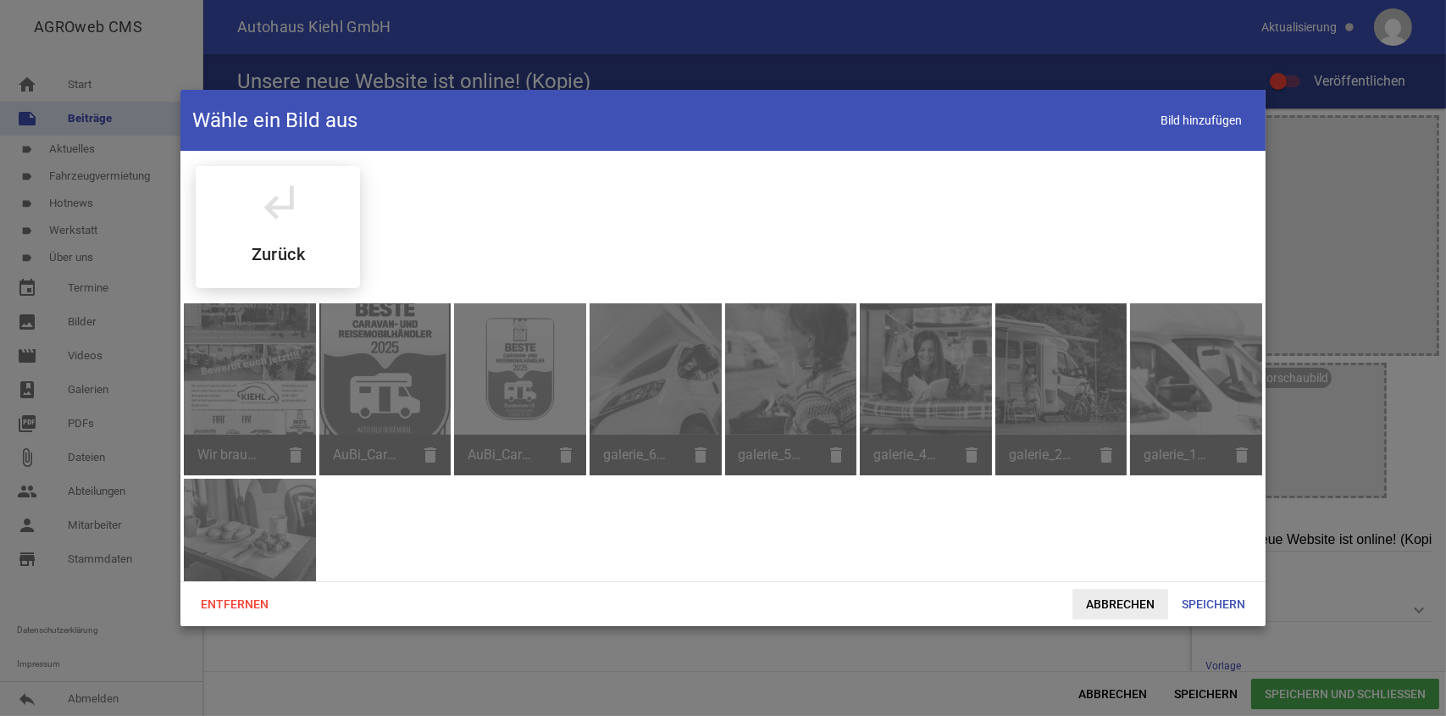
click at [1146, 597] on span "Abbrechen" at bounding box center [1121, 604] width 96 height 31
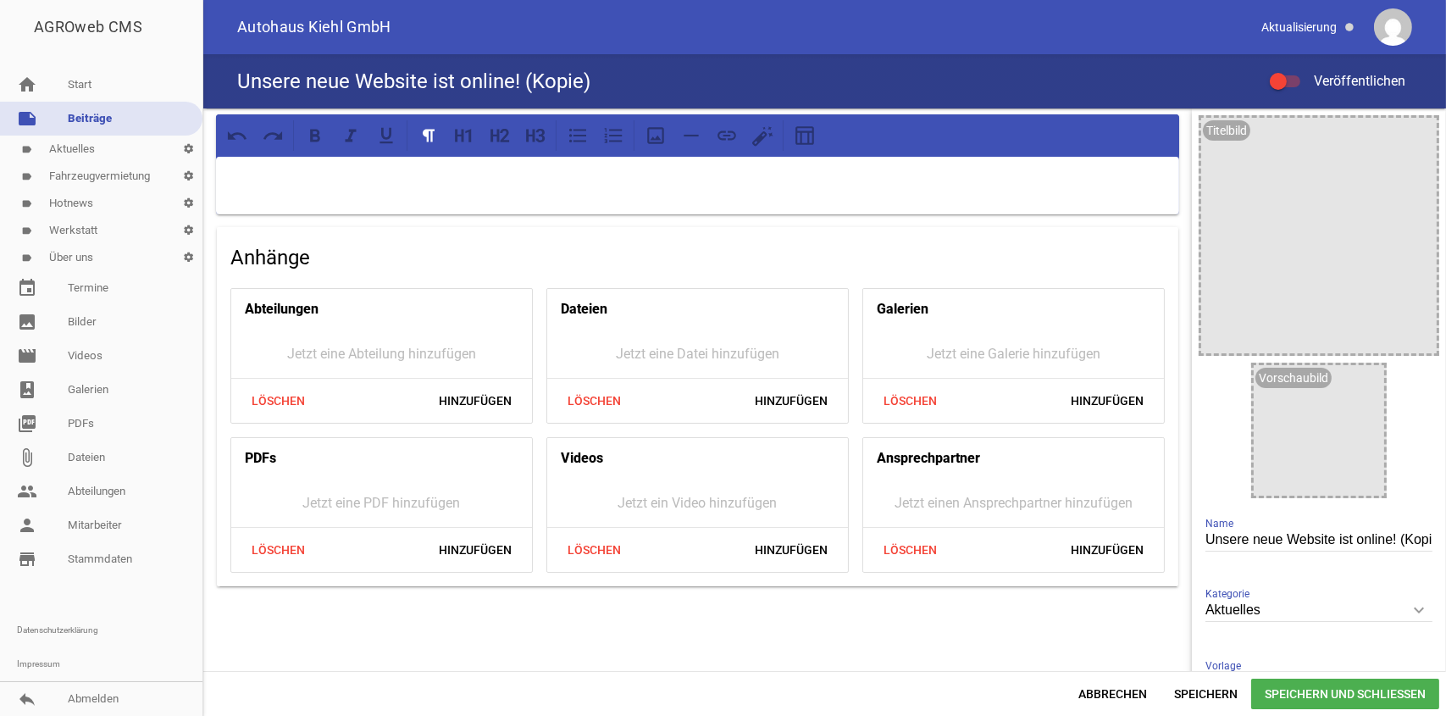
click at [1206, 532] on input "Unsere neue Website ist online! (Kopie)" at bounding box center [1319, 540] width 227 height 23
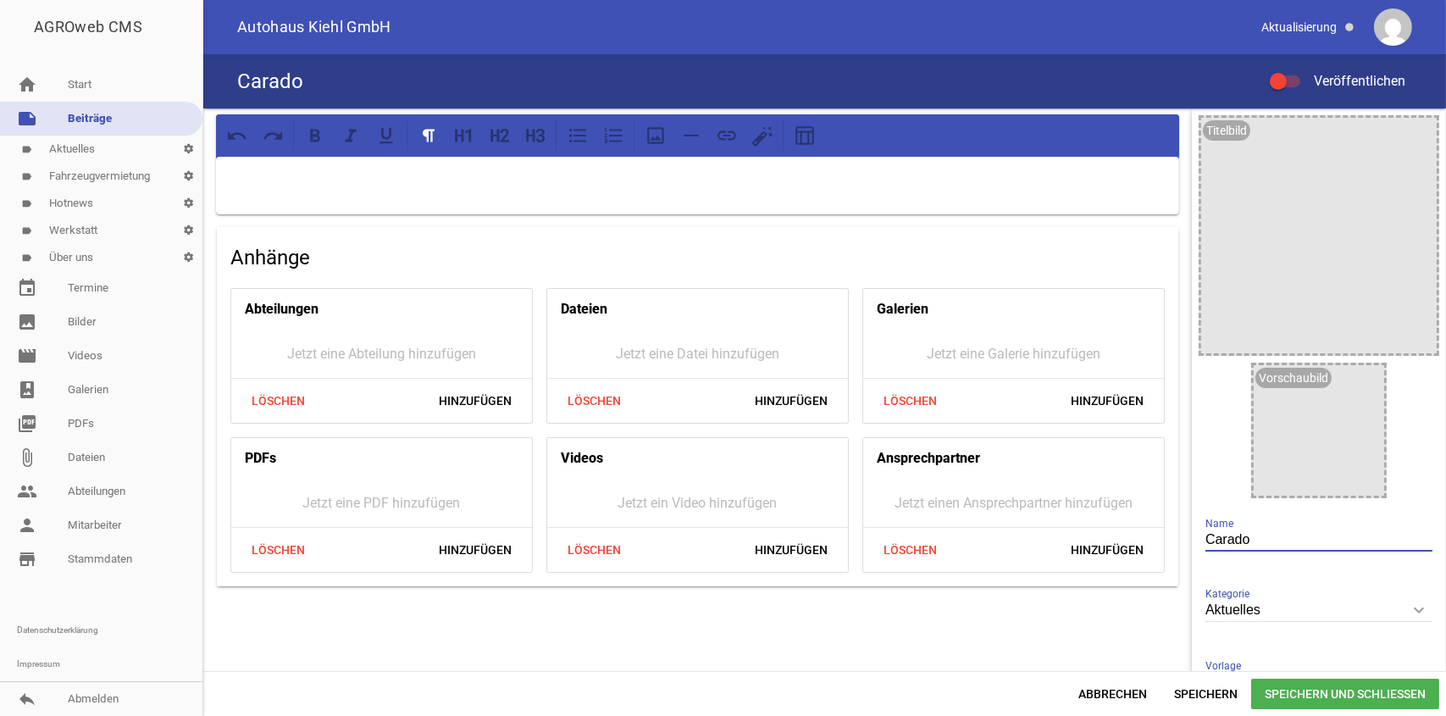
type input "Carado"
click at [1264, 260] on div at bounding box center [1319, 236] width 236 height 236
click at [1266, 259] on div at bounding box center [1319, 236] width 236 height 236
click at [1406, 134] on icon "image" at bounding box center [1419, 135] width 27 height 27
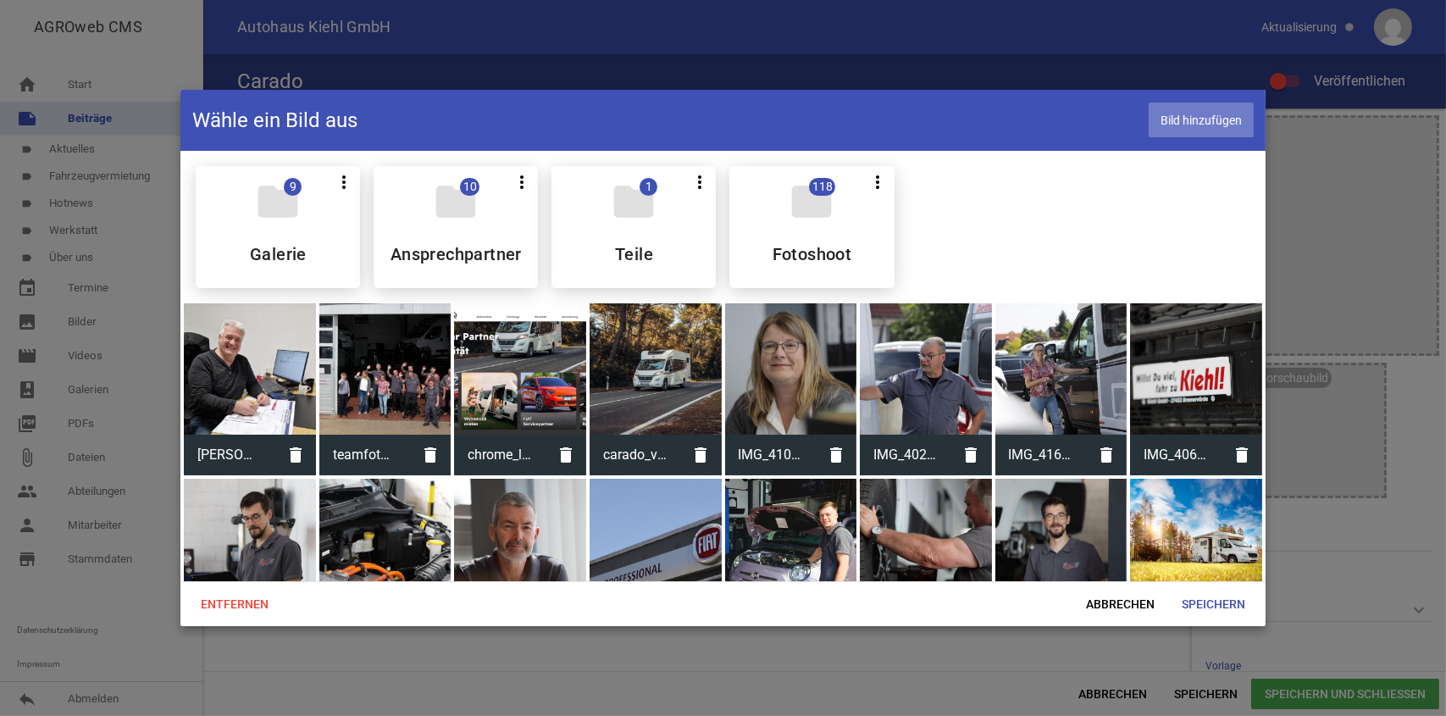
click at [1221, 119] on span "Bild hinzufügen" at bounding box center [1201, 120] width 105 height 35
click at [1102, 596] on span "Abbrechen" at bounding box center [1121, 604] width 96 height 31
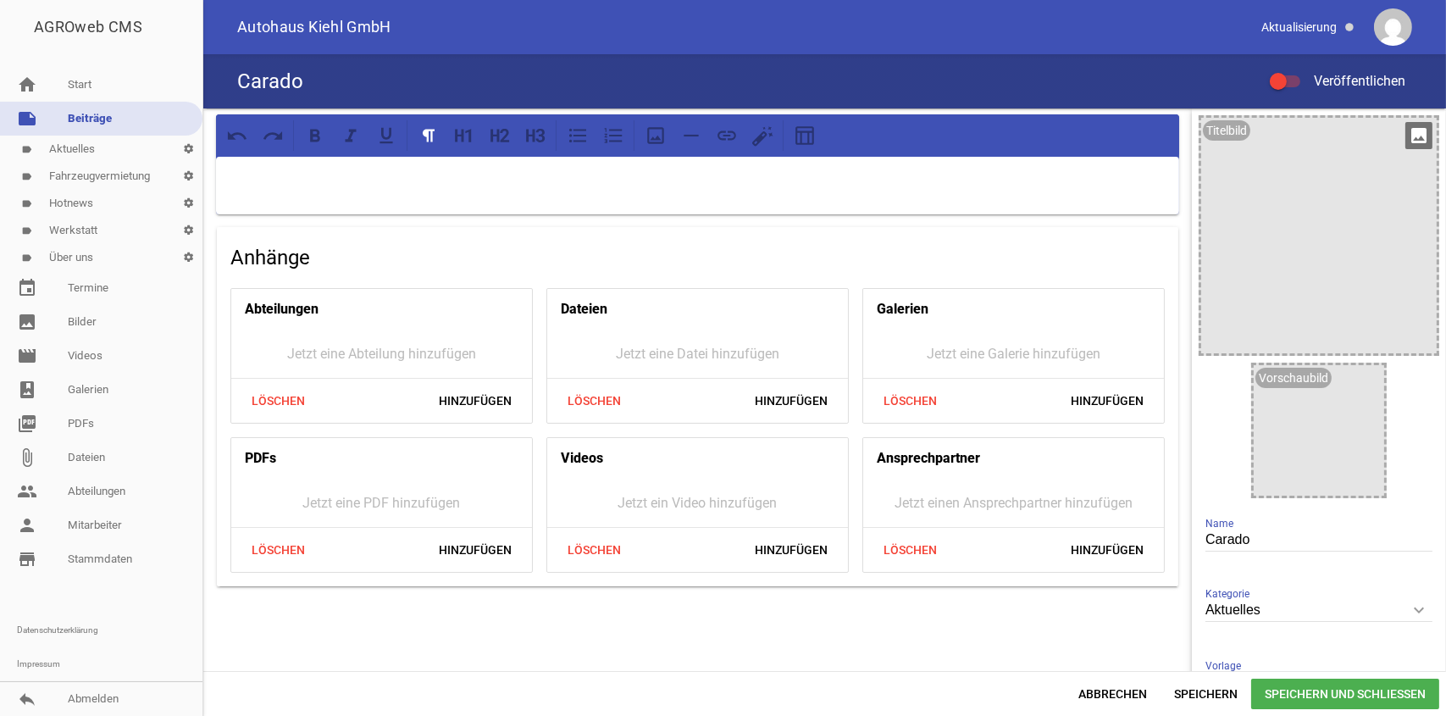
drag, startPoint x: 1307, startPoint y: 149, endPoint x: 1273, endPoint y: 138, distance: 35.6
click at [1273, 138] on div at bounding box center [1319, 236] width 236 height 236
click at [1260, 208] on div at bounding box center [1319, 236] width 236 height 236
click at [1355, 212] on div at bounding box center [1319, 236] width 236 height 236
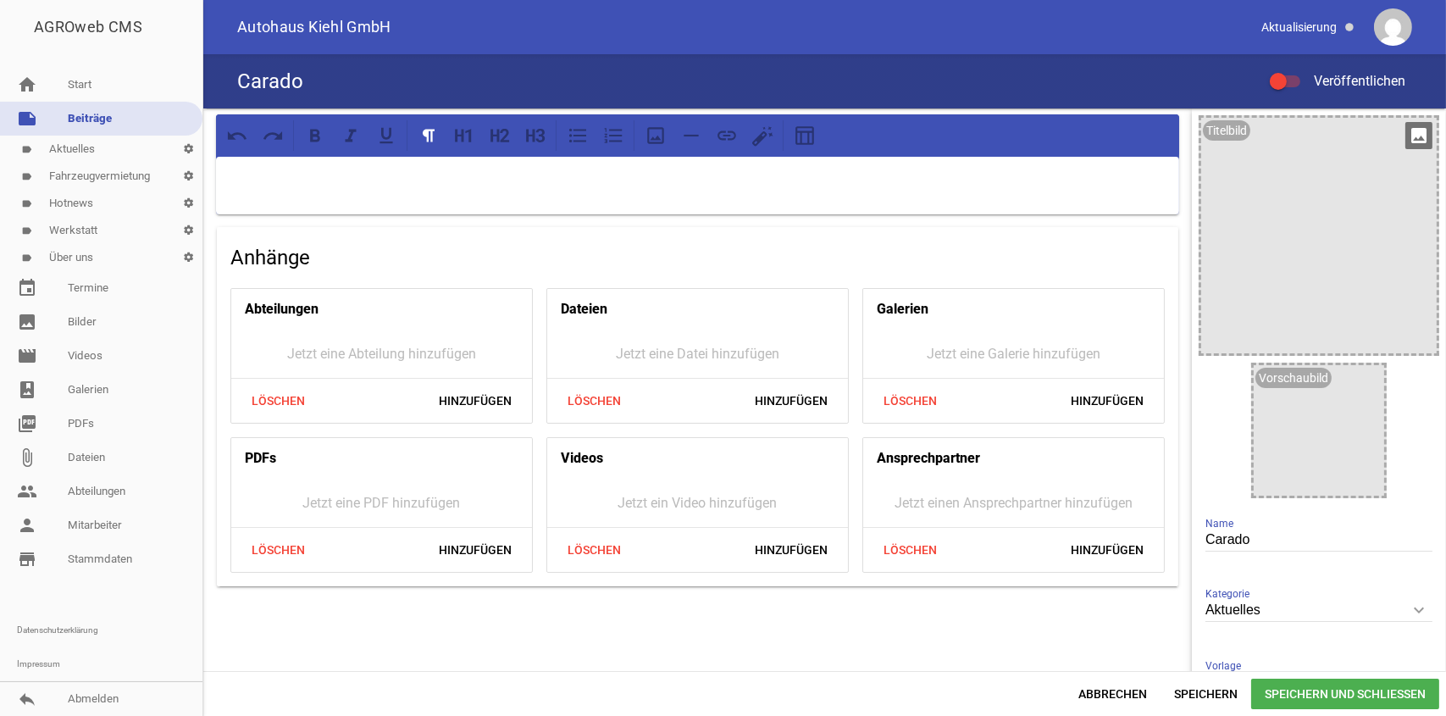
click at [1355, 212] on div at bounding box center [1319, 236] width 236 height 236
click at [378, 191] on div at bounding box center [697, 186] width 963 height 58
click at [115, 417] on link "picture_as_pdf PDFs" at bounding box center [101, 424] width 202 height 34
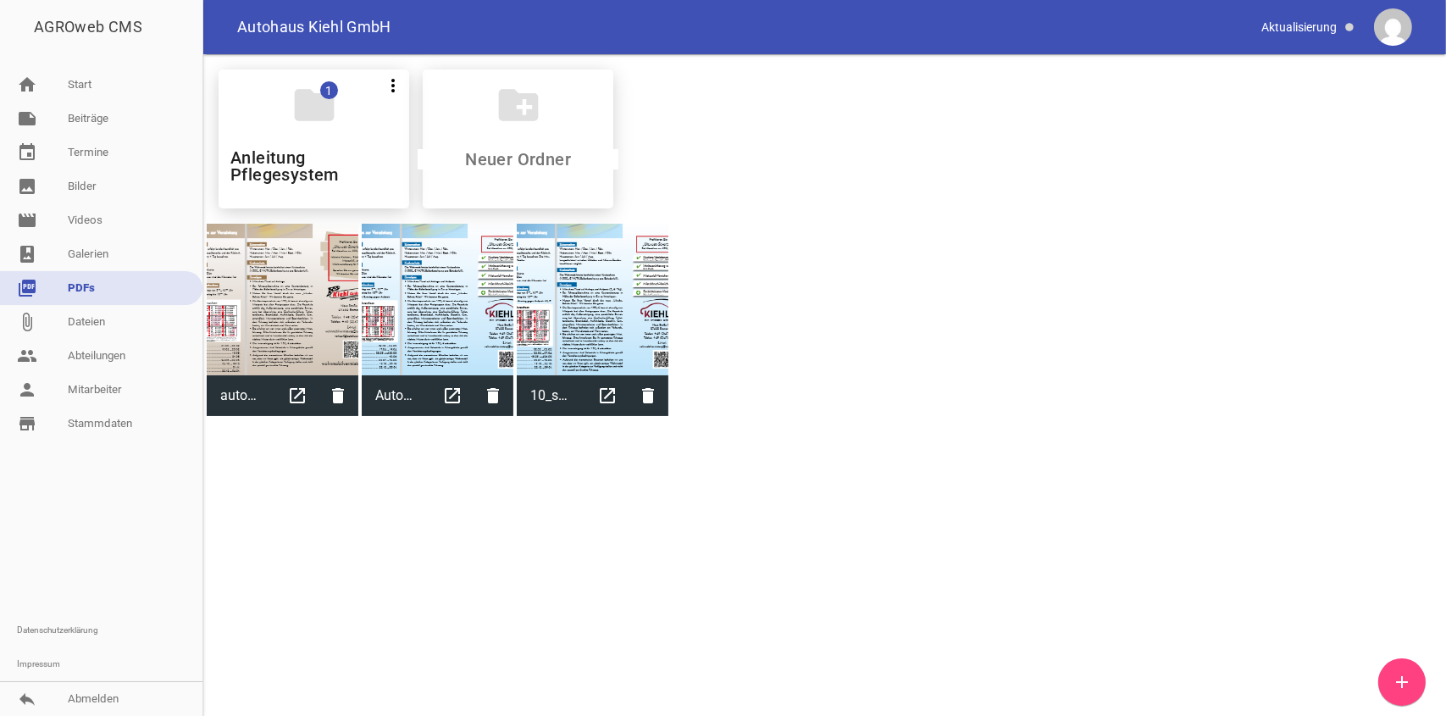
click at [1394, 685] on icon "add" at bounding box center [1402, 682] width 20 height 20
click at [357, 157] on h5 "Anleitung Pflegesystem" at bounding box center [313, 166] width 167 height 34
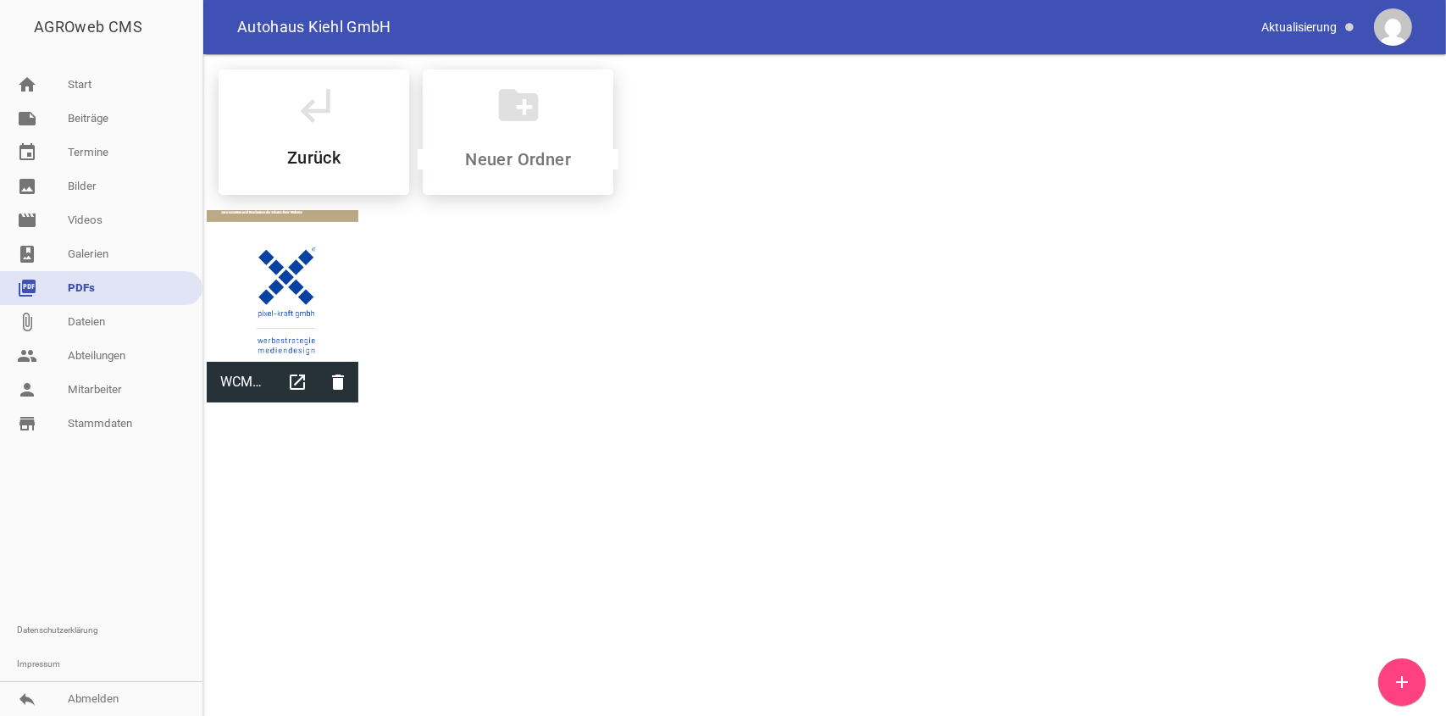
click at [357, 157] on div "subdirectory_arrow_left Zurück" at bounding box center [314, 131] width 191 height 125
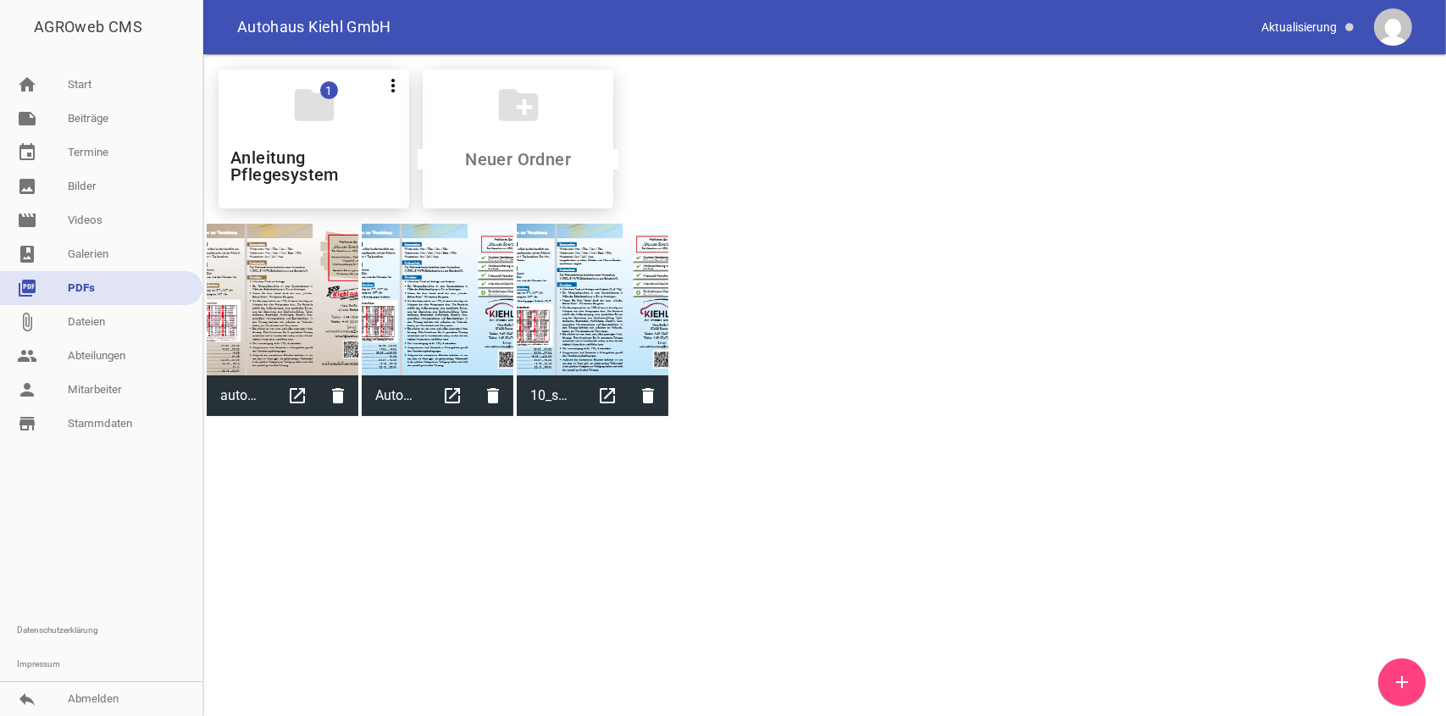
click at [1407, 676] on icon "add" at bounding box center [1402, 682] width 20 height 20
